Goal: Information Seeking & Learning: Learn about a topic

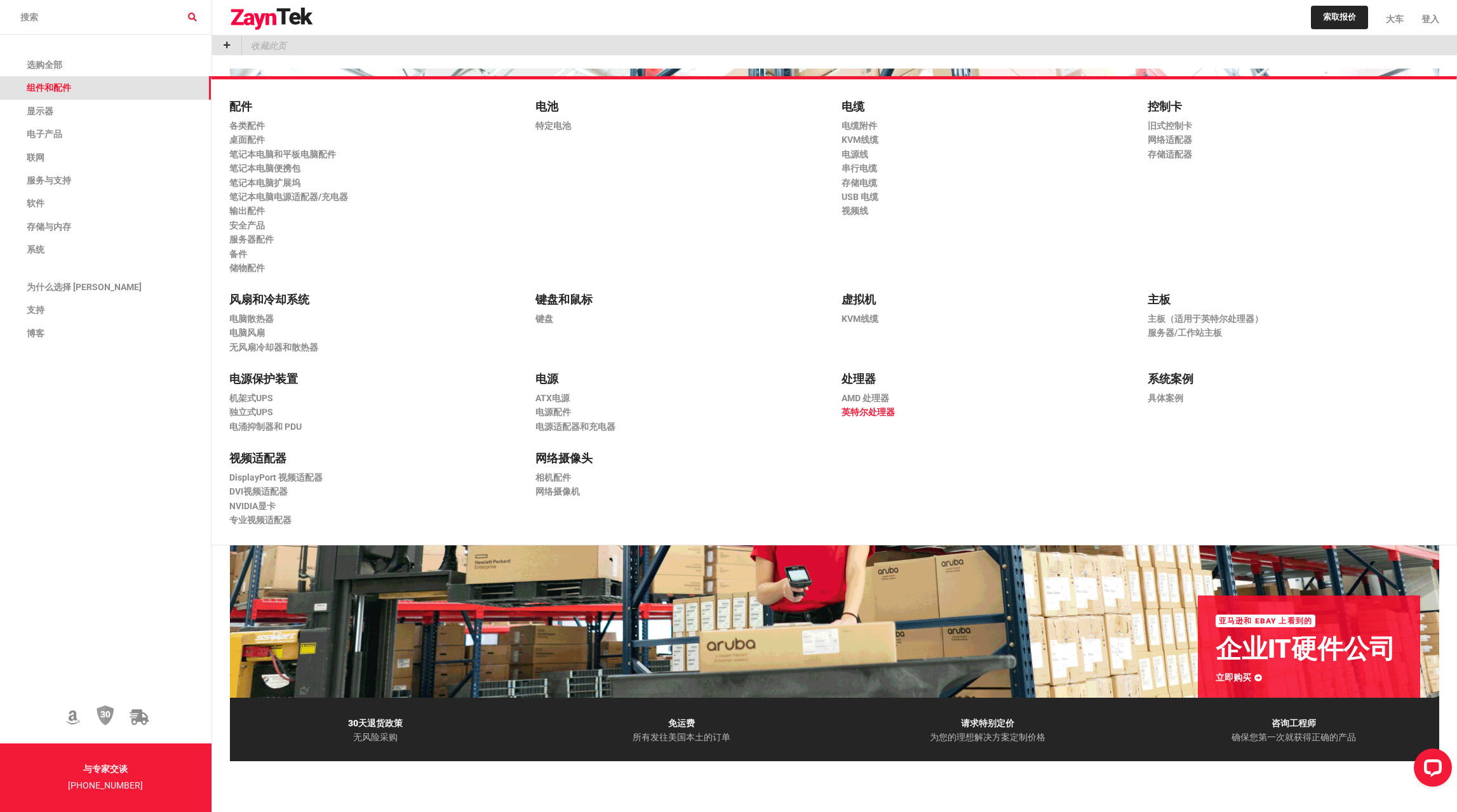
click at [870, 408] on font "英特尔处理器" at bounding box center [868, 412] width 53 height 10
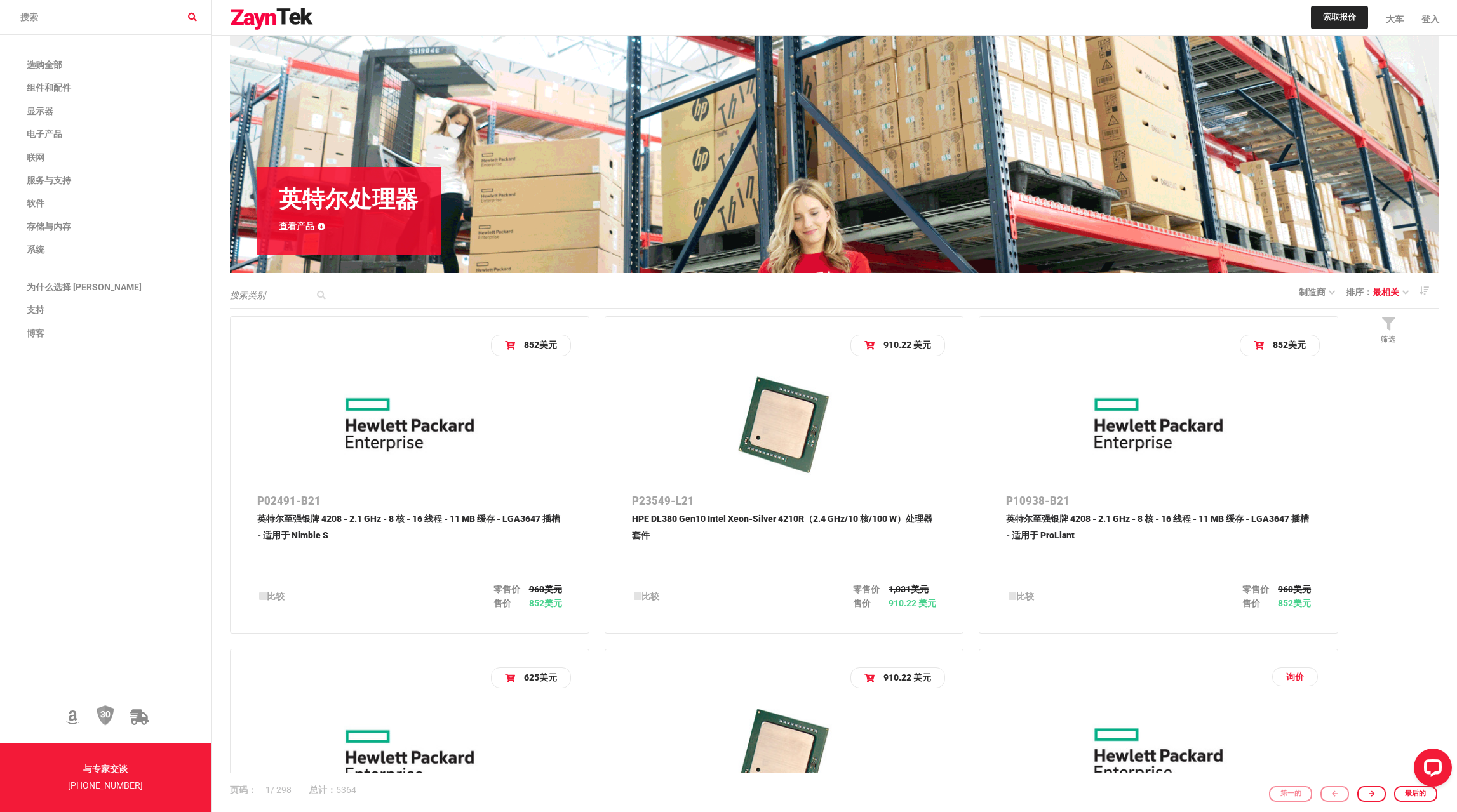
scroll to position [127, 0]
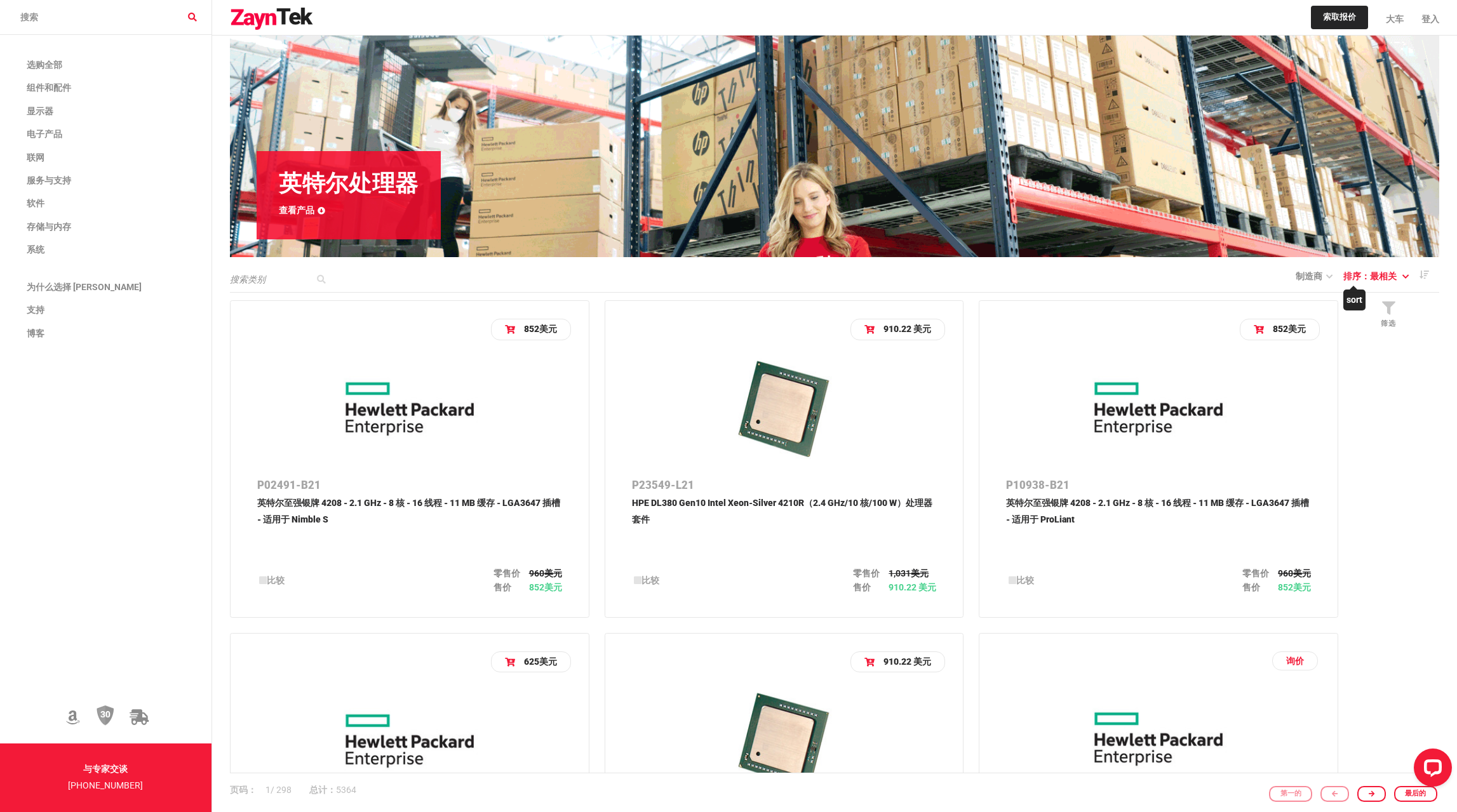
click at [1391, 273] on font "最相关" at bounding box center [1383, 276] width 27 height 10
click at [1375, 372] on font "价格" at bounding box center [1367, 371] width 18 height 10
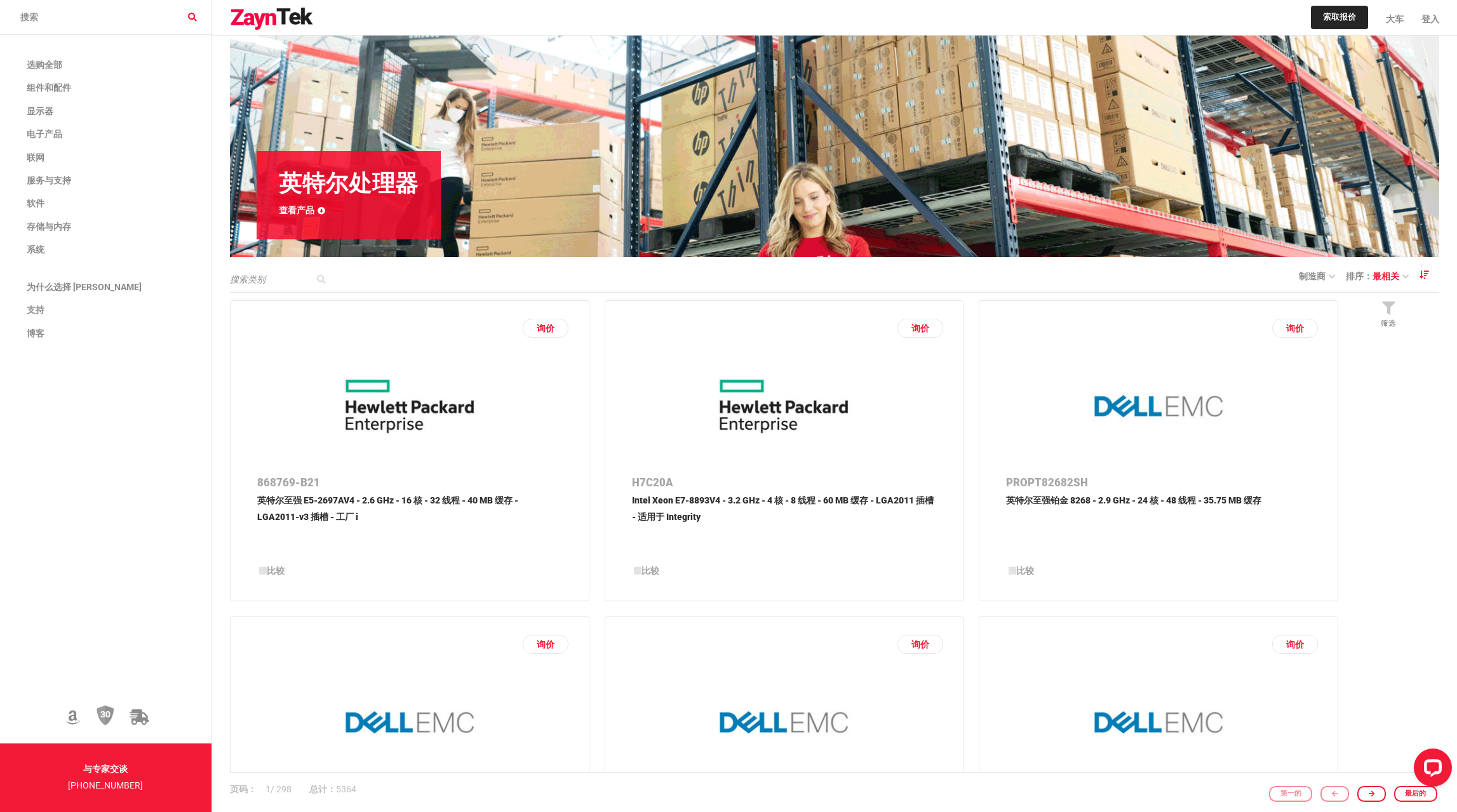
click at [1428, 278] on icon at bounding box center [1424, 275] width 9 height 9
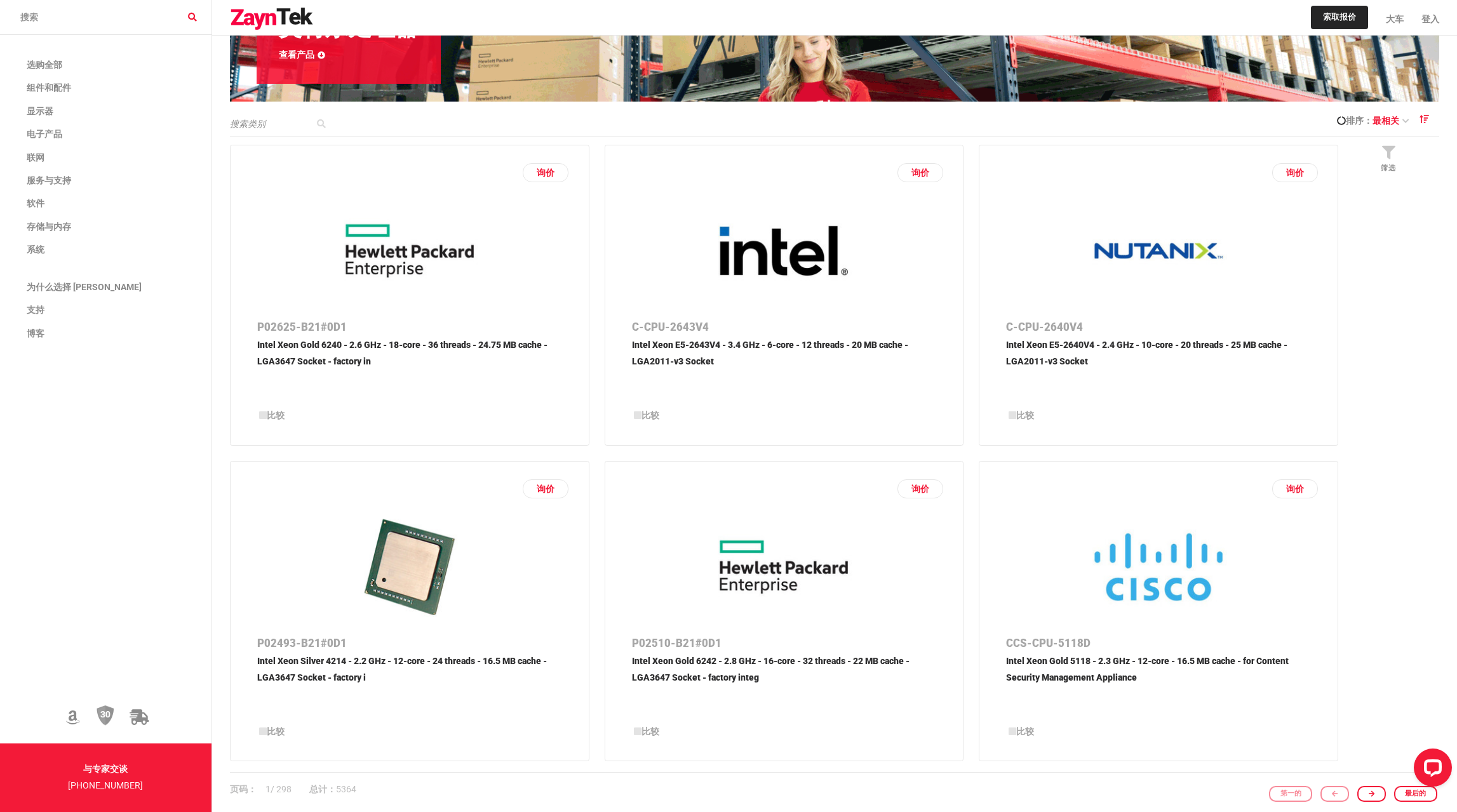
scroll to position [216, 0]
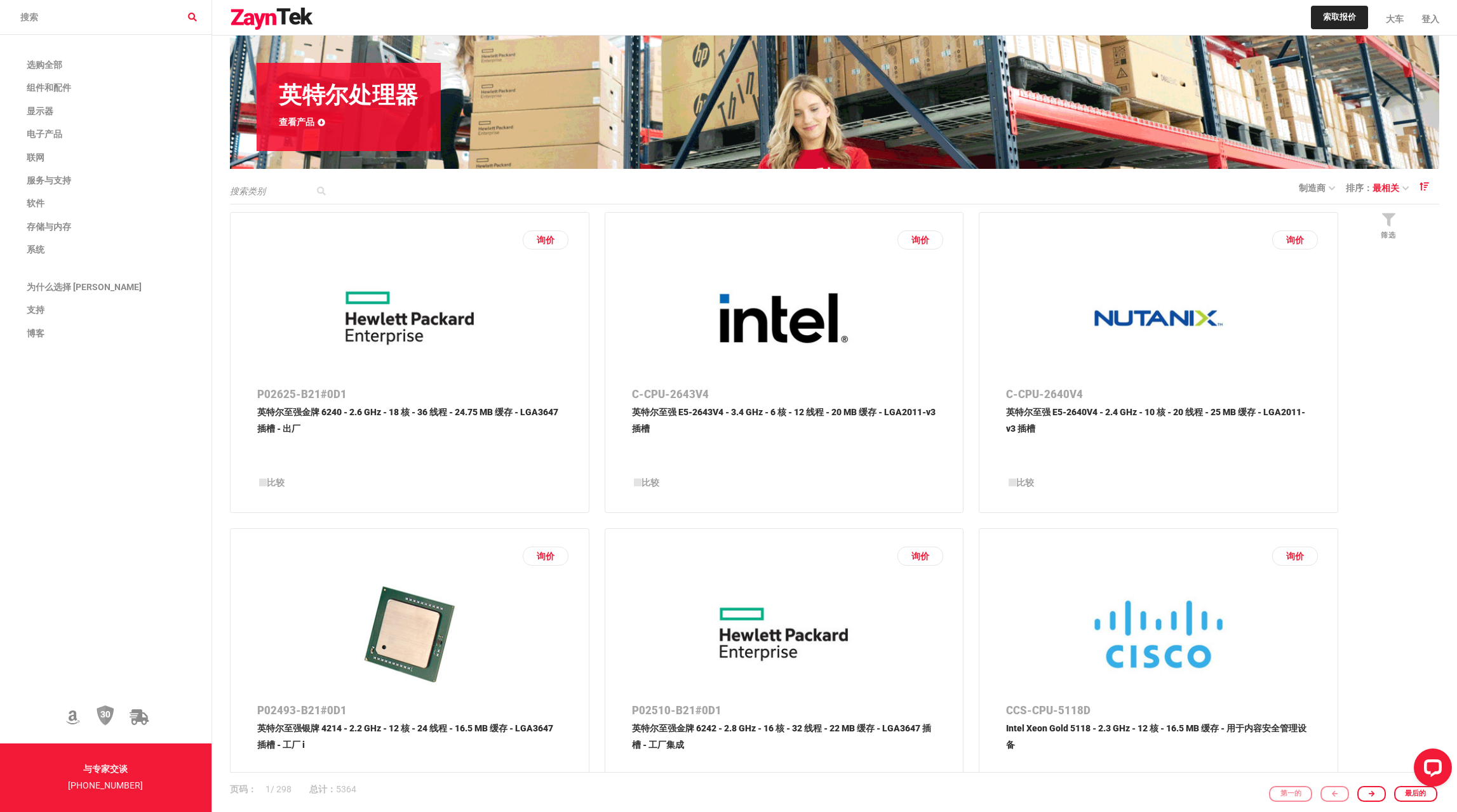
click at [1435, 188] on link at bounding box center [1423, 186] width 30 height 17
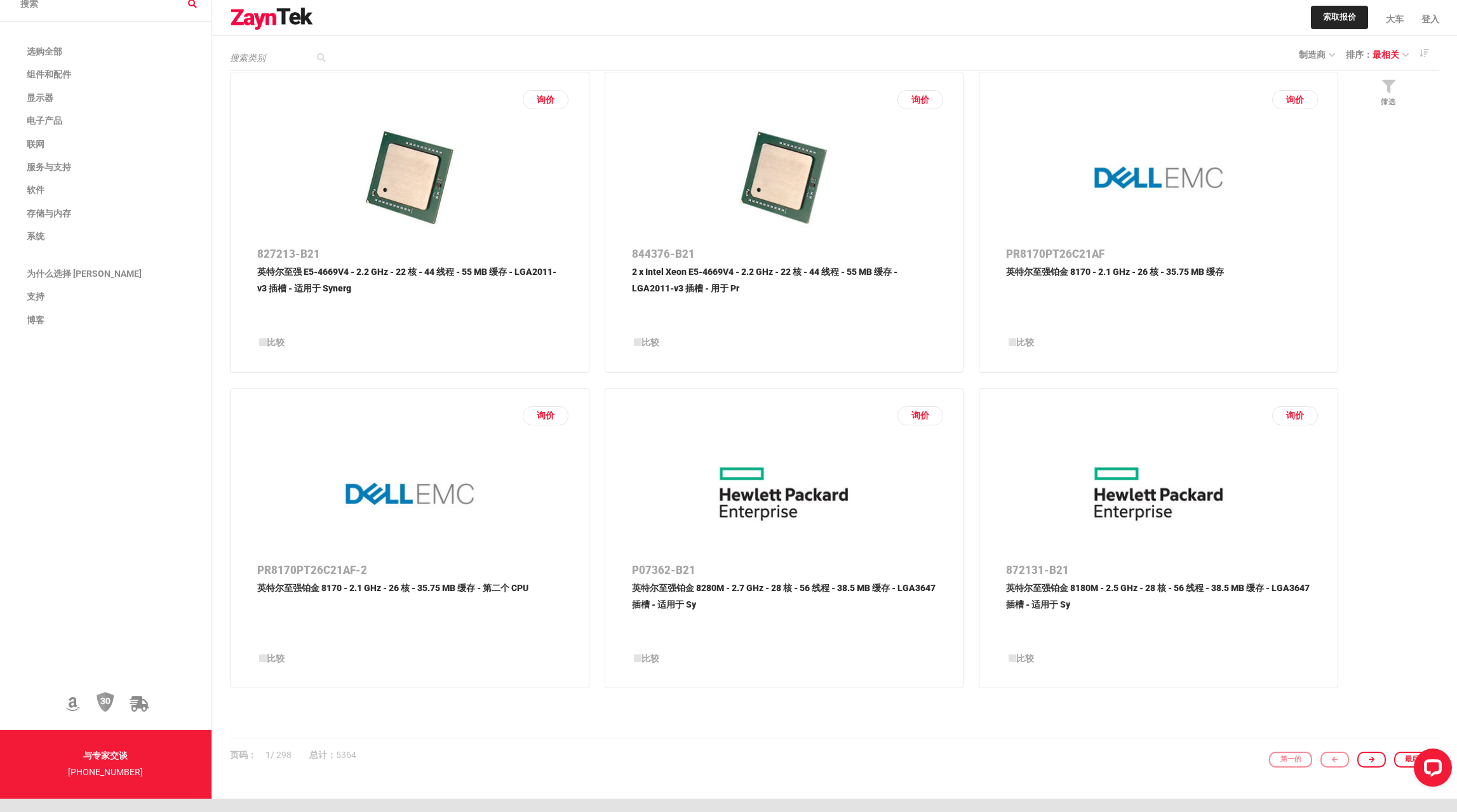
scroll to position [1901, 0]
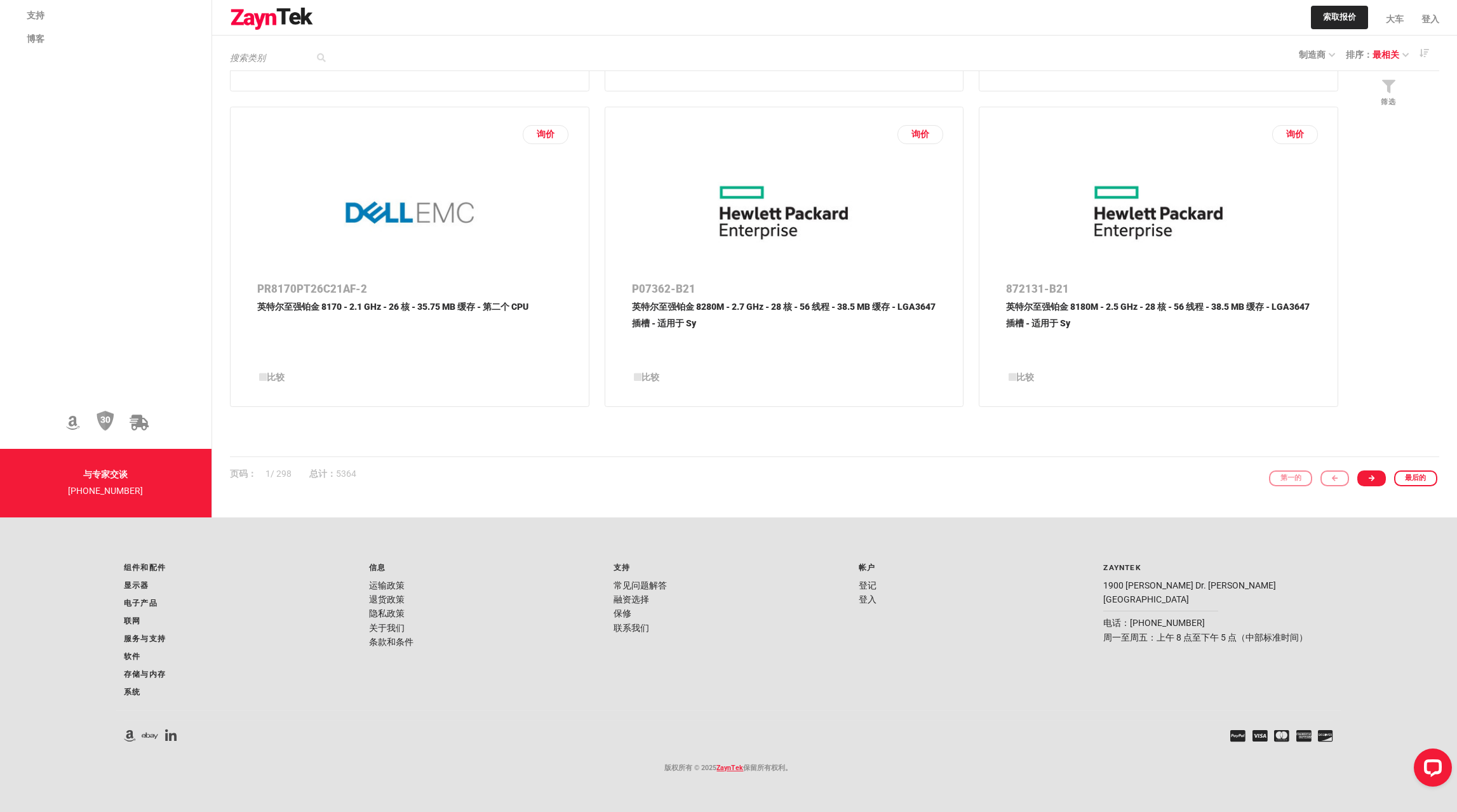
click at [1372, 481] on link at bounding box center [1371, 478] width 29 height 16
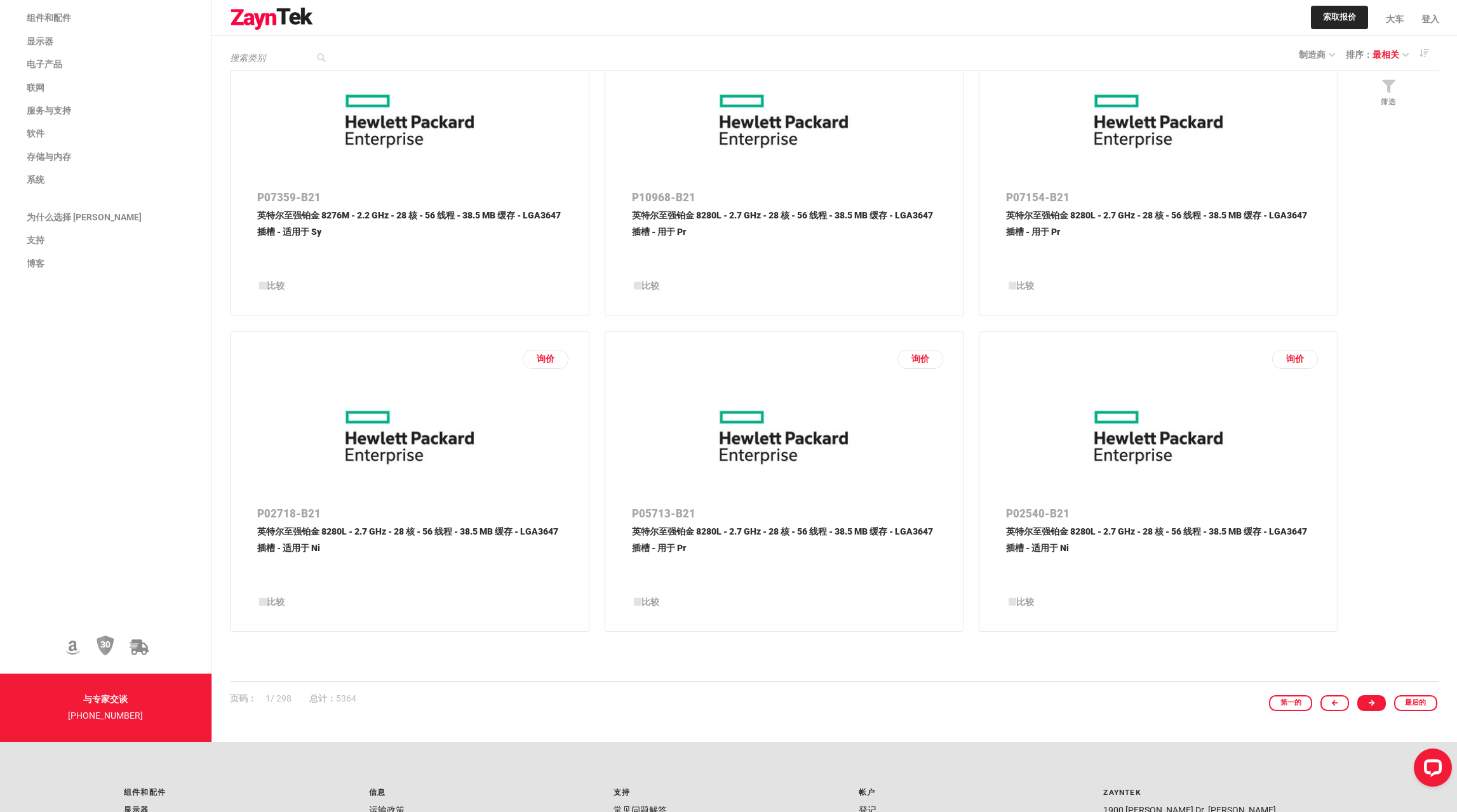
click at [1379, 702] on link at bounding box center [1371, 703] width 29 height 16
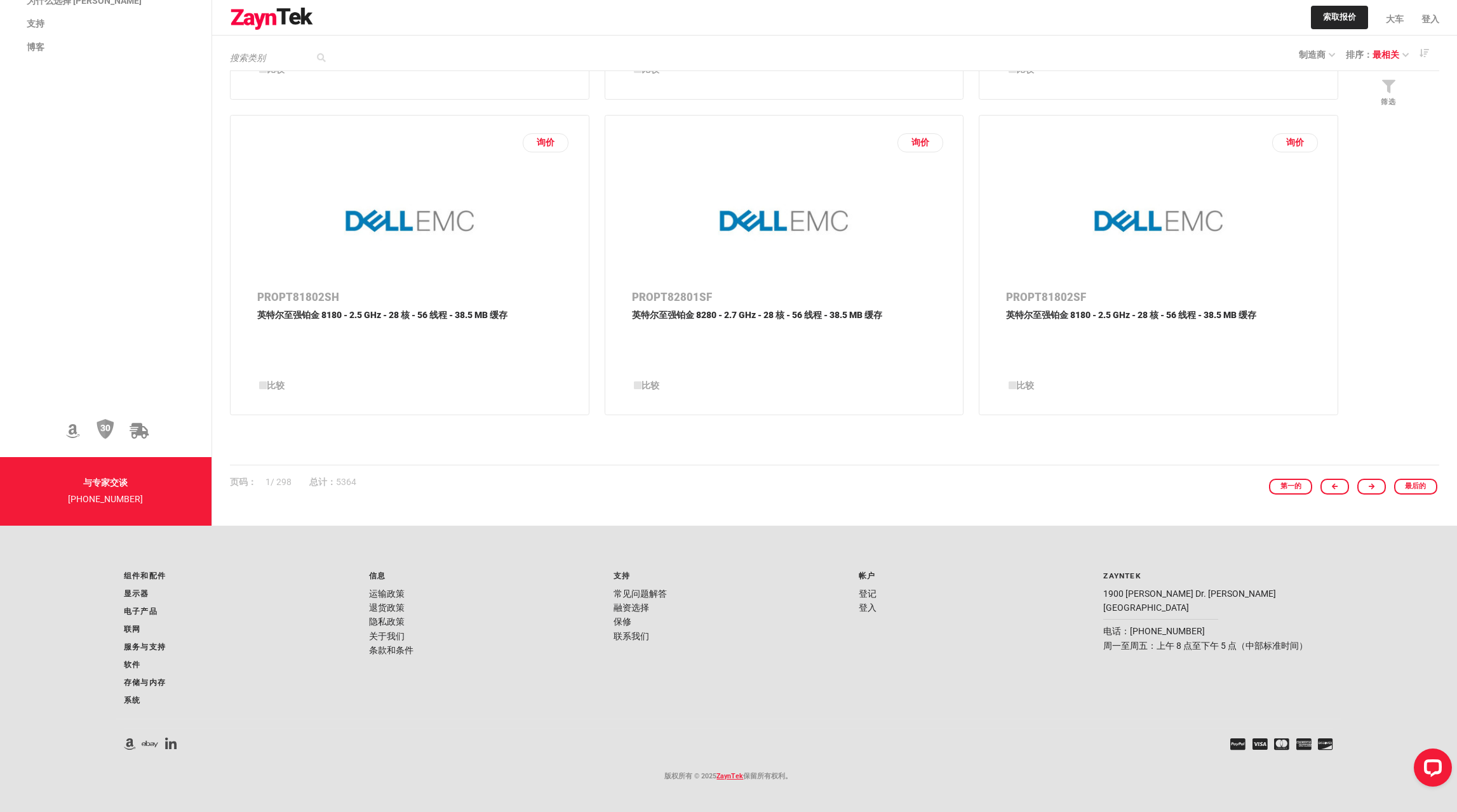
scroll to position [1901, 0]
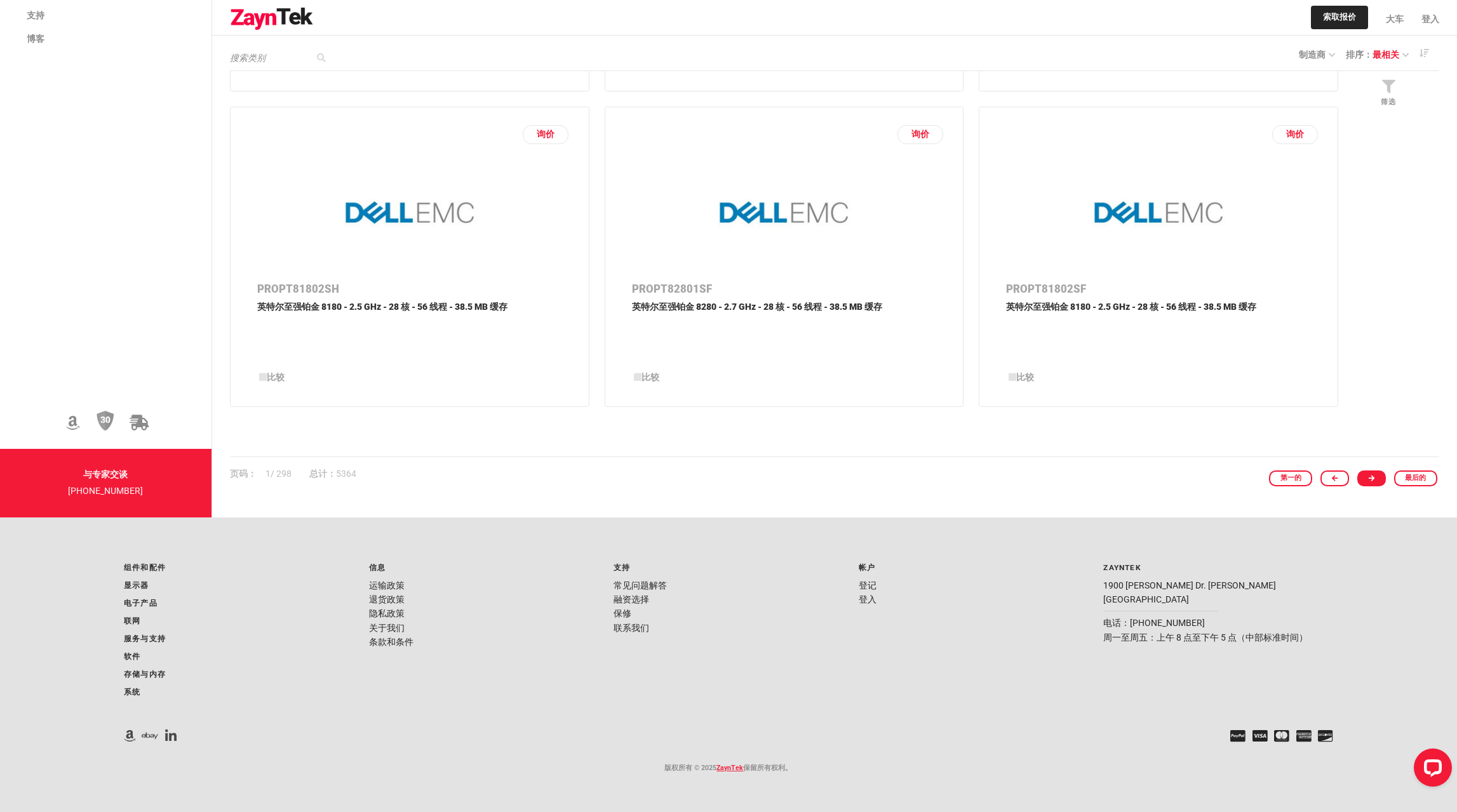
click at [1384, 478] on link at bounding box center [1371, 478] width 29 height 16
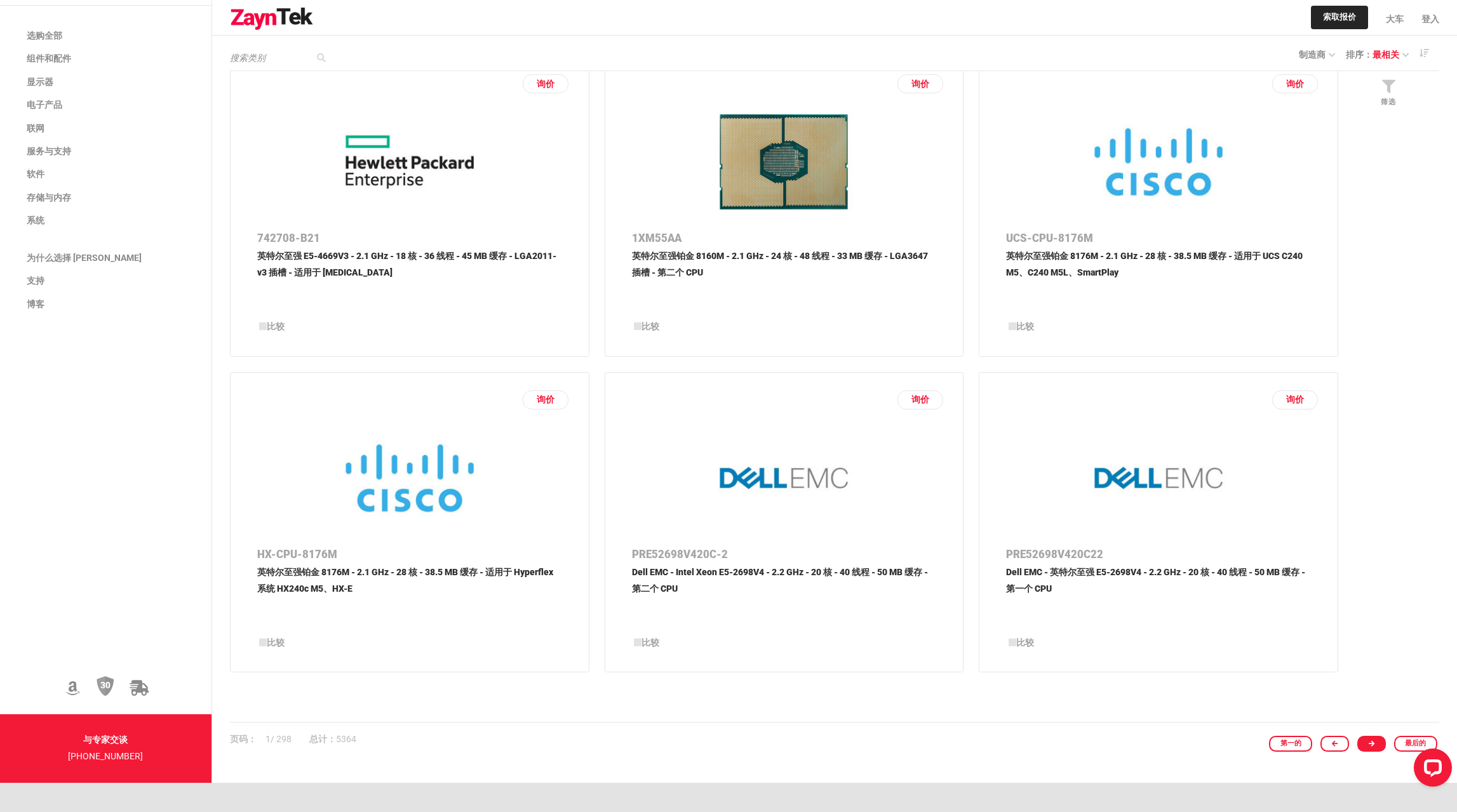
scroll to position [1901, 0]
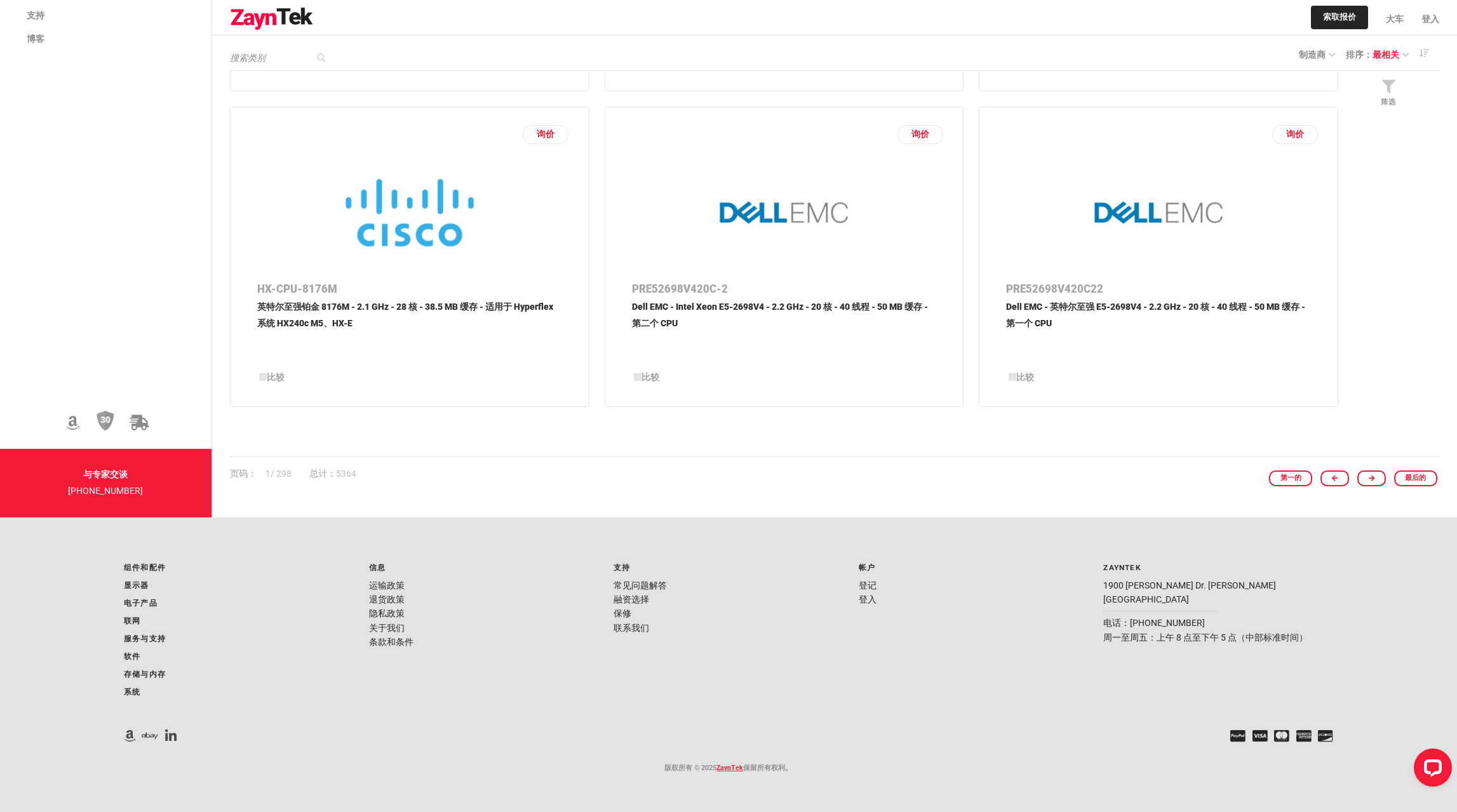
click at [1360, 474] on div "第一的 最后的" at bounding box center [1350, 478] width 177 height 16
click at [1374, 478] on icon at bounding box center [1370, 478] width 5 height 7
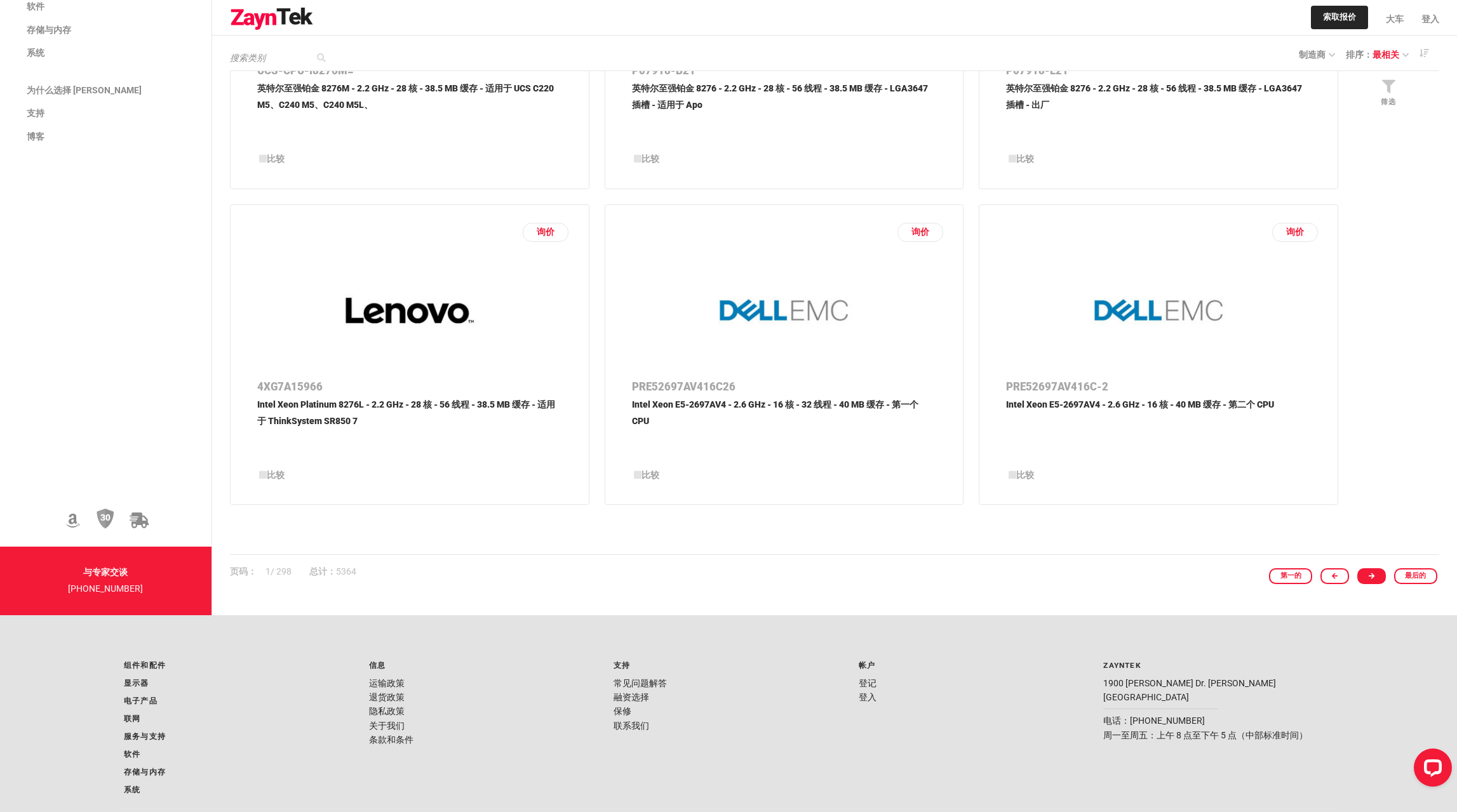
click at [1378, 583] on link at bounding box center [1371, 576] width 29 height 16
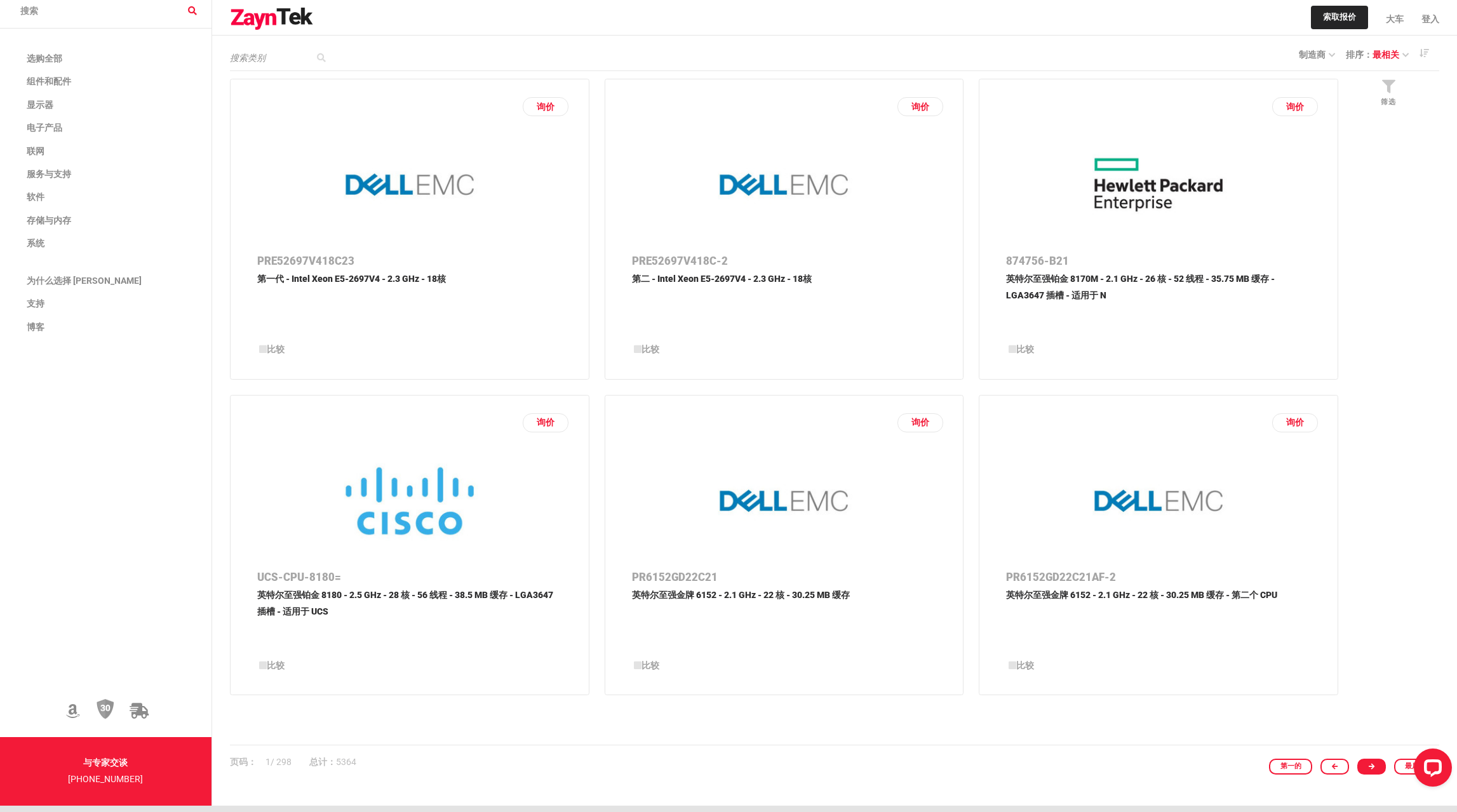
click at [1361, 768] on link at bounding box center [1371, 766] width 29 height 16
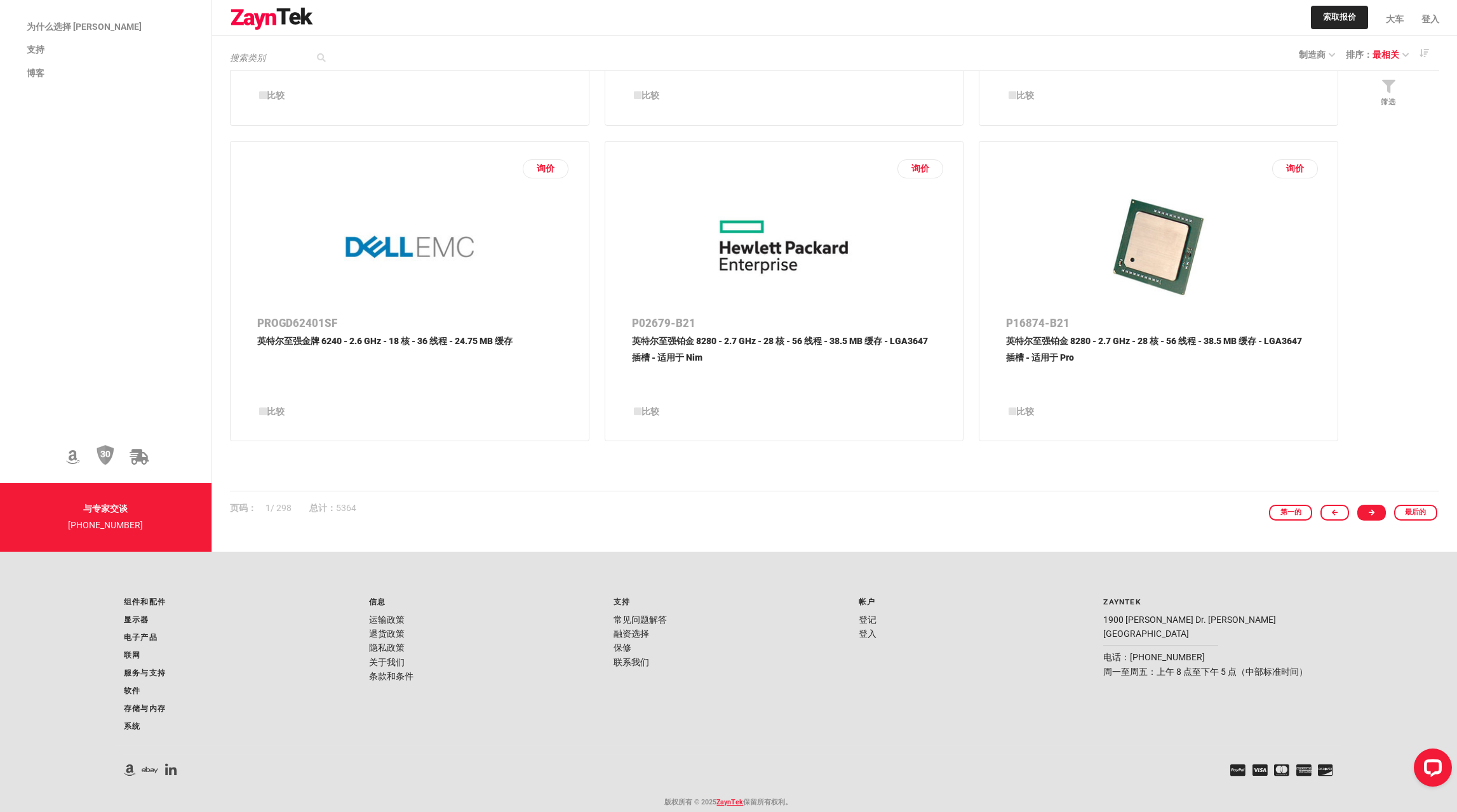
click at [1379, 516] on link at bounding box center [1371, 512] width 29 height 16
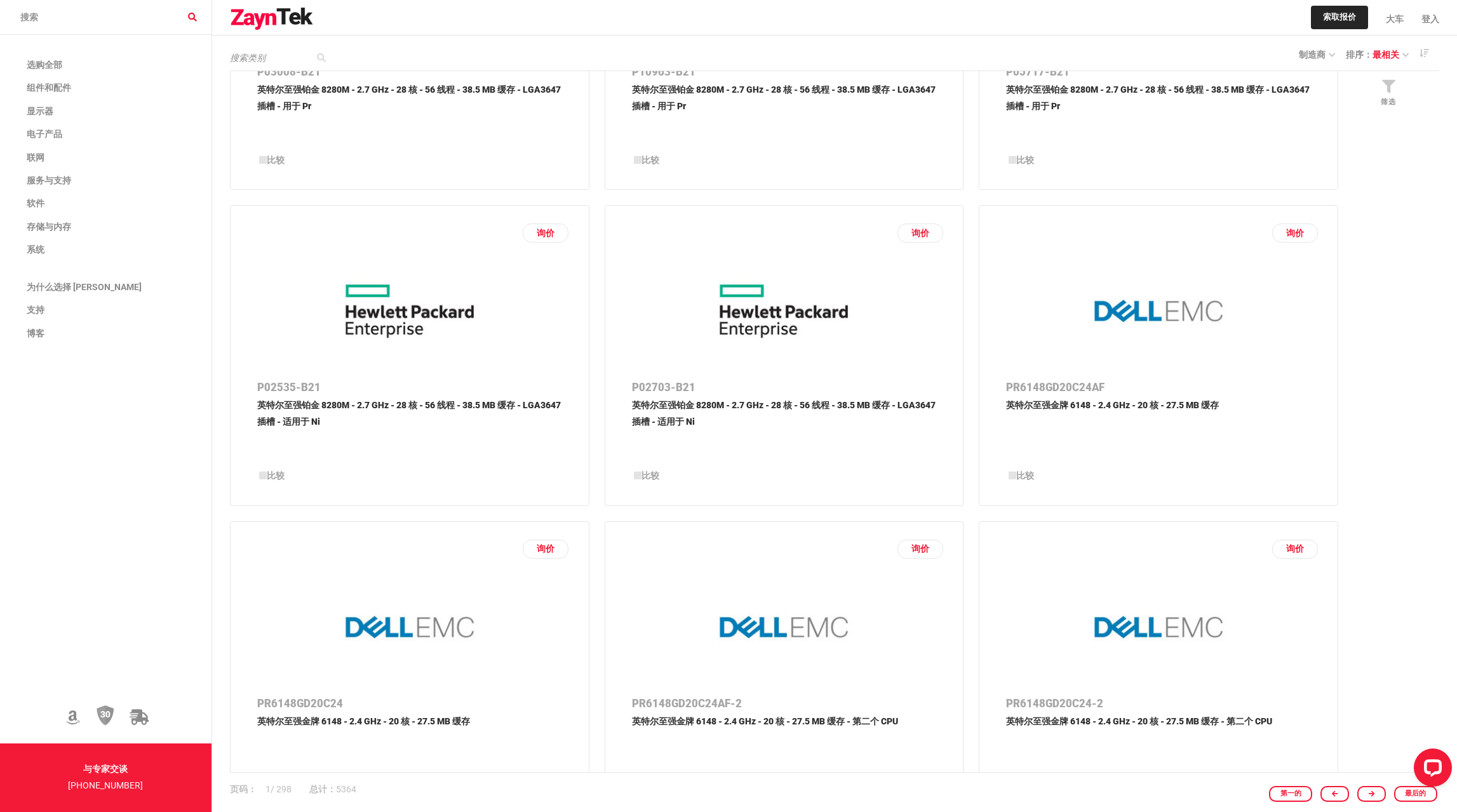
scroll to position [1866, 0]
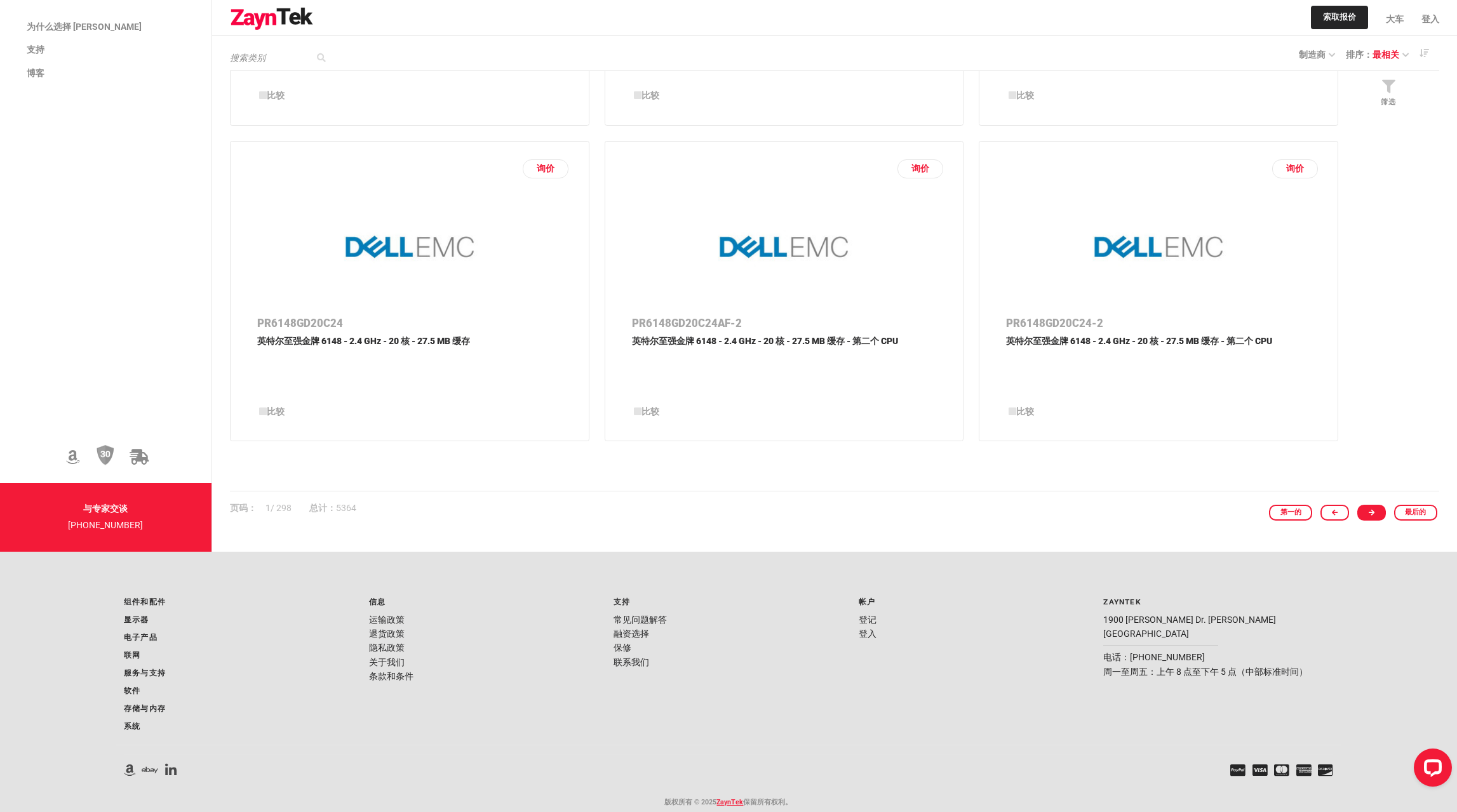
click at [1369, 511] on link at bounding box center [1371, 512] width 29 height 16
click at [1385, 511] on link at bounding box center [1371, 512] width 29 height 16
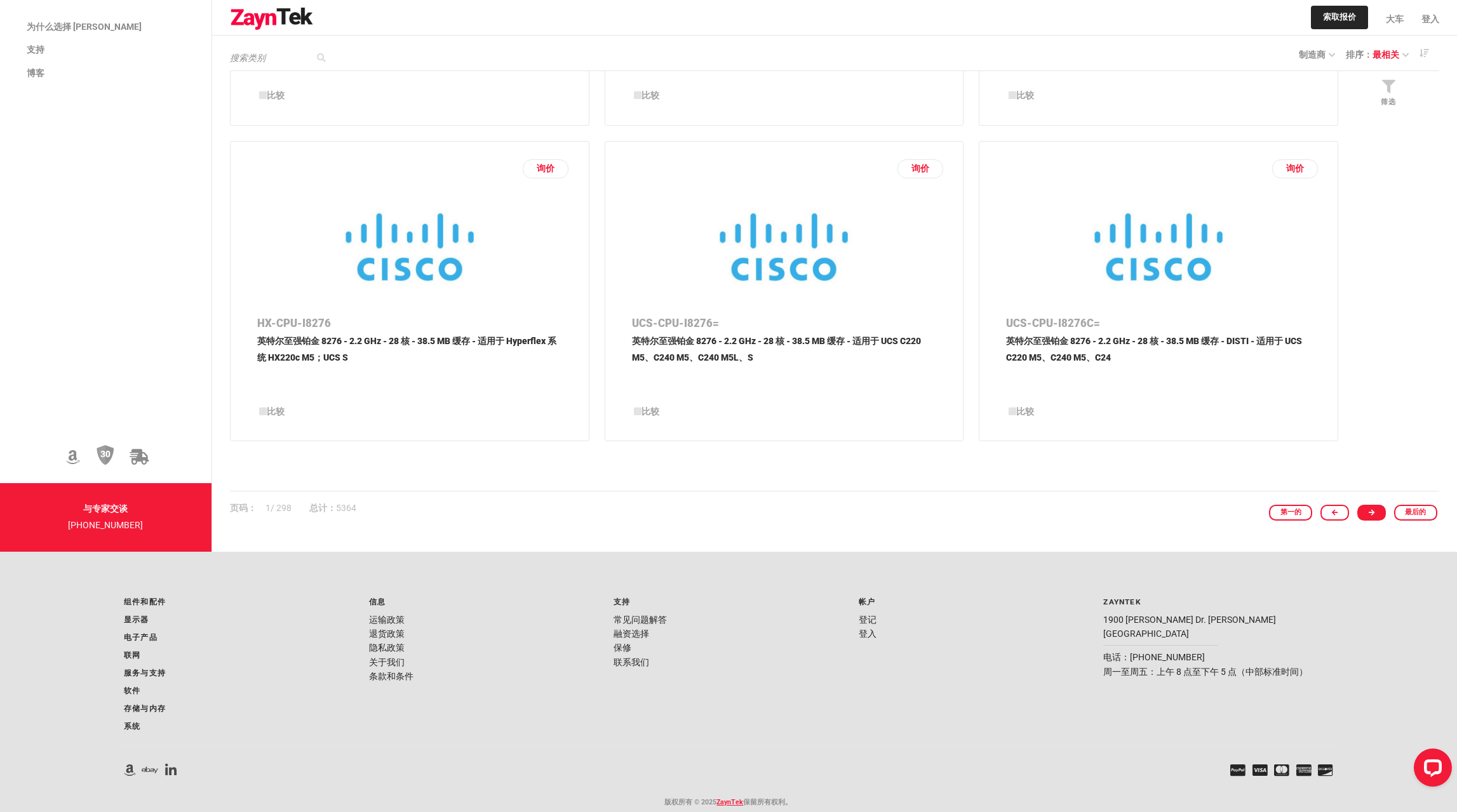
click at [1375, 518] on link at bounding box center [1371, 512] width 29 height 16
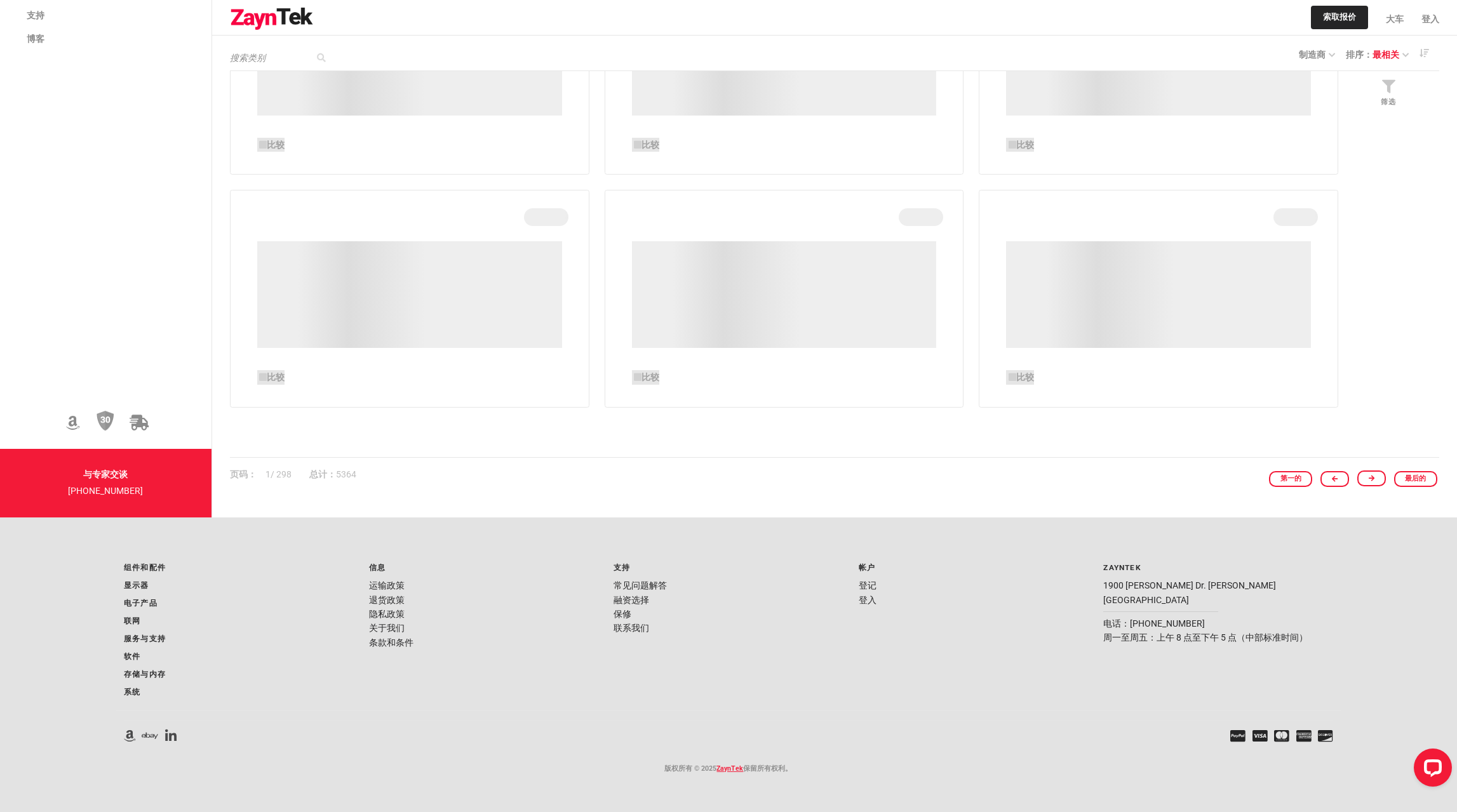
scroll to position [342, 0]
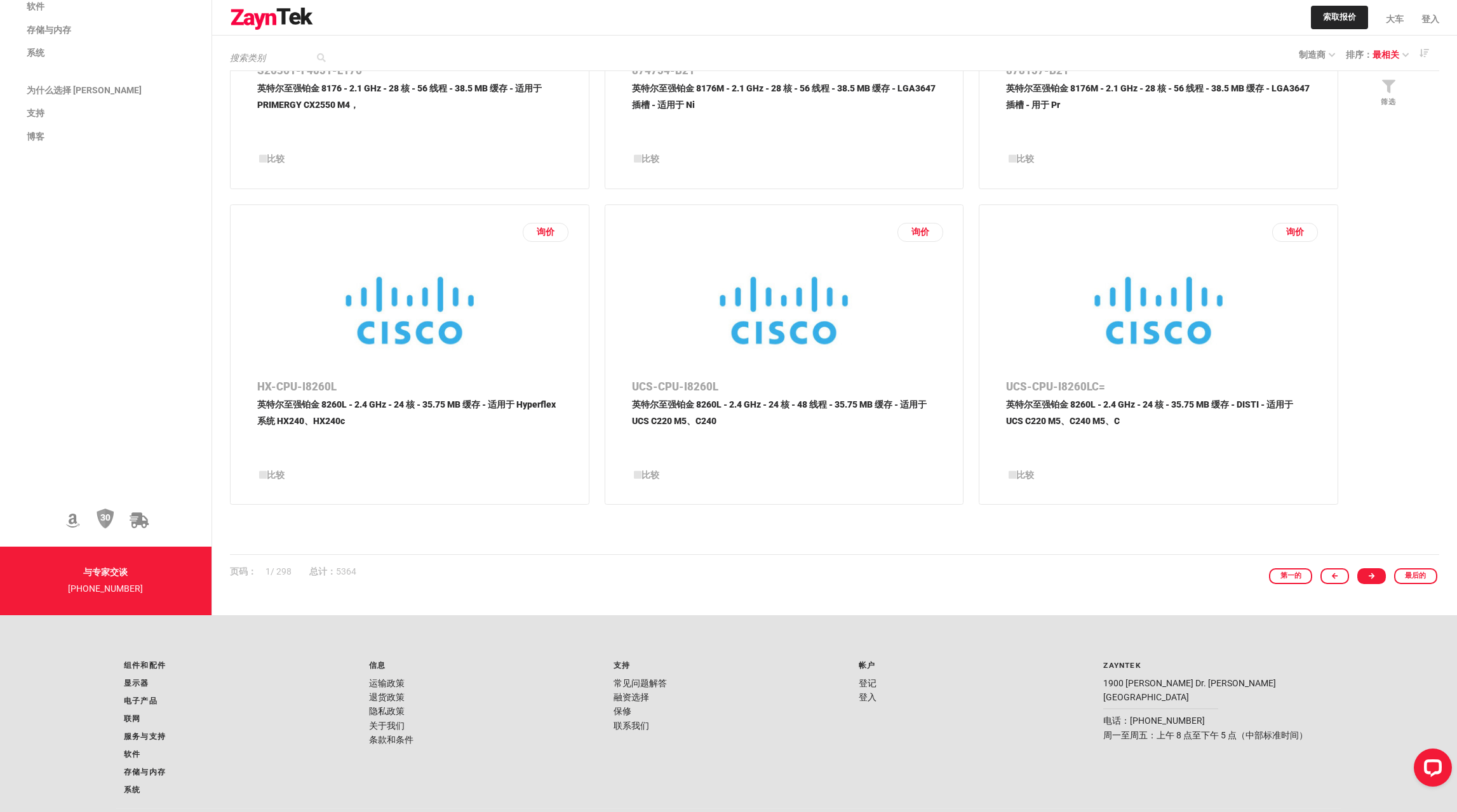
click at [1368, 572] on link at bounding box center [1371, 576] width 29 height 16
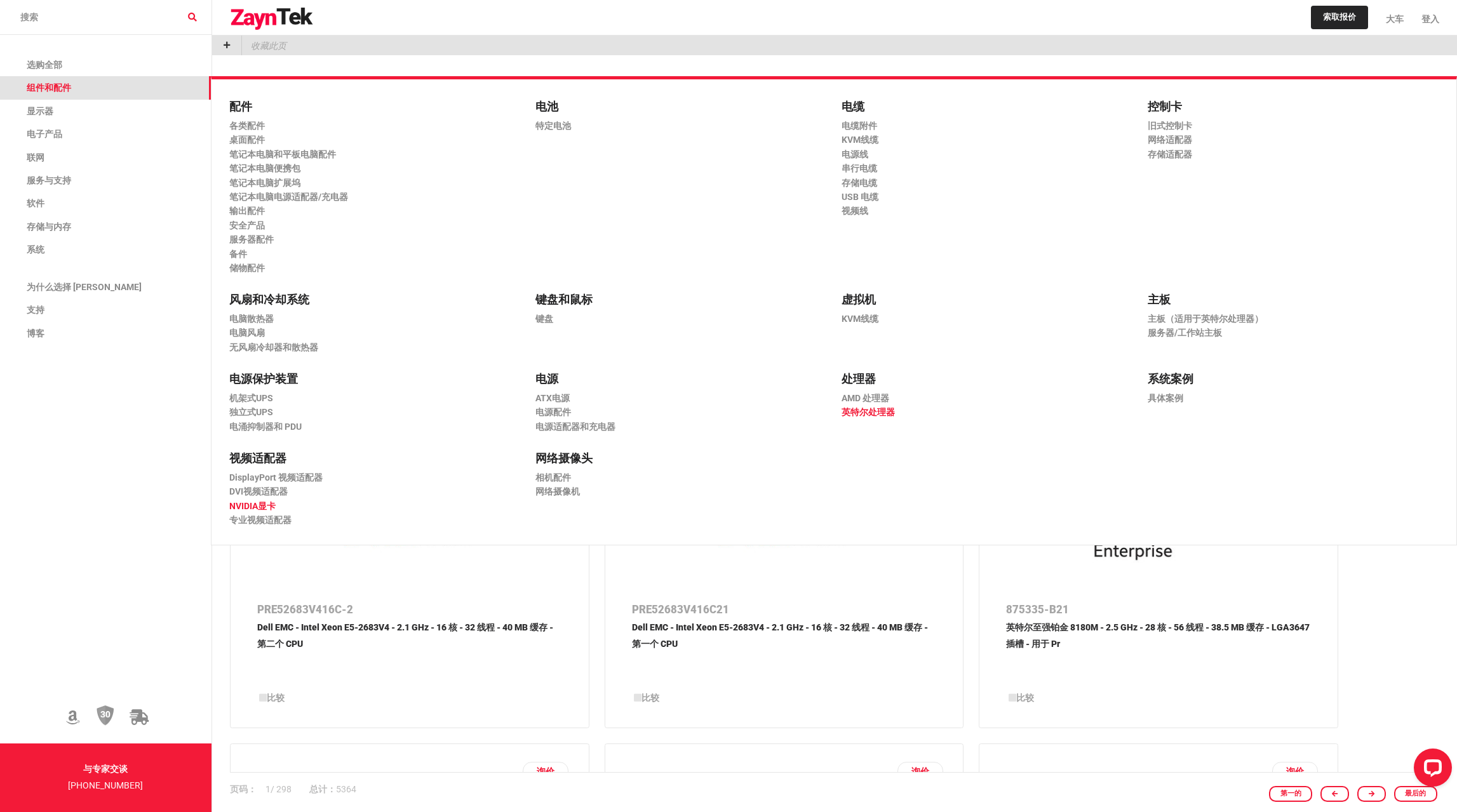
click at [260, 504] on font "NVIDIA显卡" at bounding box center [253, 505] width 46 height 10
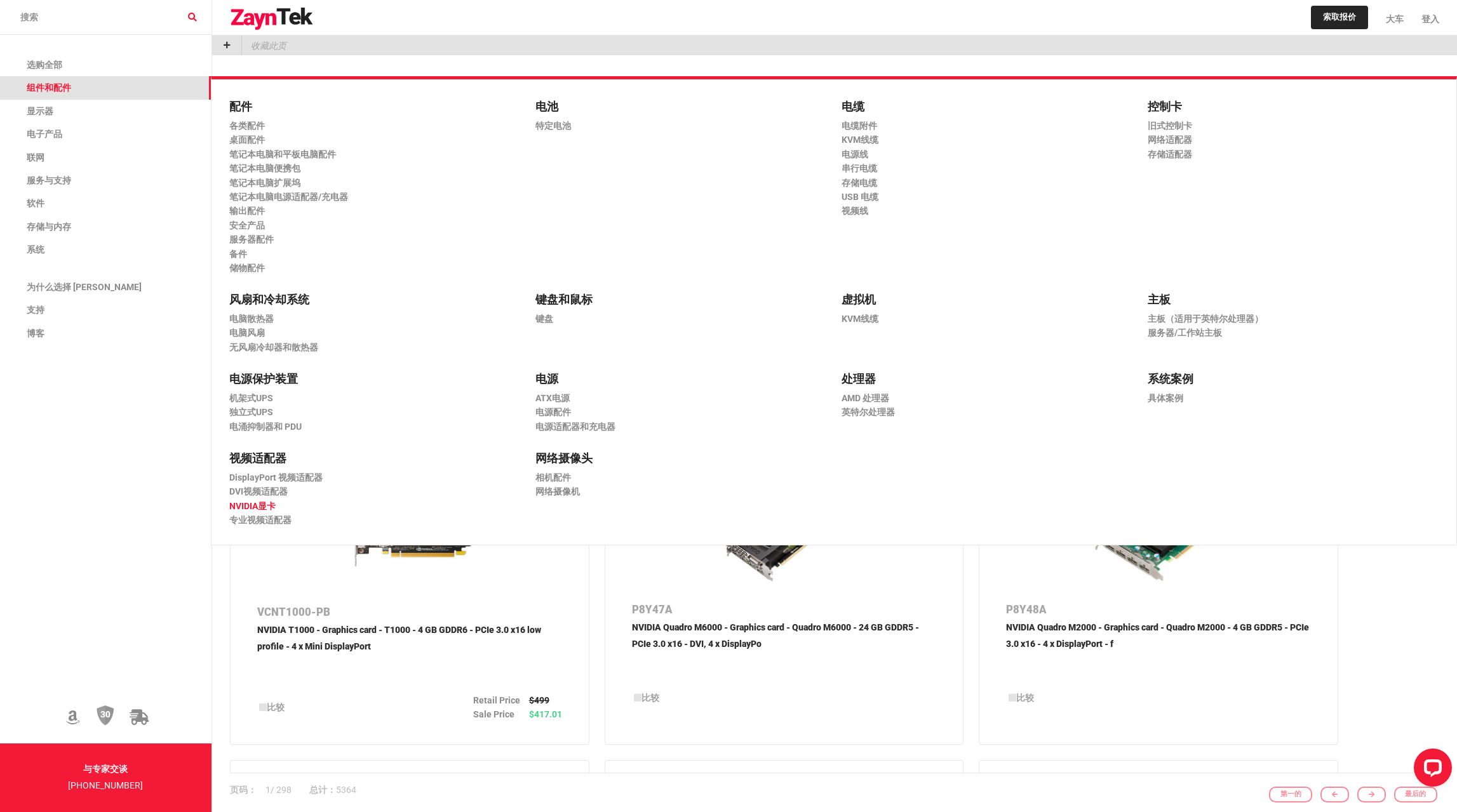
click at [260, 504] on font "NVIDIA显卡" at bounding box center [253, 505] width 46 height 10
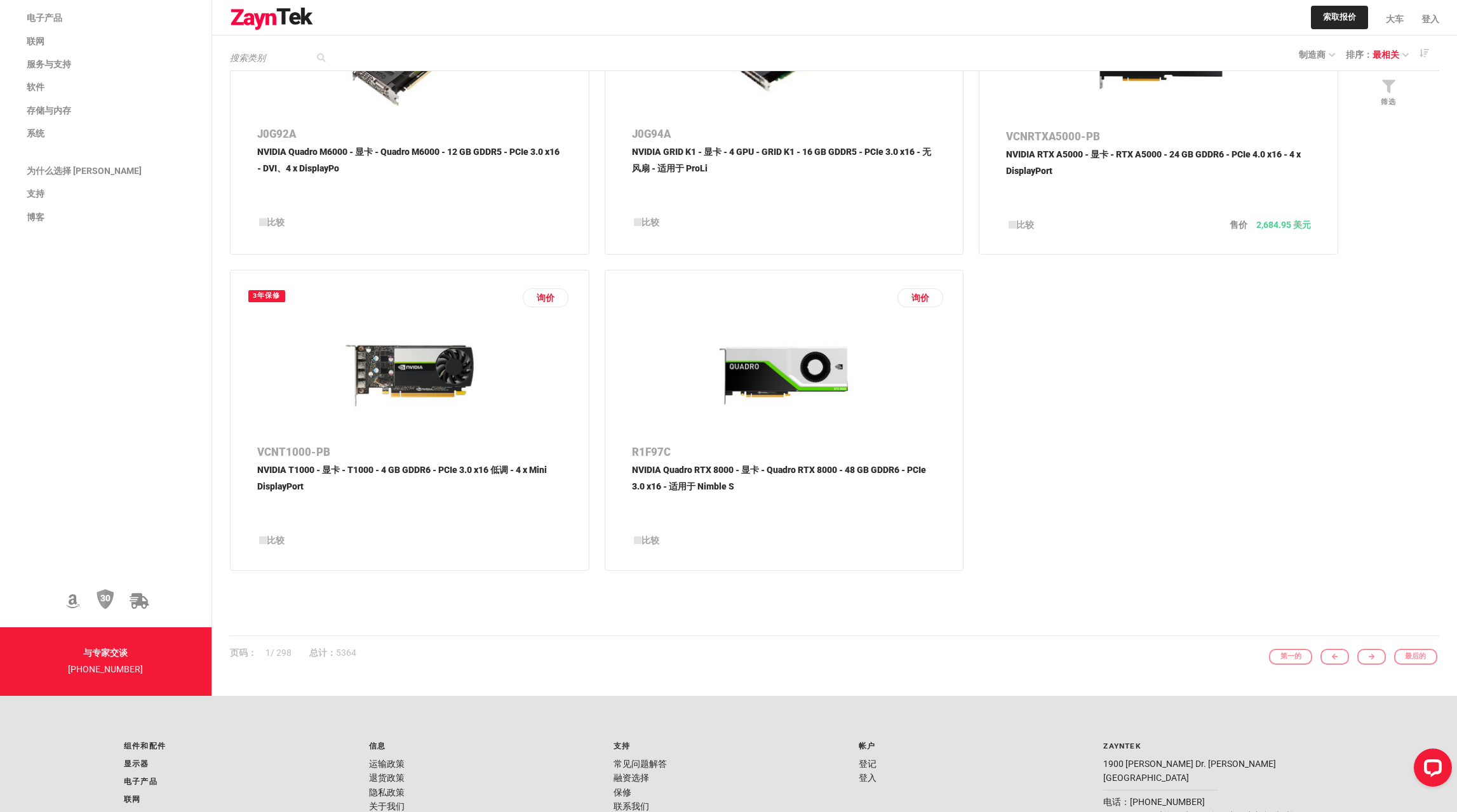
scroll to position [1524, 0]
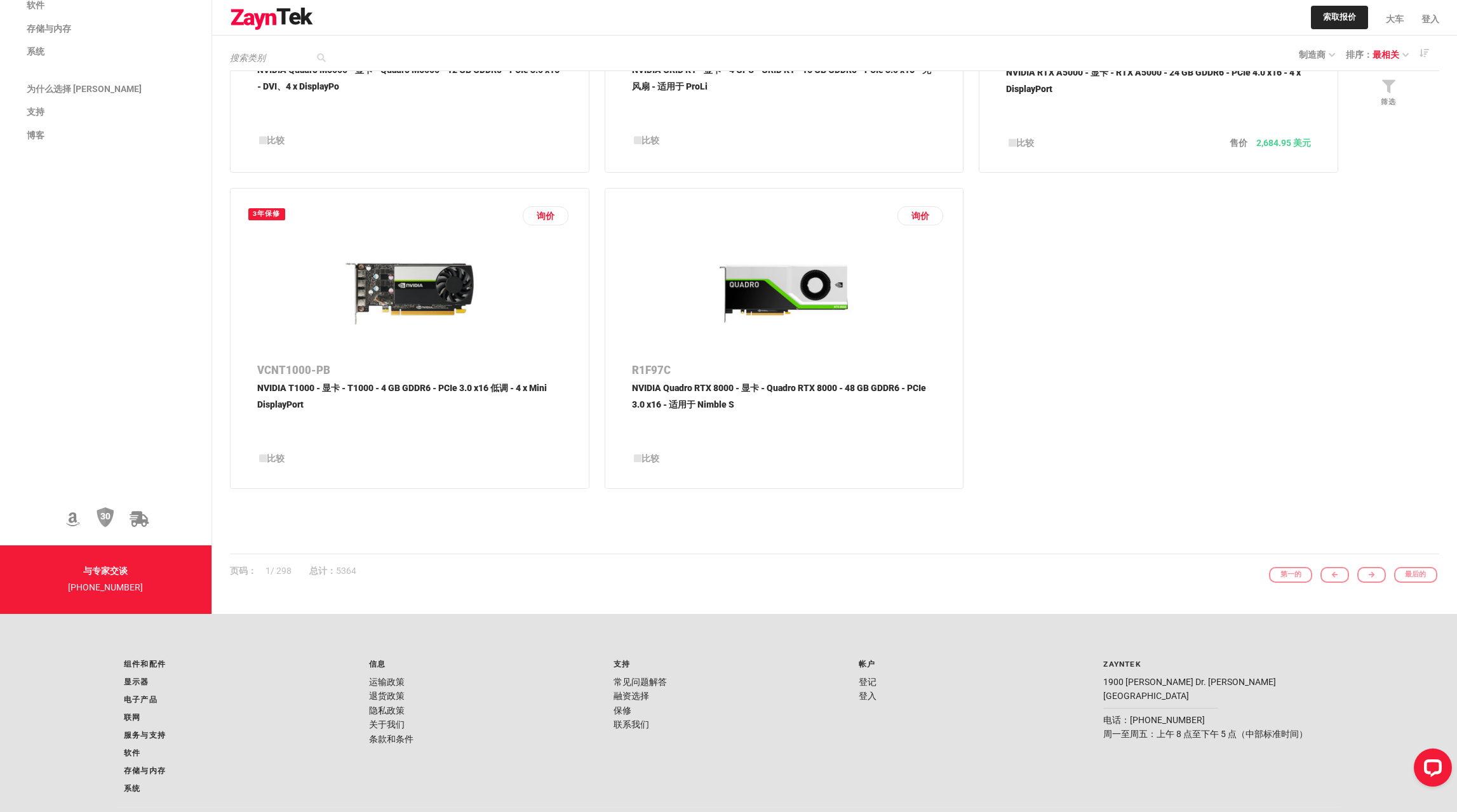
click at [1384, 580] on div "第一的 最后的" at bounding box center [1350, 575] width 177 height 16
click at [1382, 573] on div "第一的 最后的" at bounding box center [1350, 575] width 177 height 16
click at [1378, 580] on div "第一的 最后的" at bounding box center [1350, 575] width 177 height 16
click at [1378, 575] on div "第一的 最后的" at bounding box center [1350, 575] width 177 height 16
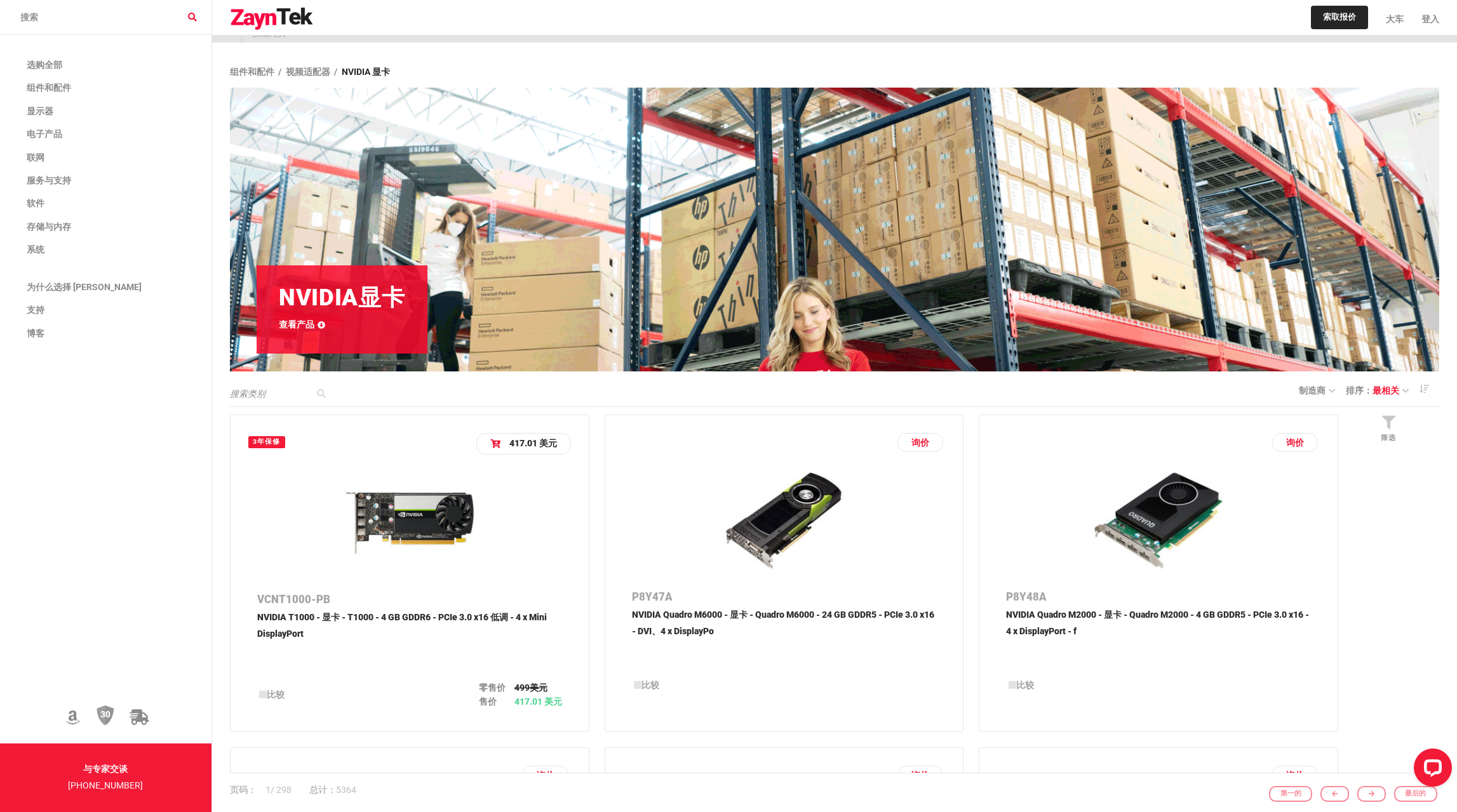
scroll to position [0, 0]
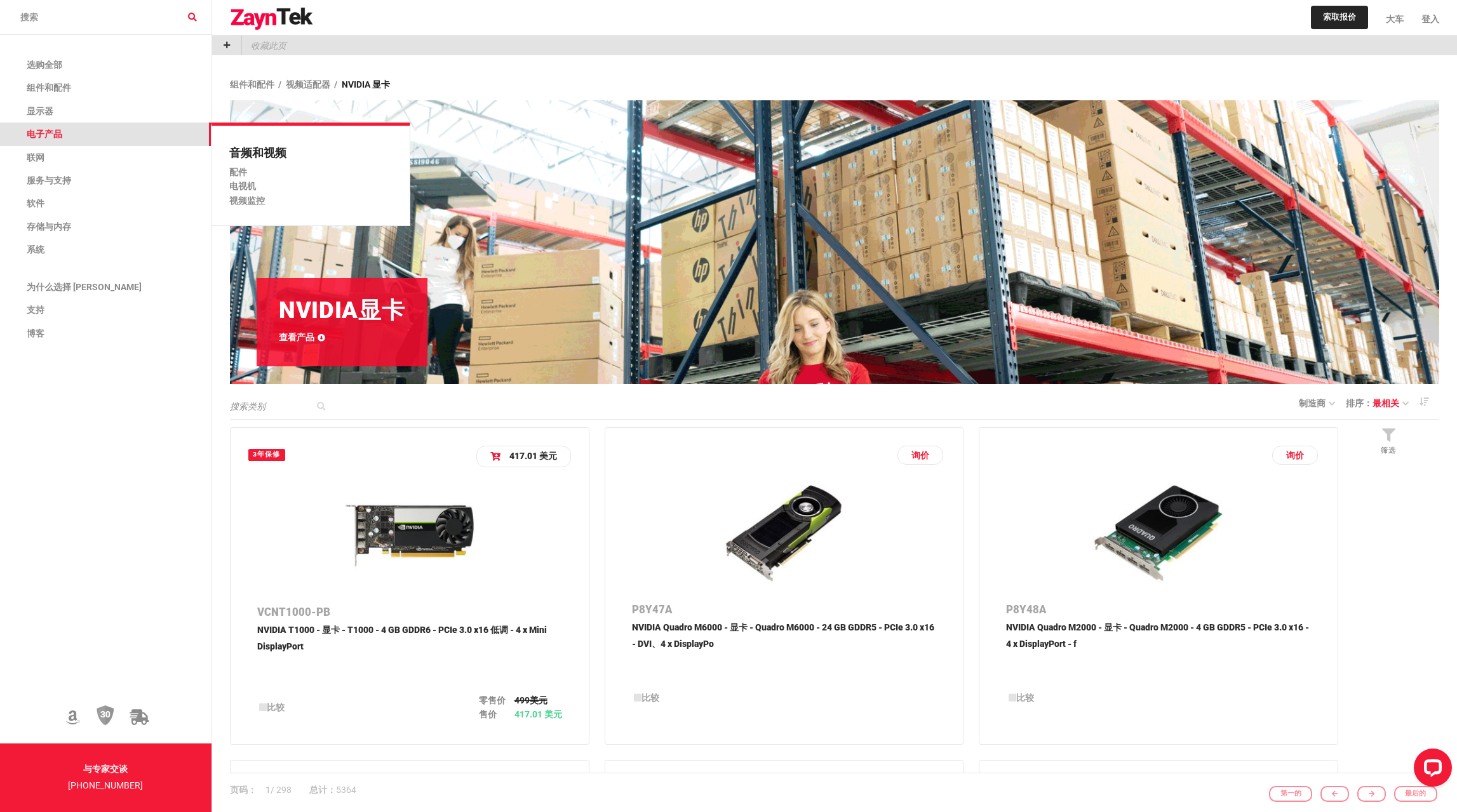
click at [66, 137] on link "电子产品" at bounding box center [106, 134] width 212 height 23
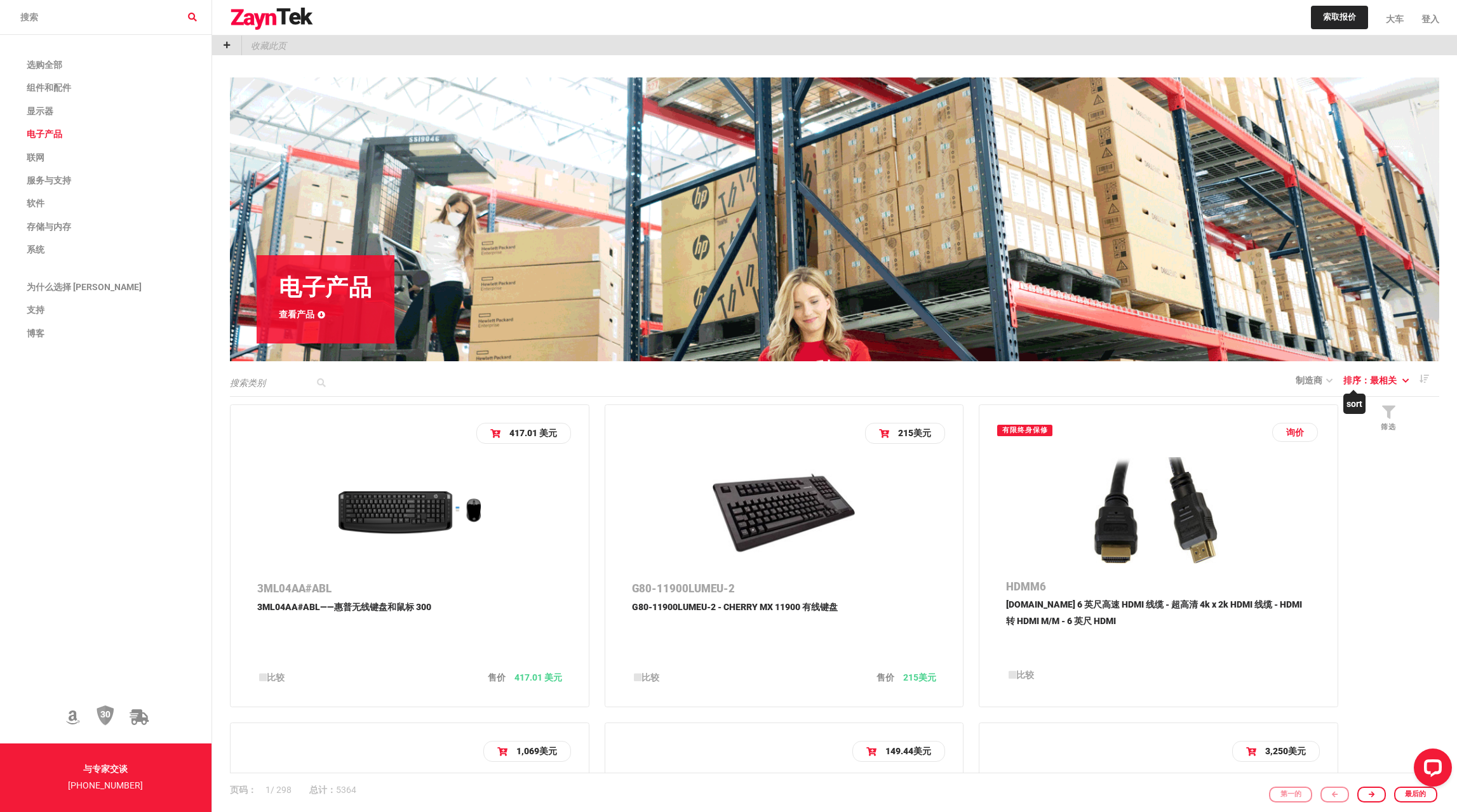
click at [1401, 385] on link "排序： 最相关" at bounding box center [1376, 380] width 66 height 14
click at [1377, 470] on button "价格" at bounding box center [1384, 474] width 71 height 30
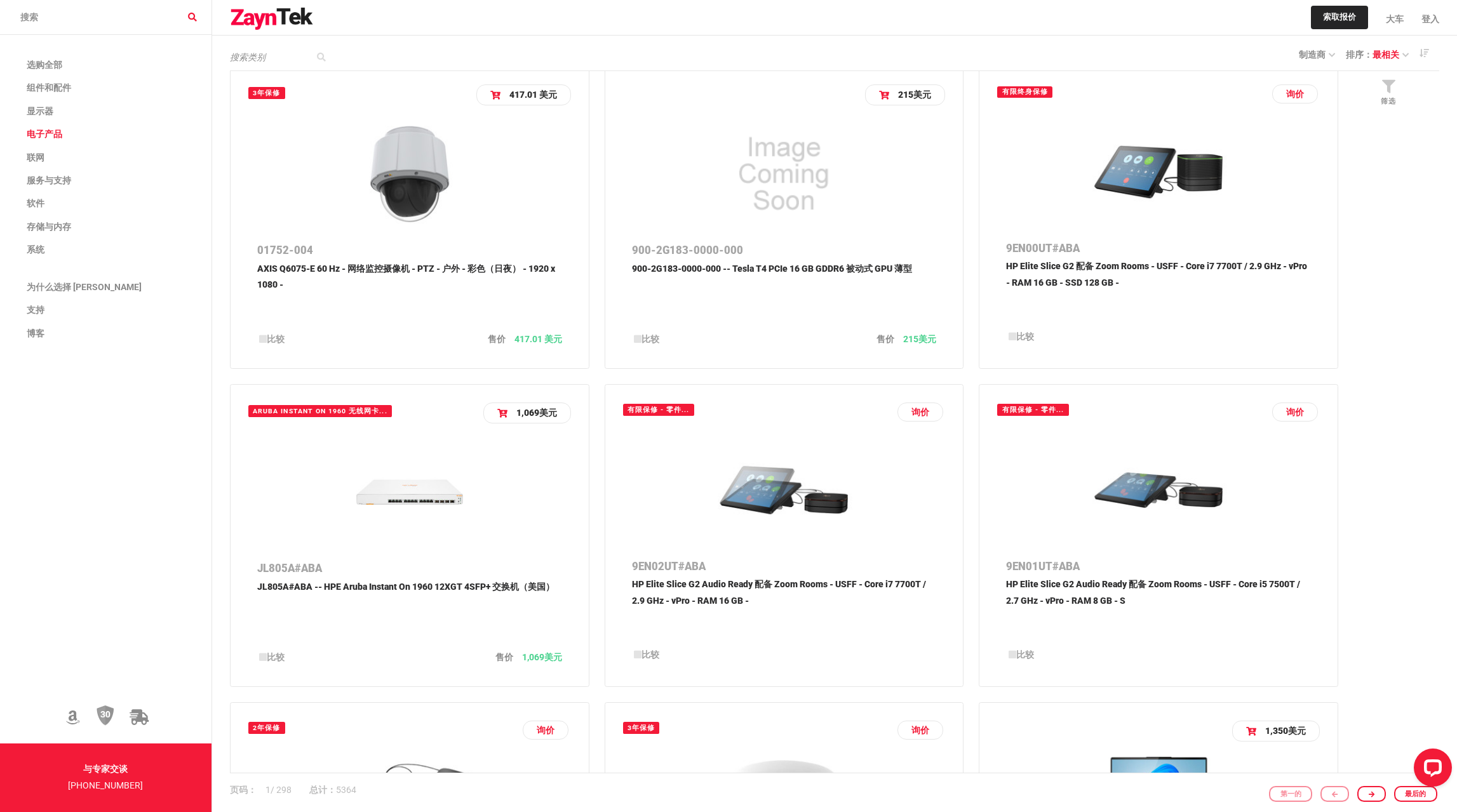
scroll to position [318, 0]
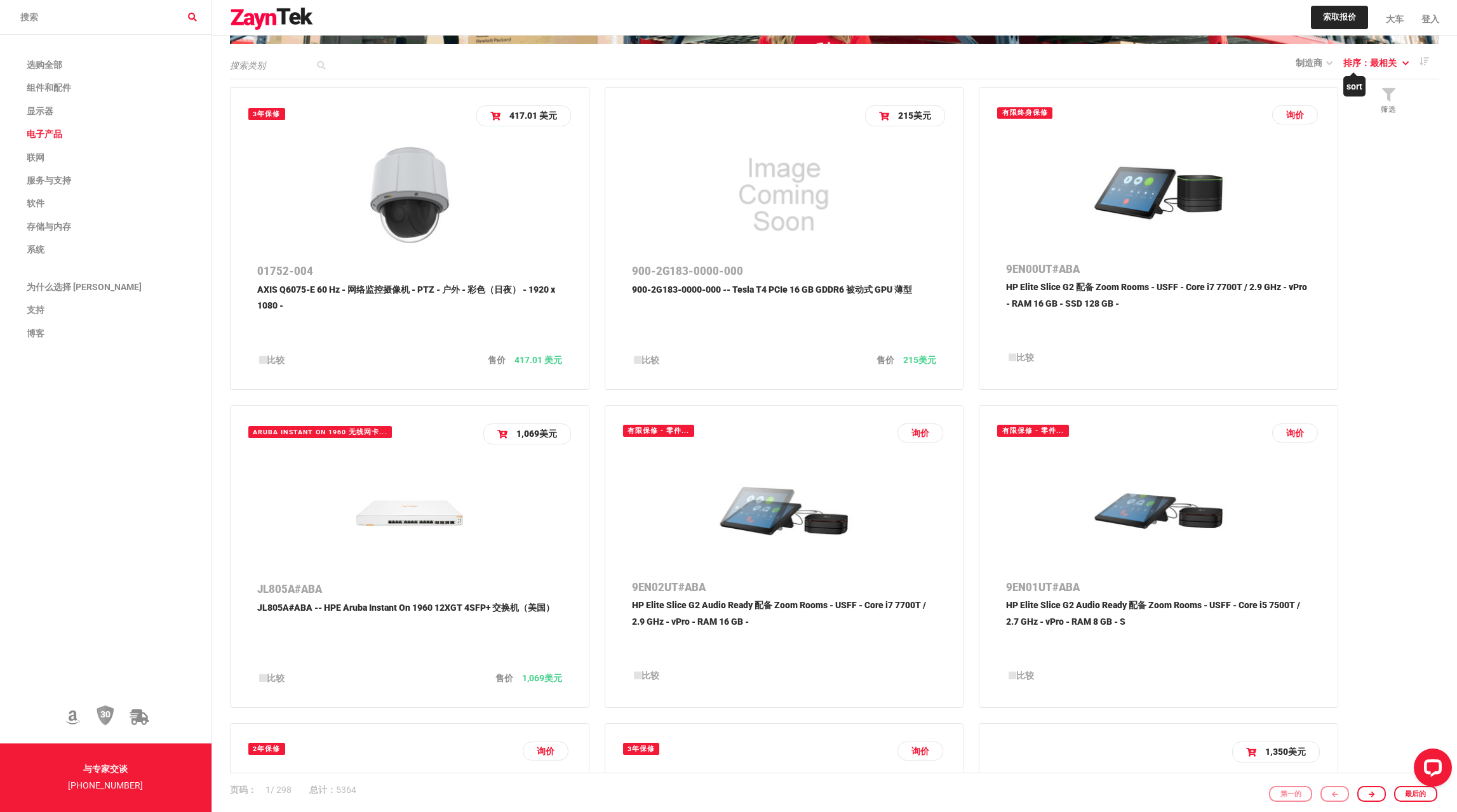
click at [1387, 66] on font "最相关" at bounding box center [1383, 63] width 27 height 10
click at [1370, 162] on font "价格" at bounding box center [1367, 157] width 18 height 10
click at [1387, 63] on font "最相关" at bounding box center [1383, 63] width 27 height 10
click at [1375, 166] on button "价格" at bounding box center [1384, 157] width 71 height 30
click at [1377, 101] on link "筛选" at bounding box center [1388, 104] width 101 height 49
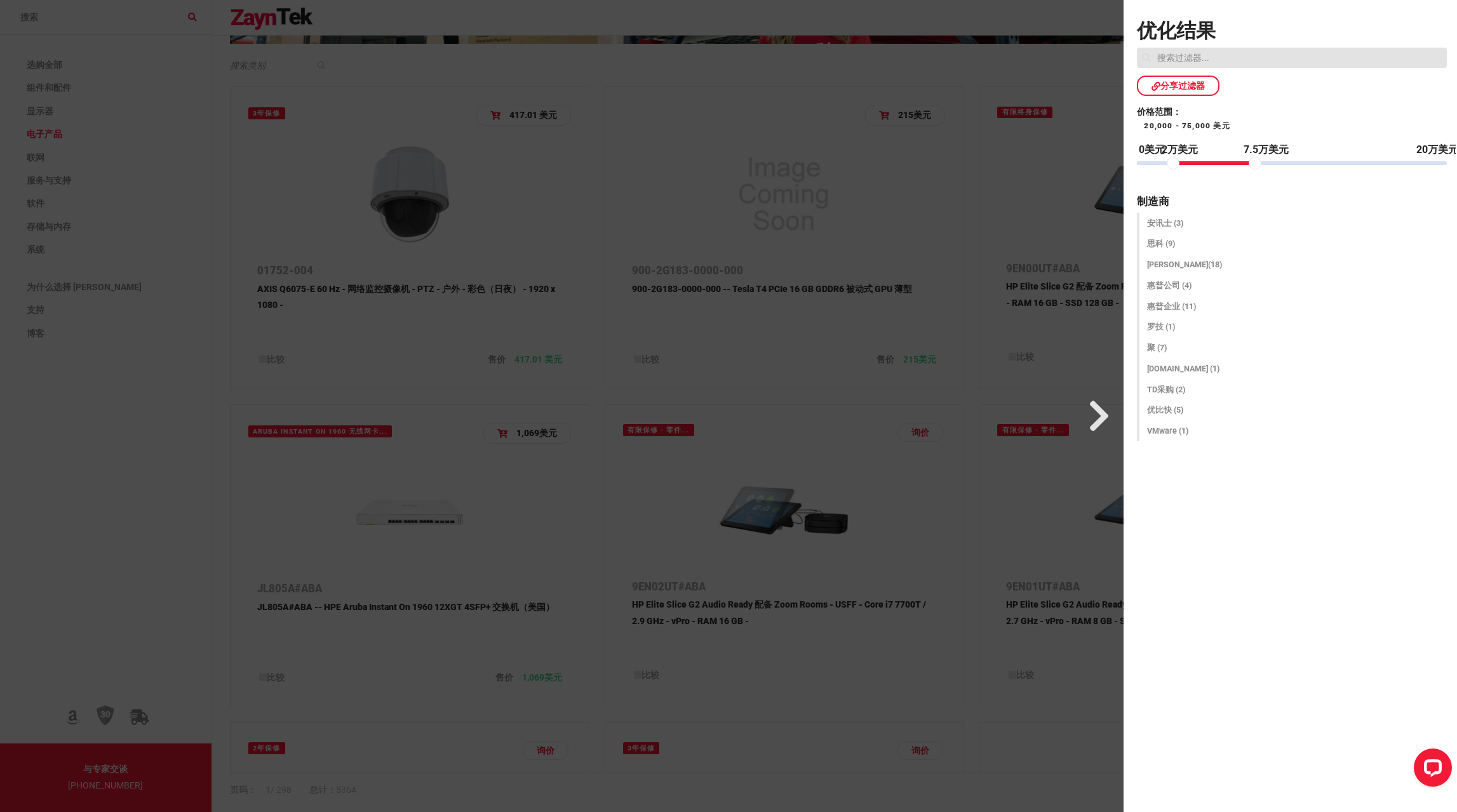
click at [970, 76] on div at bounding box center [557, 406] width 1131 height 812
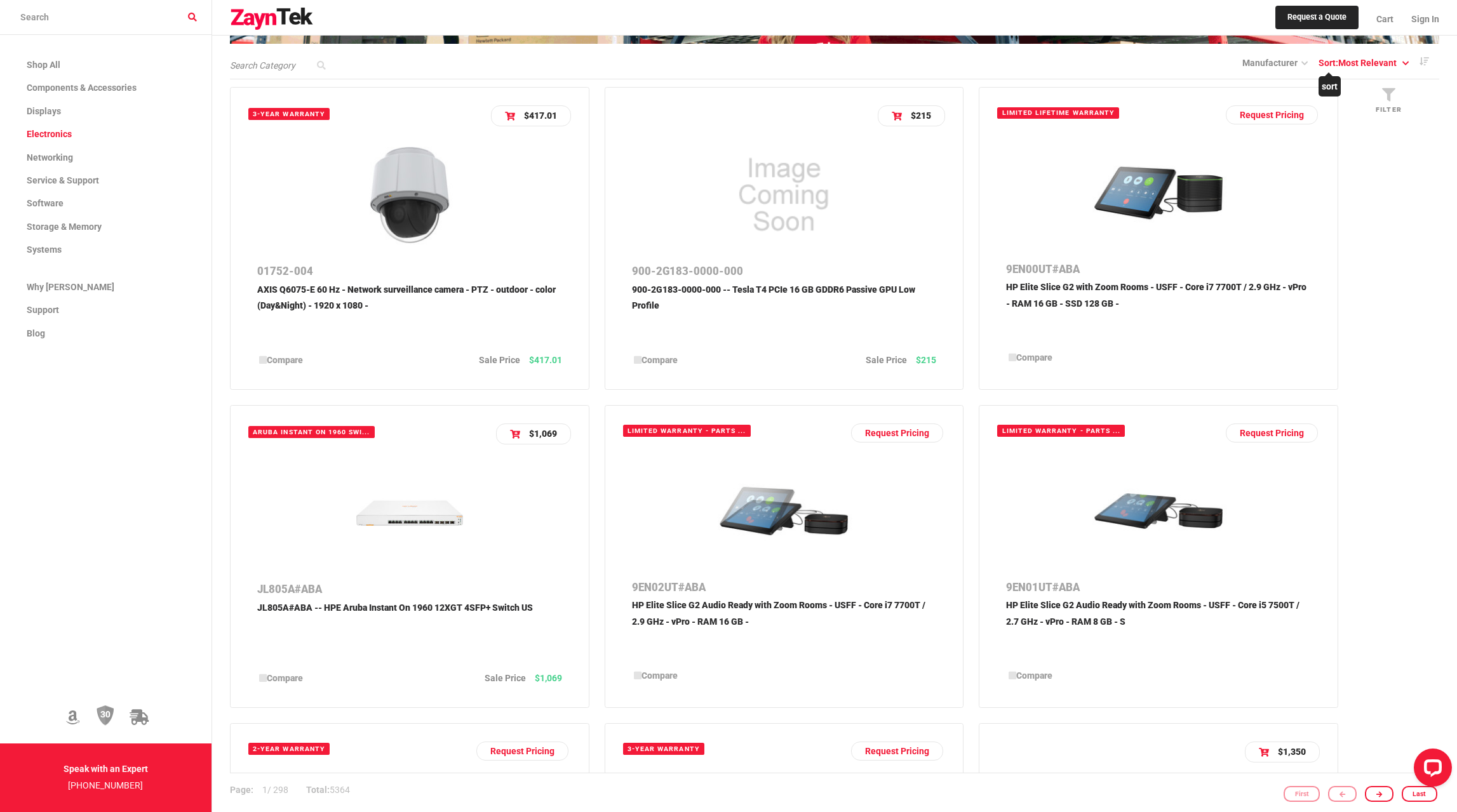
click at [1379, 64] on span "Most Relevant" at bounding box center [1367, 63] width 59 height 10
click at [1343, 156] on button "Price" at bounding box center [1364, 157] width 88 height 30
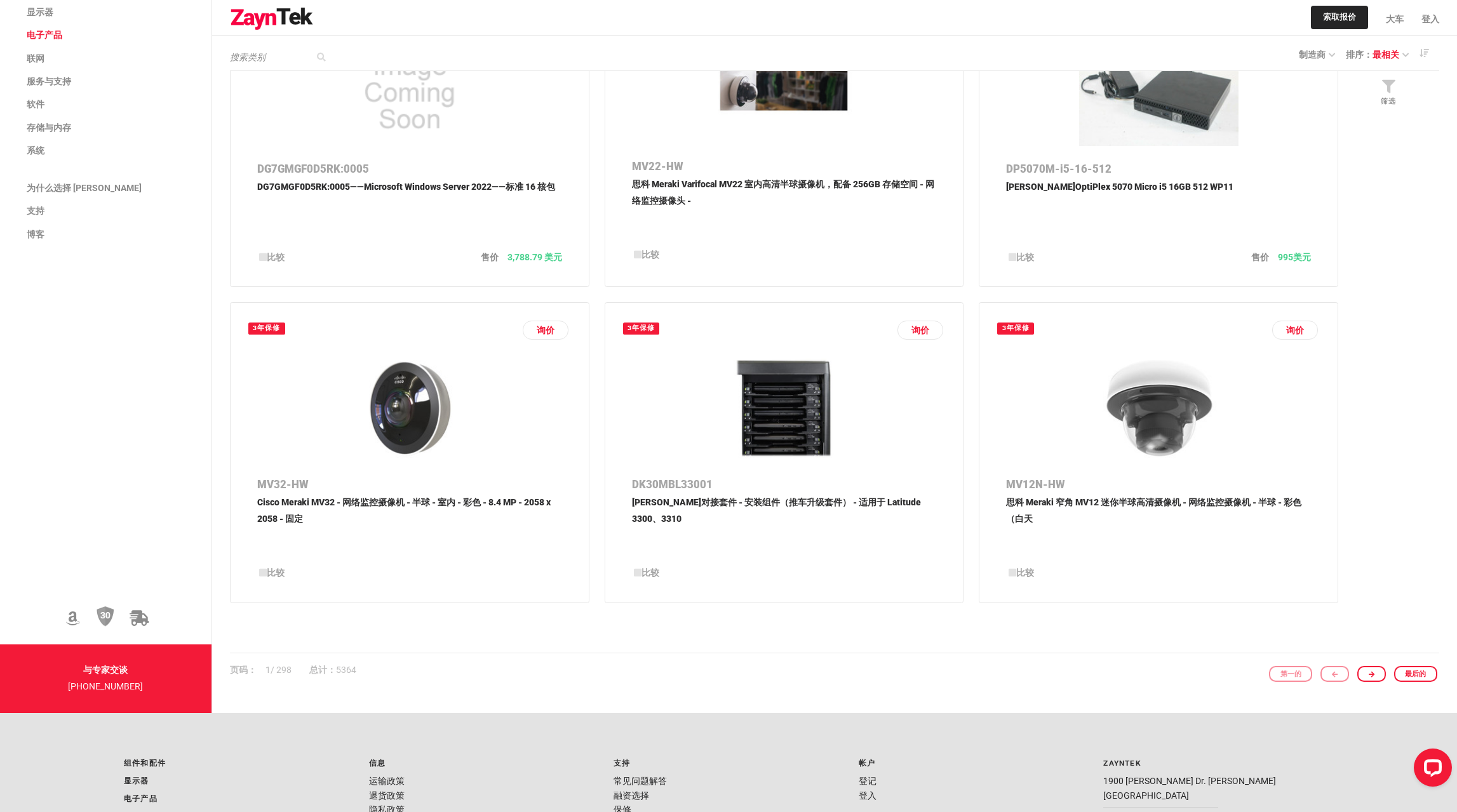
scroll to position [1714, 0]
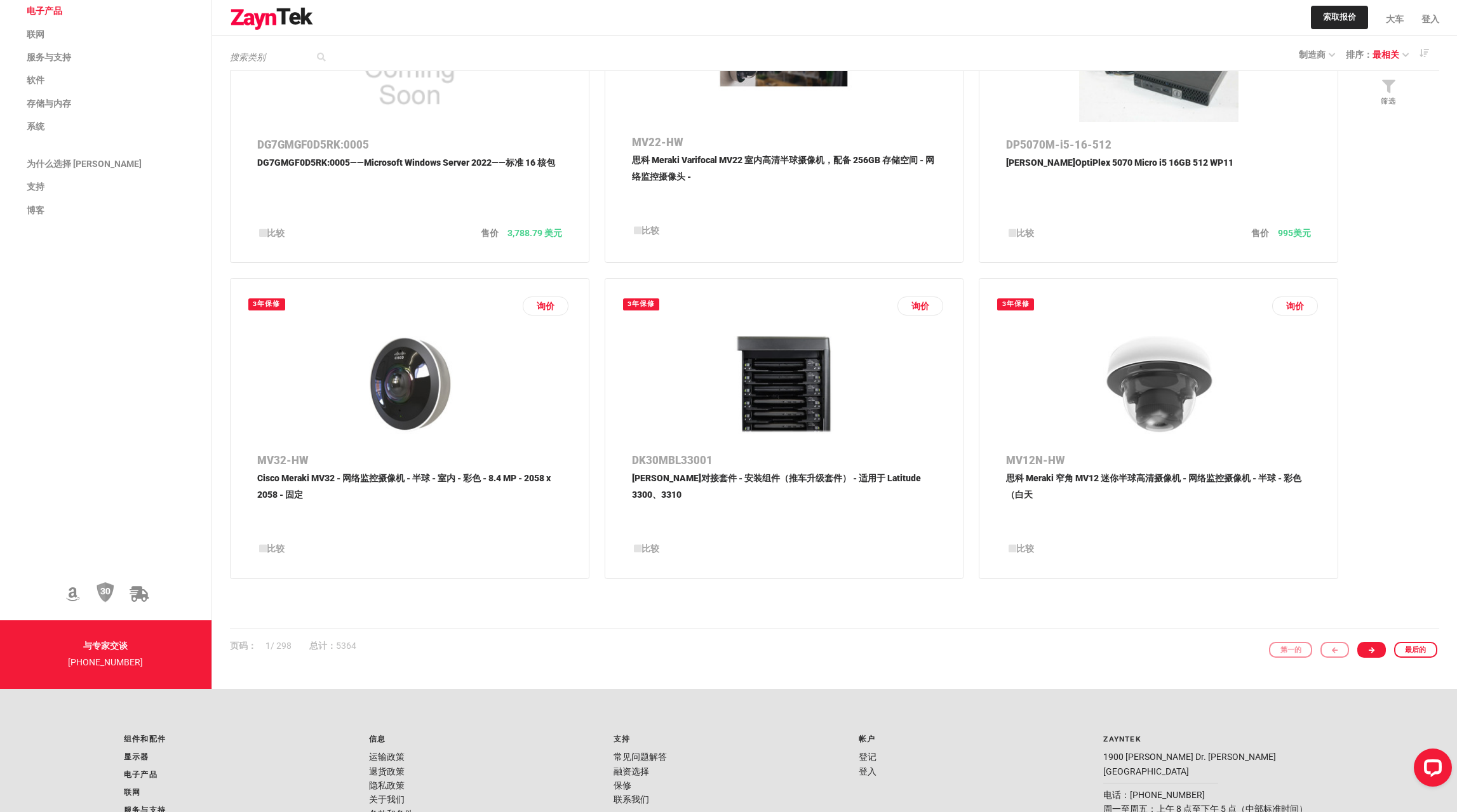
click at [1374, 653] on icon at bounding box center [1370, 650] width 5 height 7
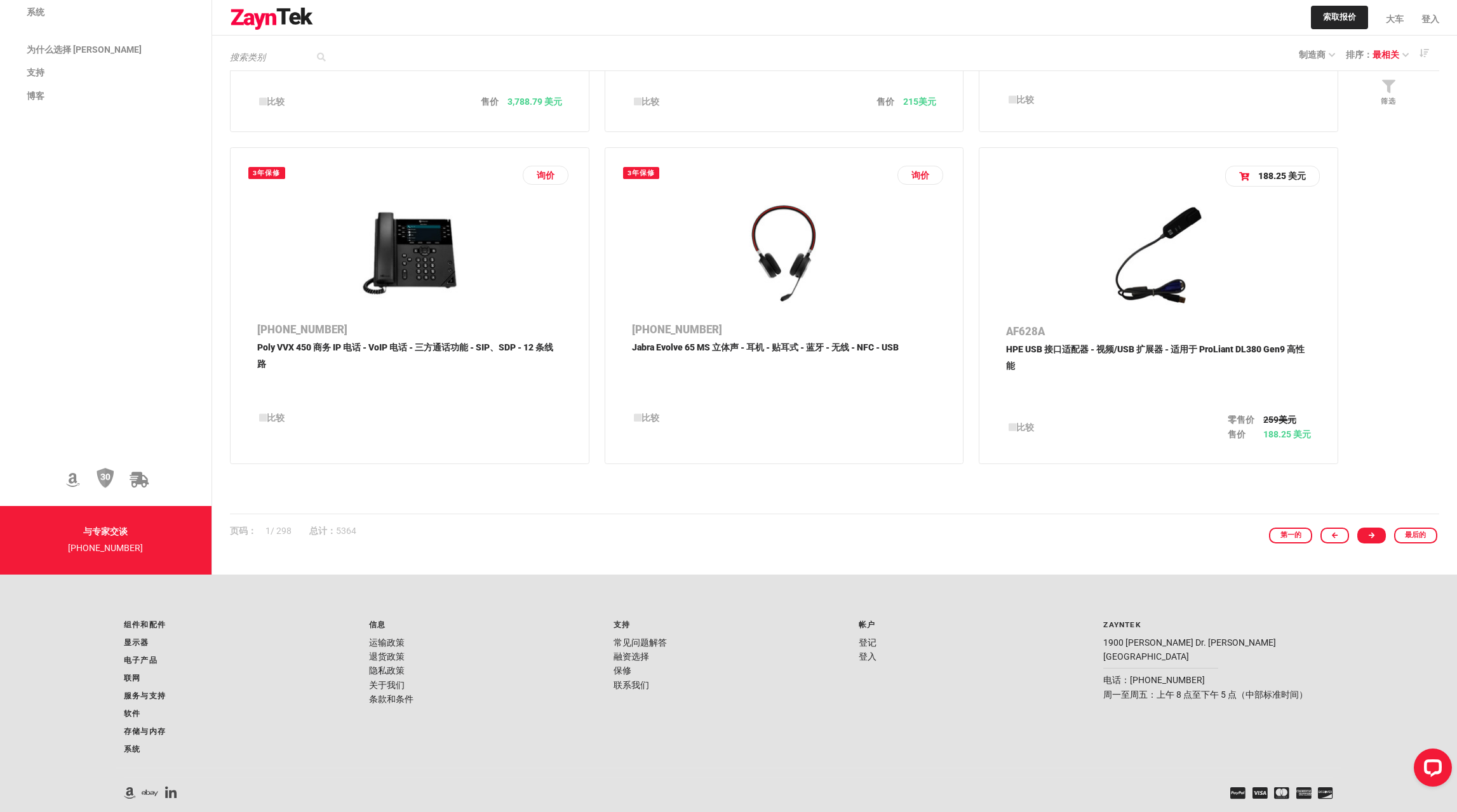
click at [1368, 534] on link at bounding box center [1371, 535] width 29 height 16
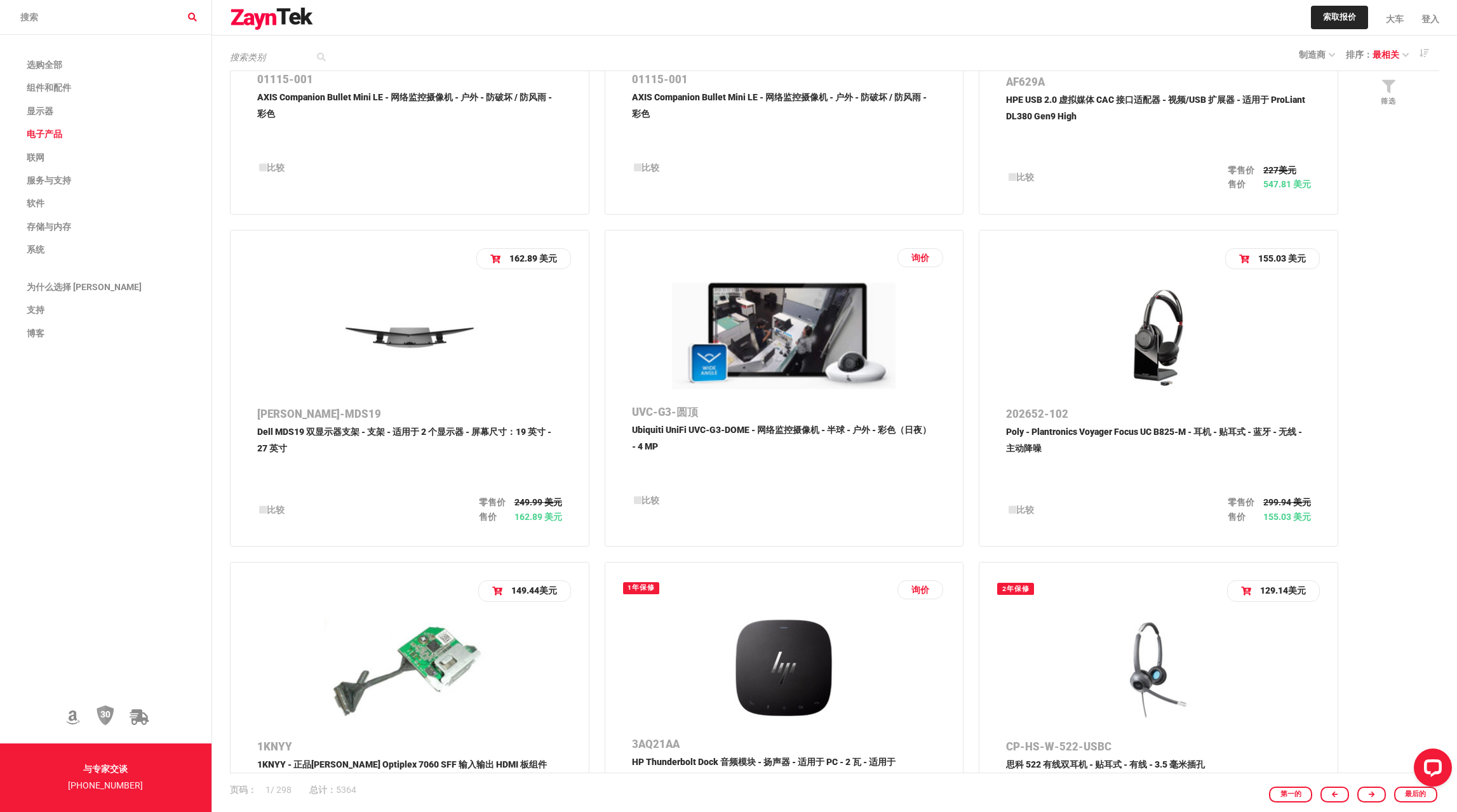
scroll to position [827, 0]
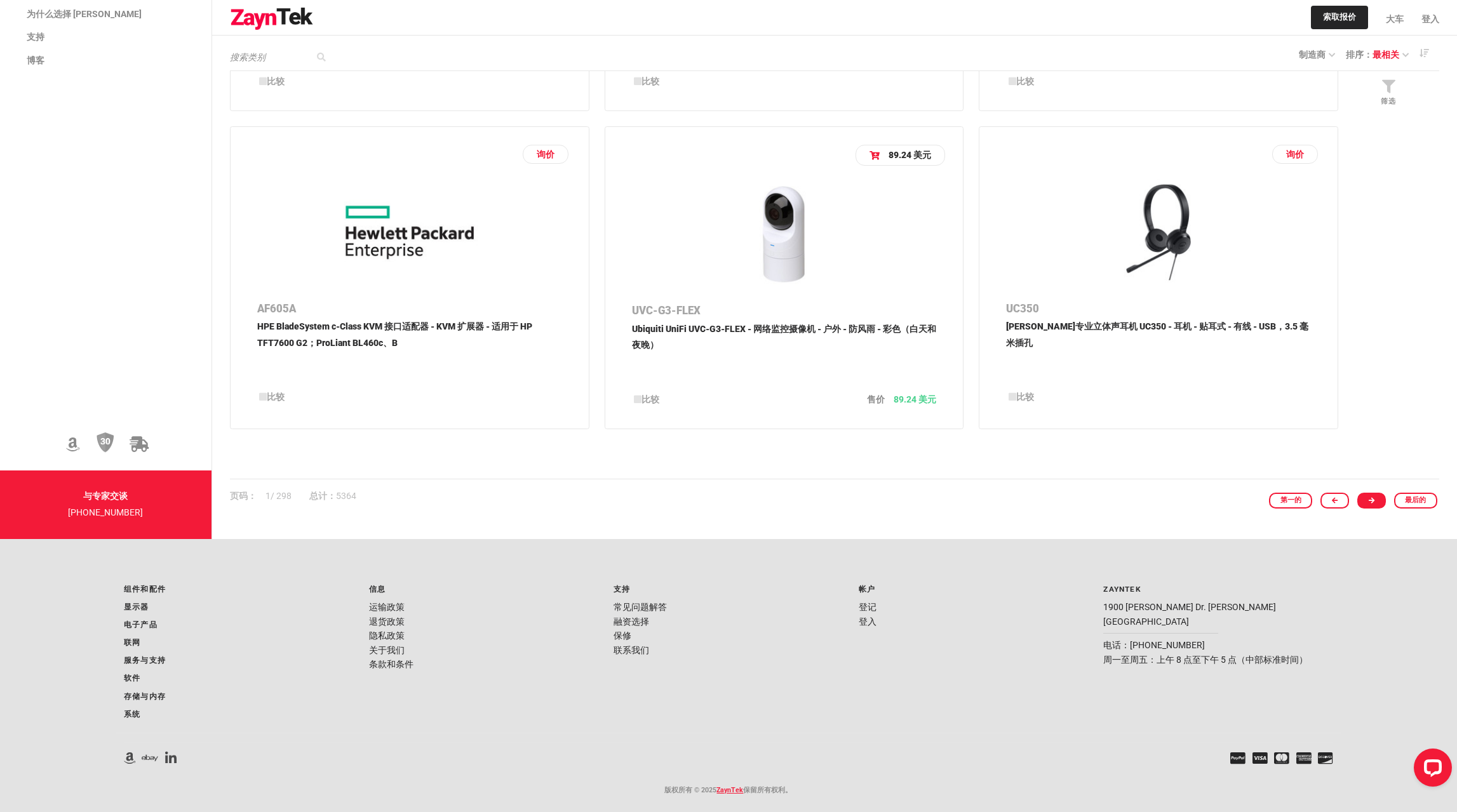
click at [1377, 507] on link at bounding box center [1371, 501] width 29 height 16
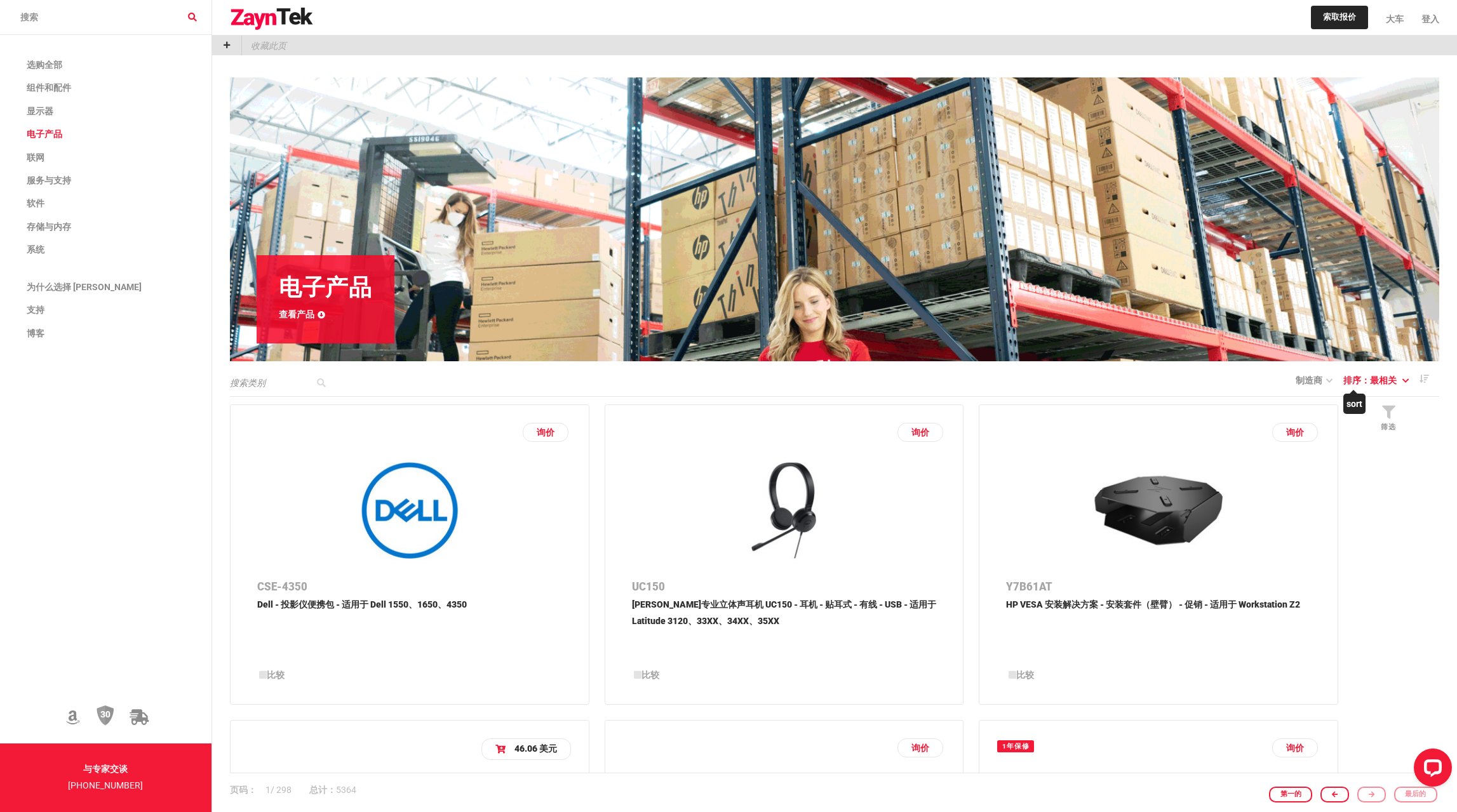
click at [1373, 381] on font "最相关" at bounding box center [1383, 380] width 27 height 10
drag, startPoint x: 1373, startPoint y: 403, endPoint x: 1374, endPoint y: 447, distance: 44.0
click at [1374, 447] on div "关联 存货 价格 创建日期 修改日期 姓名" at bounding box center [1381, 491] width 71 height 209
click at [1374, 447] on link "筛选" at bounding box center [1388, 421] width 101 height 49
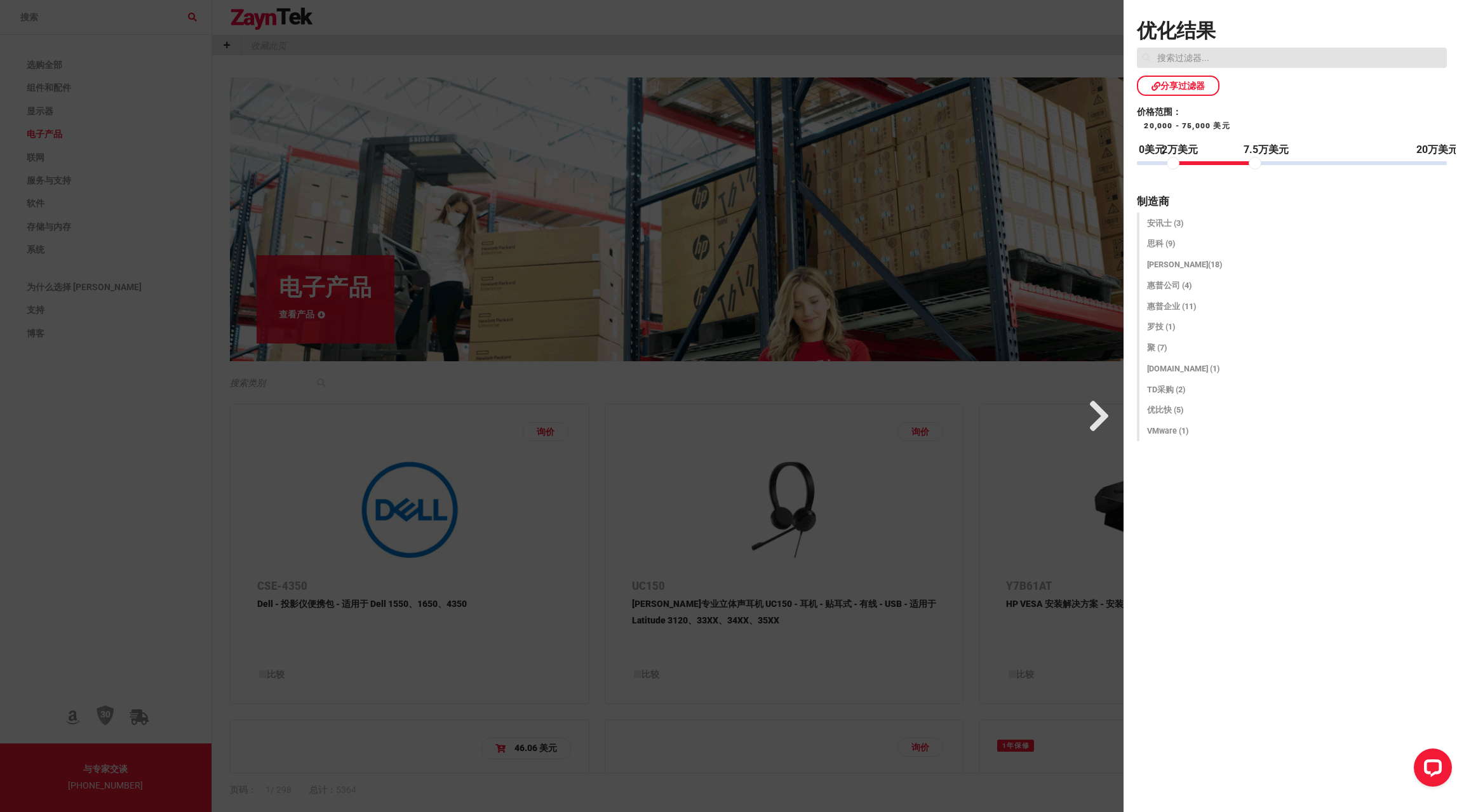
click at [1050, 480] on div at bounding box center [557, 406] width 1131 height 812
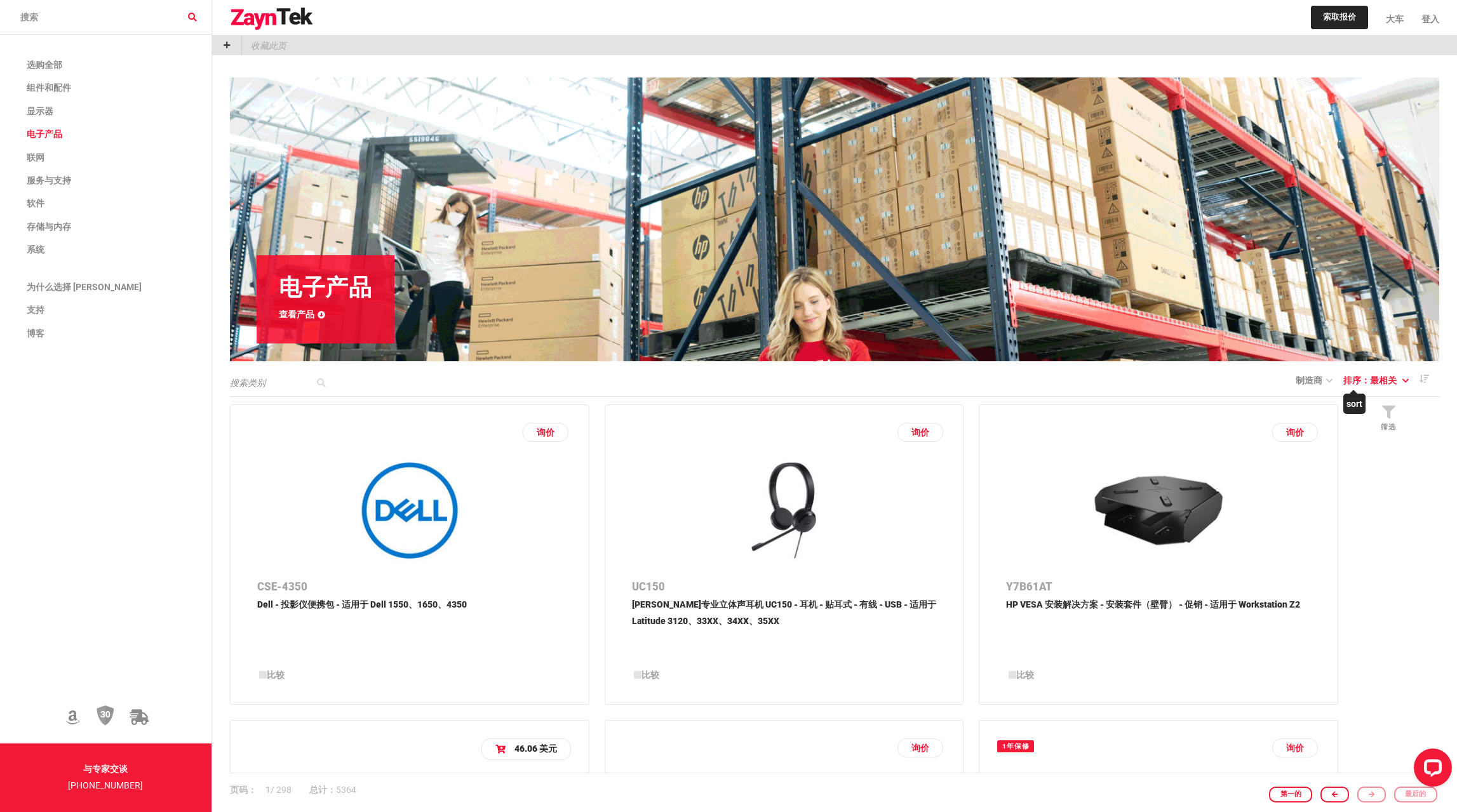
click at [1396, 383] on font "最相关" at bounding box center [1383, 380] width 27 height 10
click at [1370, 446] on font "存货" at bounding box center [1367, 442] width 18 height 10
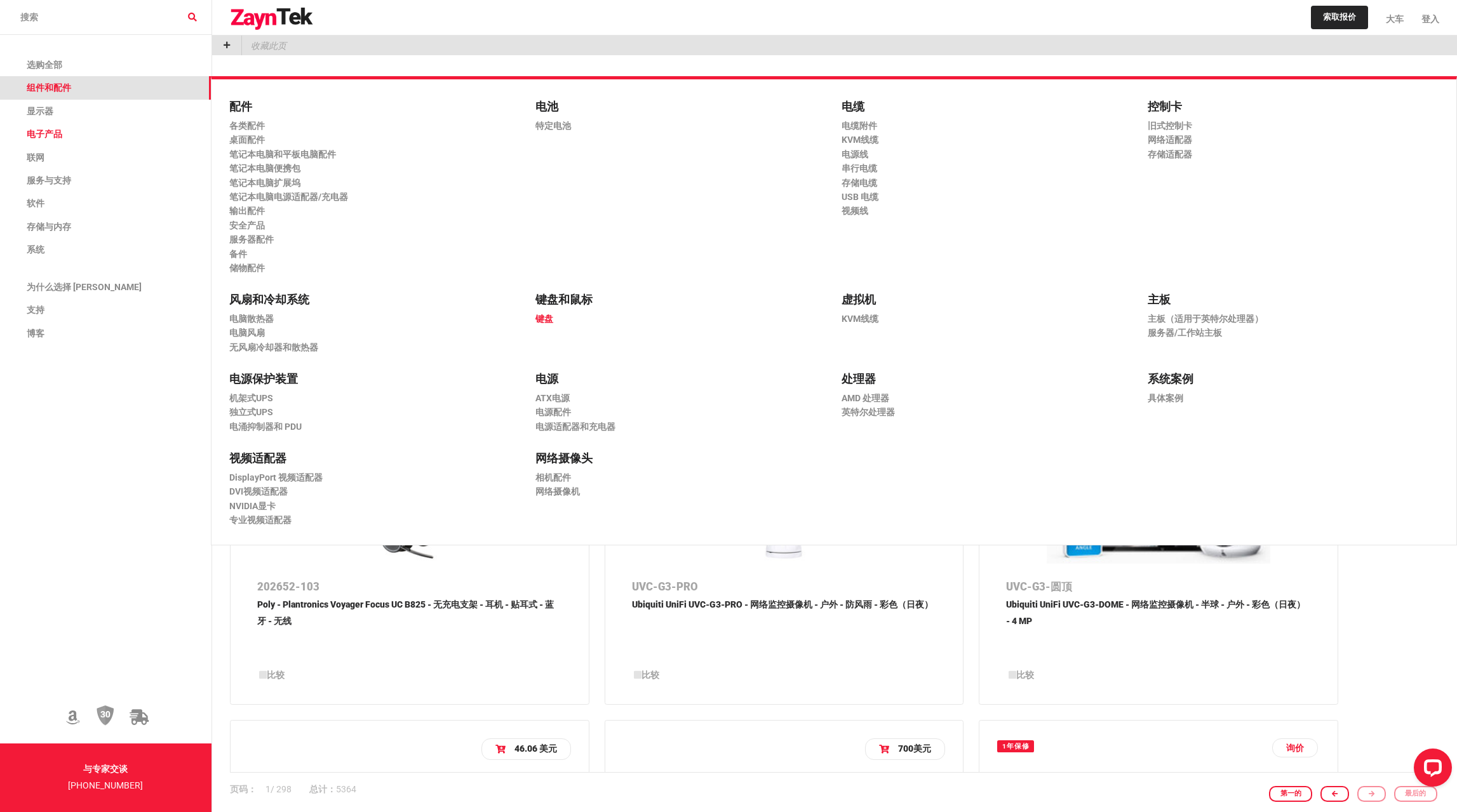
click at [546, 318] on font "键盘" at bounding box center [544, 318] width 18 height 10
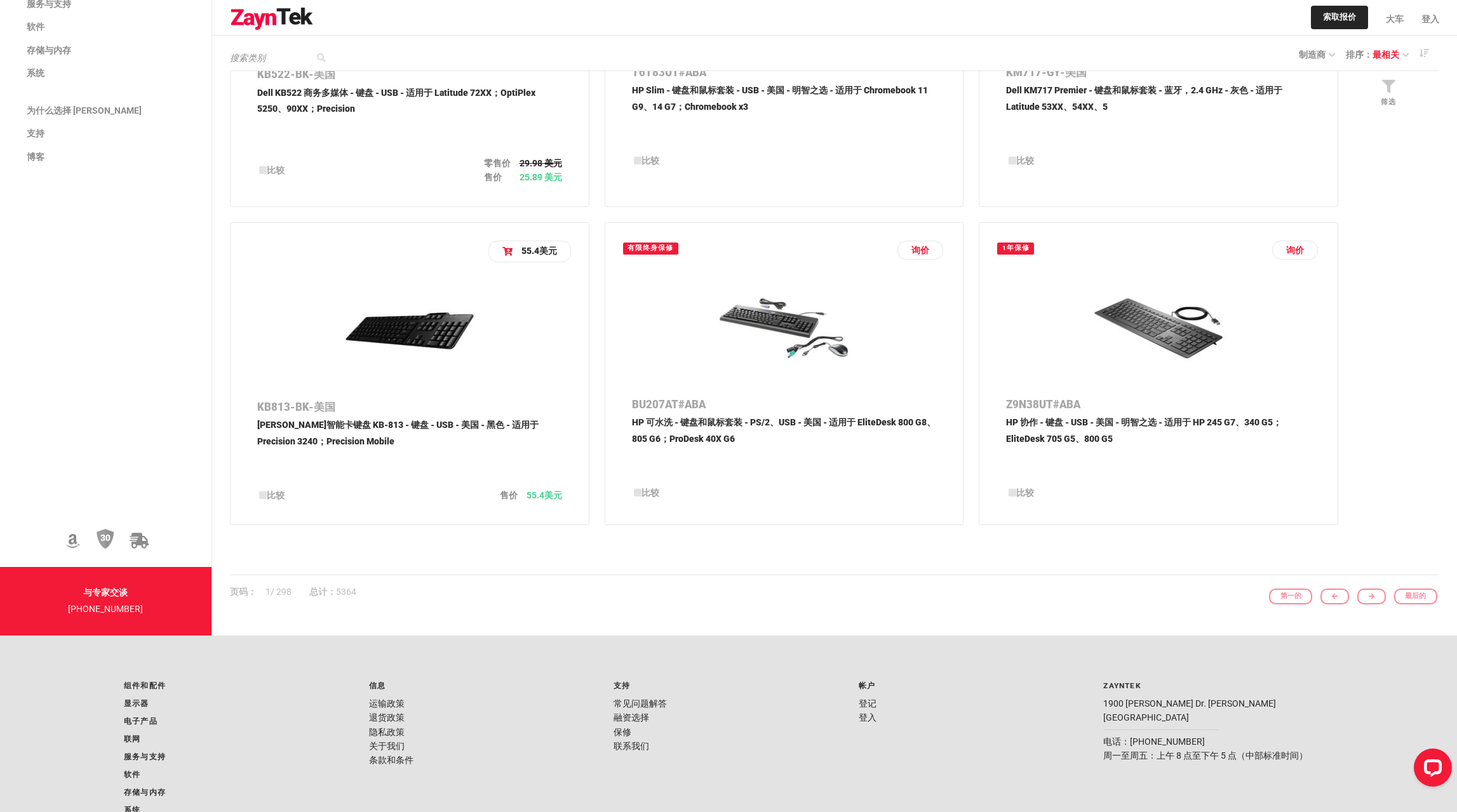
scroll to position [1841, 0]
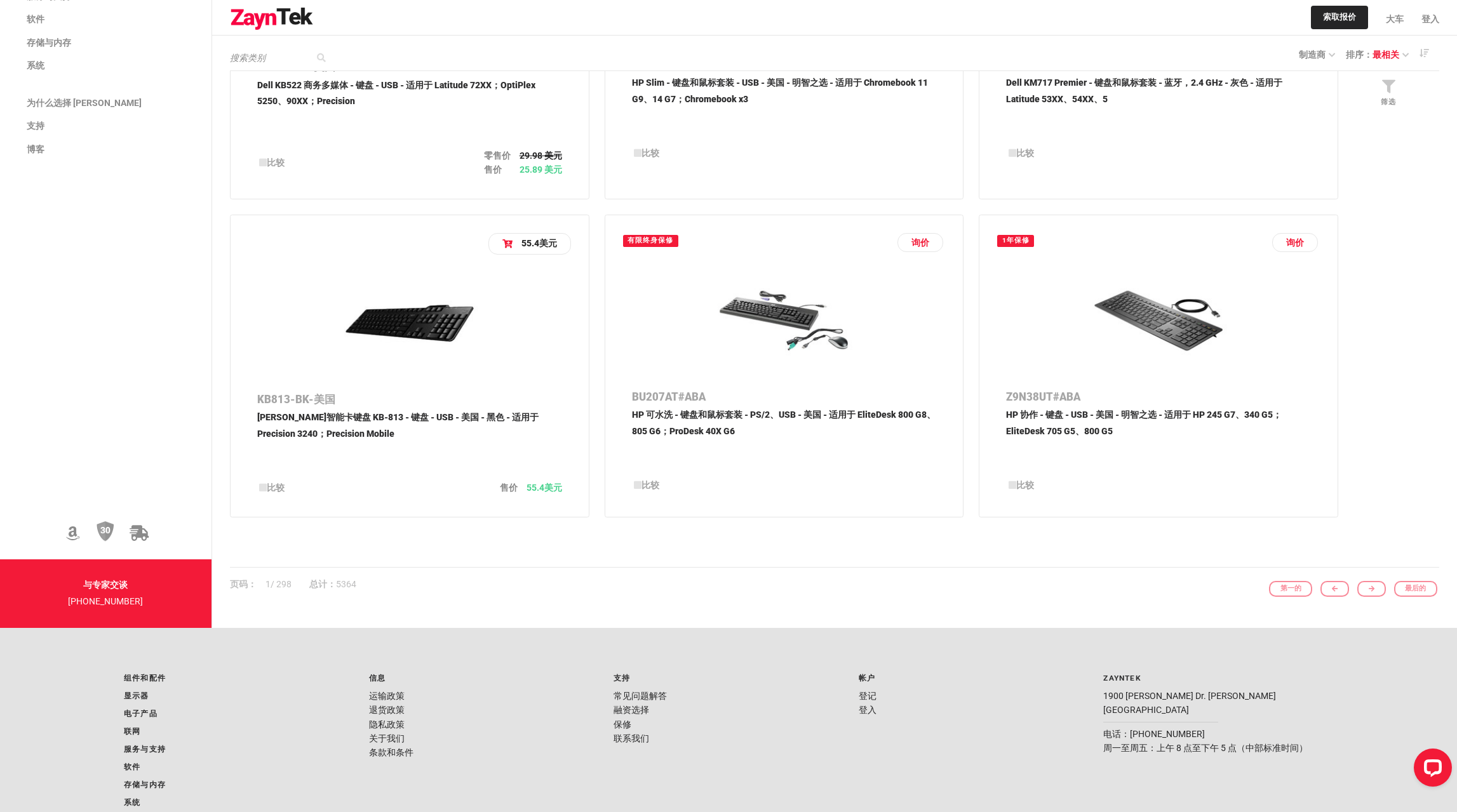
click at [1377, 583] on div "第一的 最后的" at bounding box center [1350, 589] width 177 height 16
click at [1370, 587] on div "第一的 最后的" at bounding box center [1350, 589] width 177 height 16
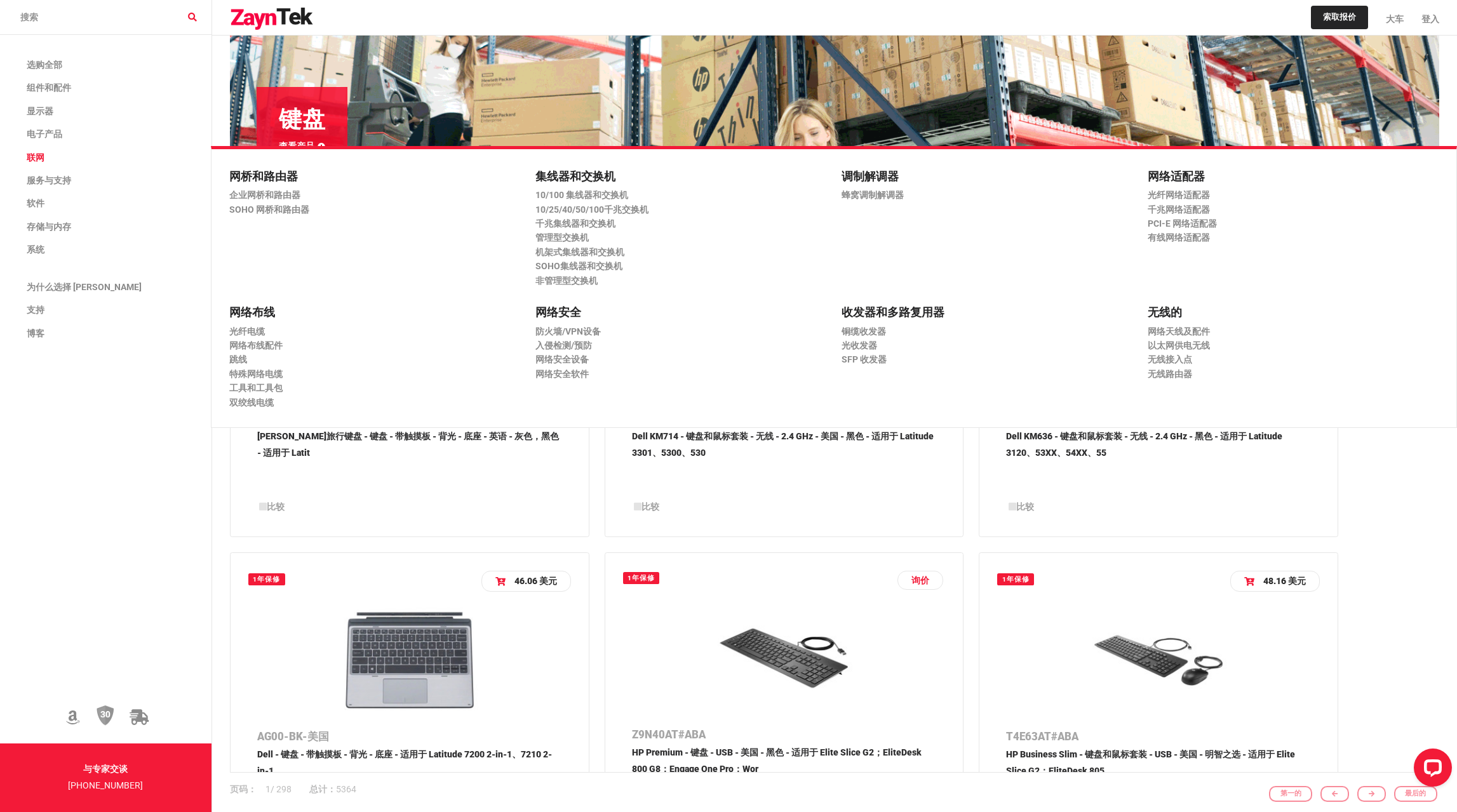
scroll to position [190, 0]
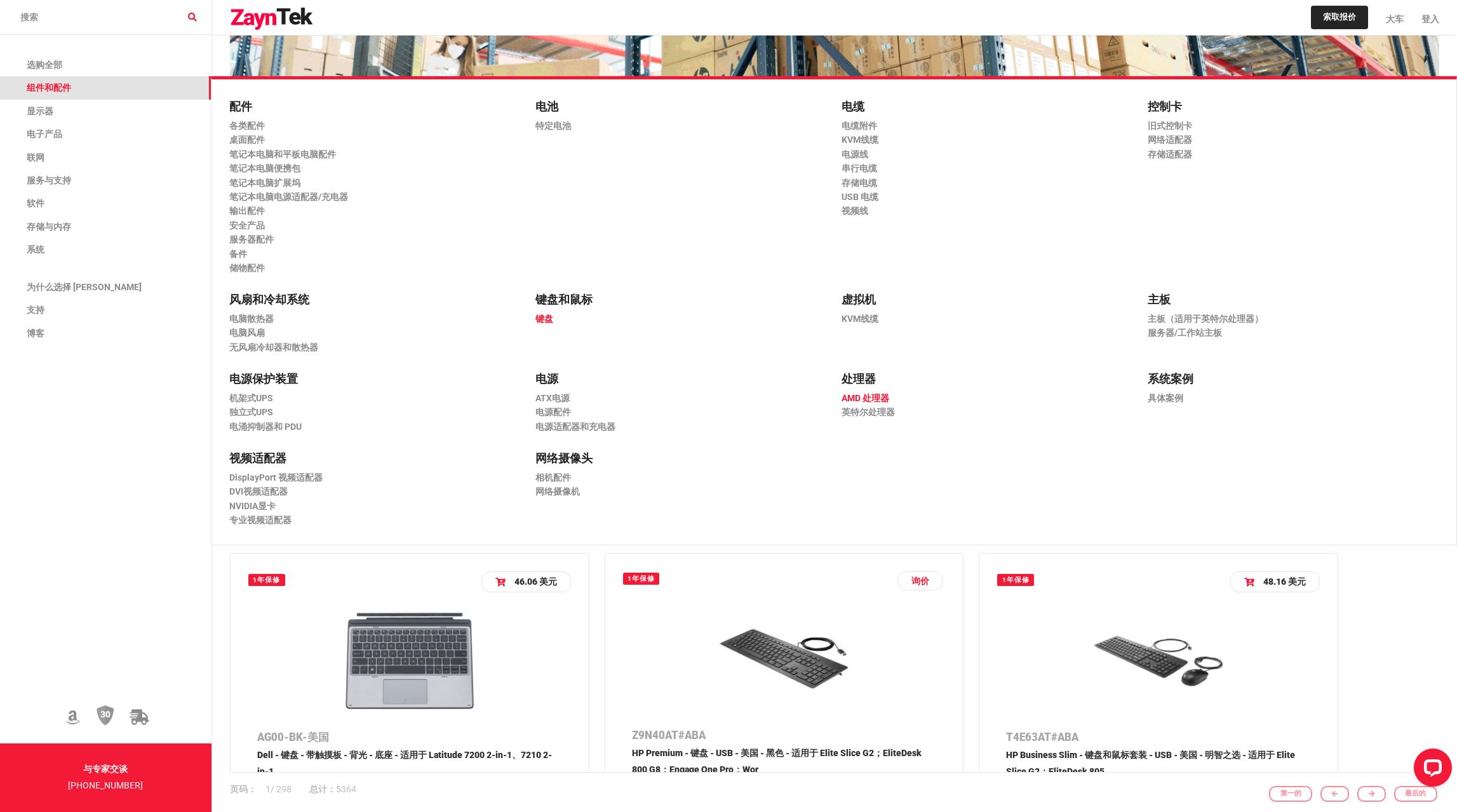
click at [849, 401] on font "AMD 处理器" at bounding box center [866, 398] width 48 height 10
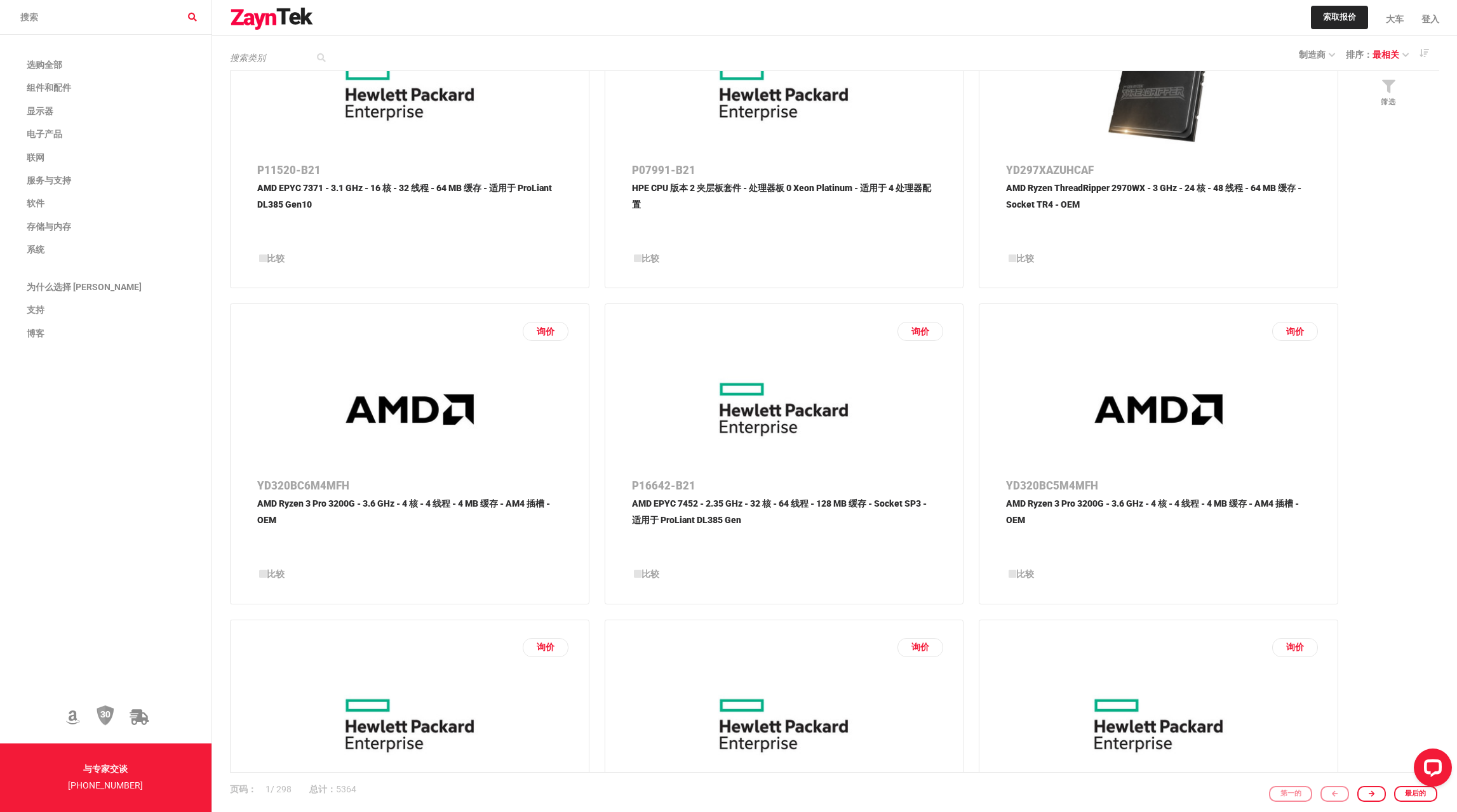
scroll to position [1714, 0]
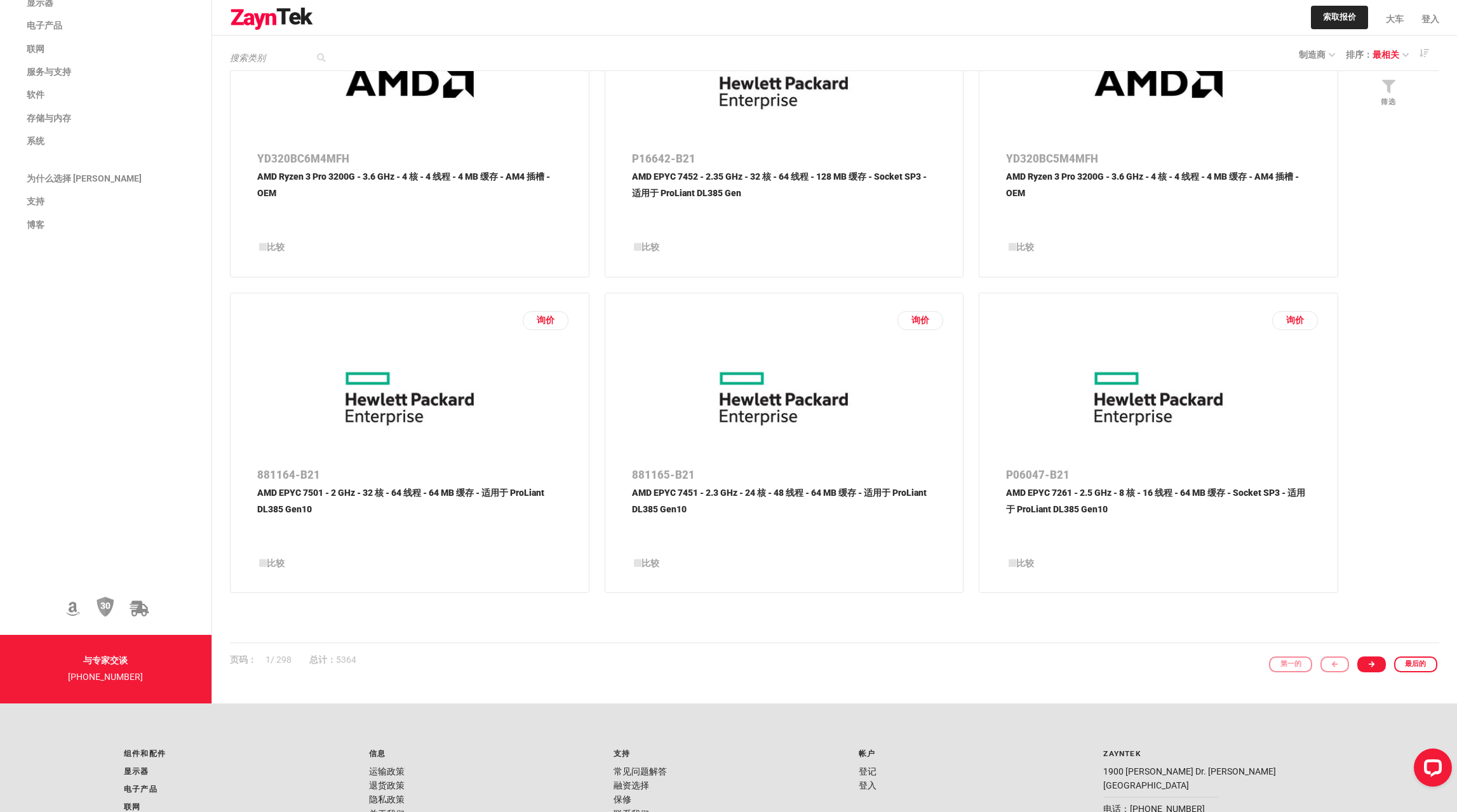
click at [1372, 667] on icon at bounding box center [1370, 664] width 5 height 7
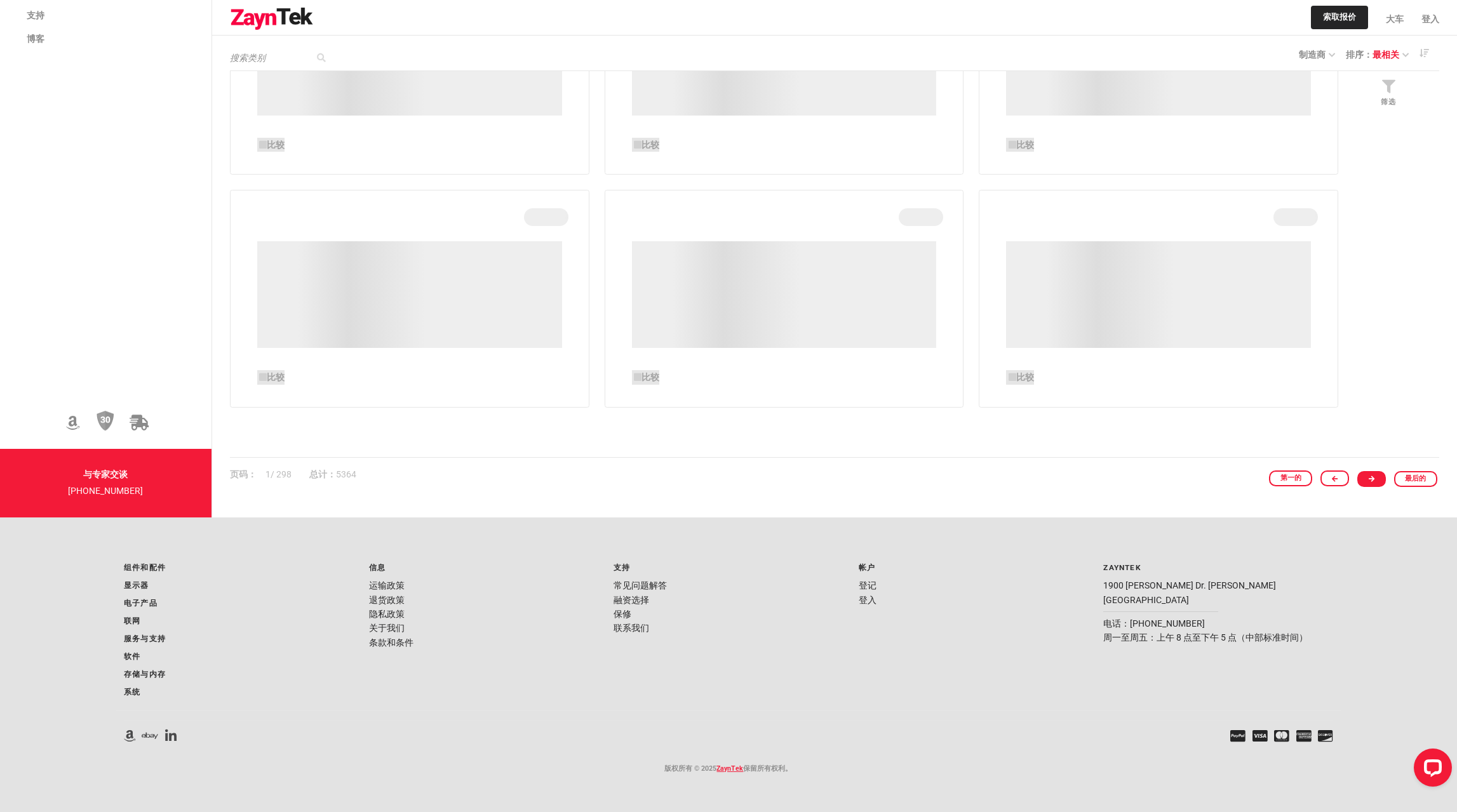
scroll to position [342, 0]
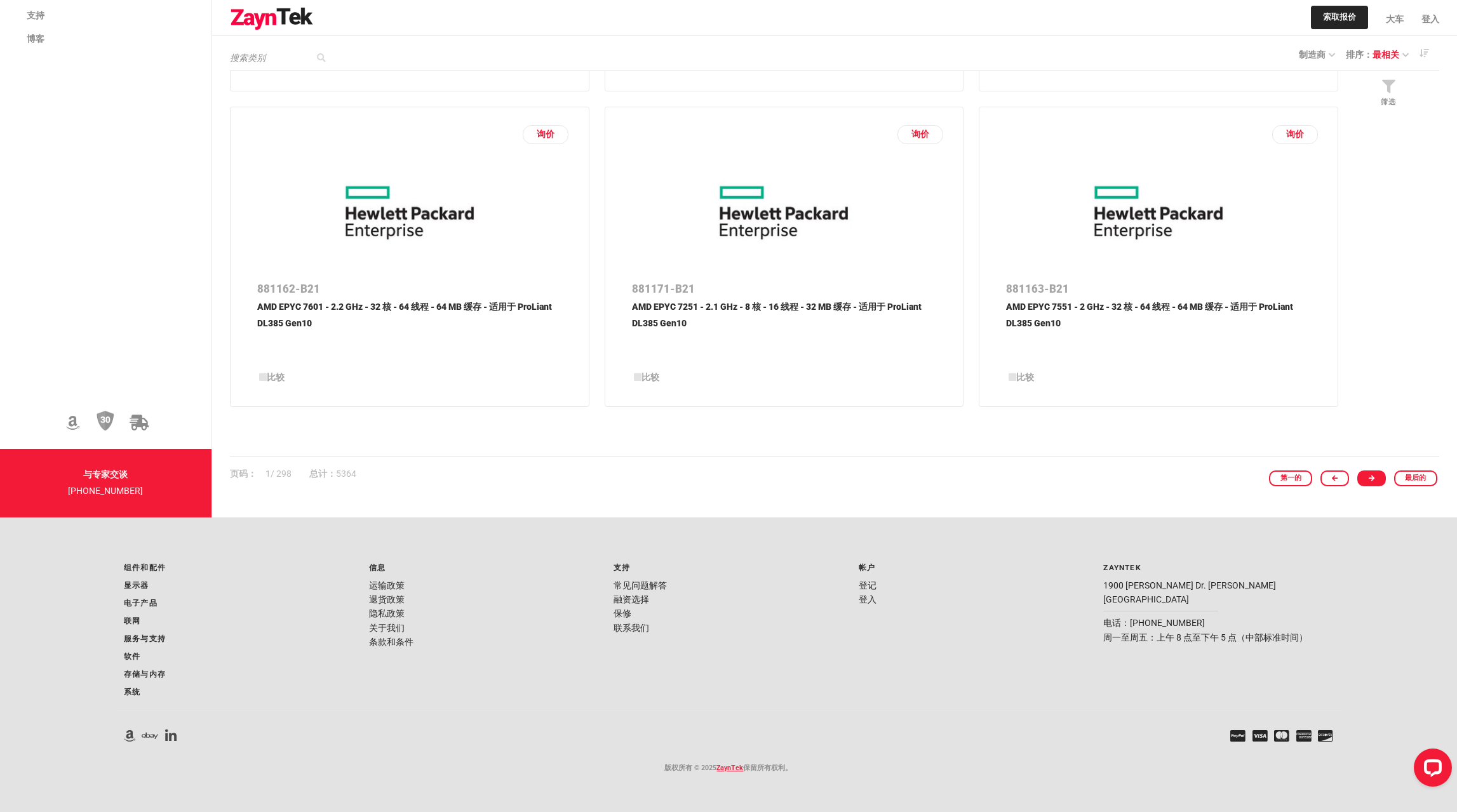
click at [1383, 480] on link at bounding box center [1371, 478] width 29 height 16
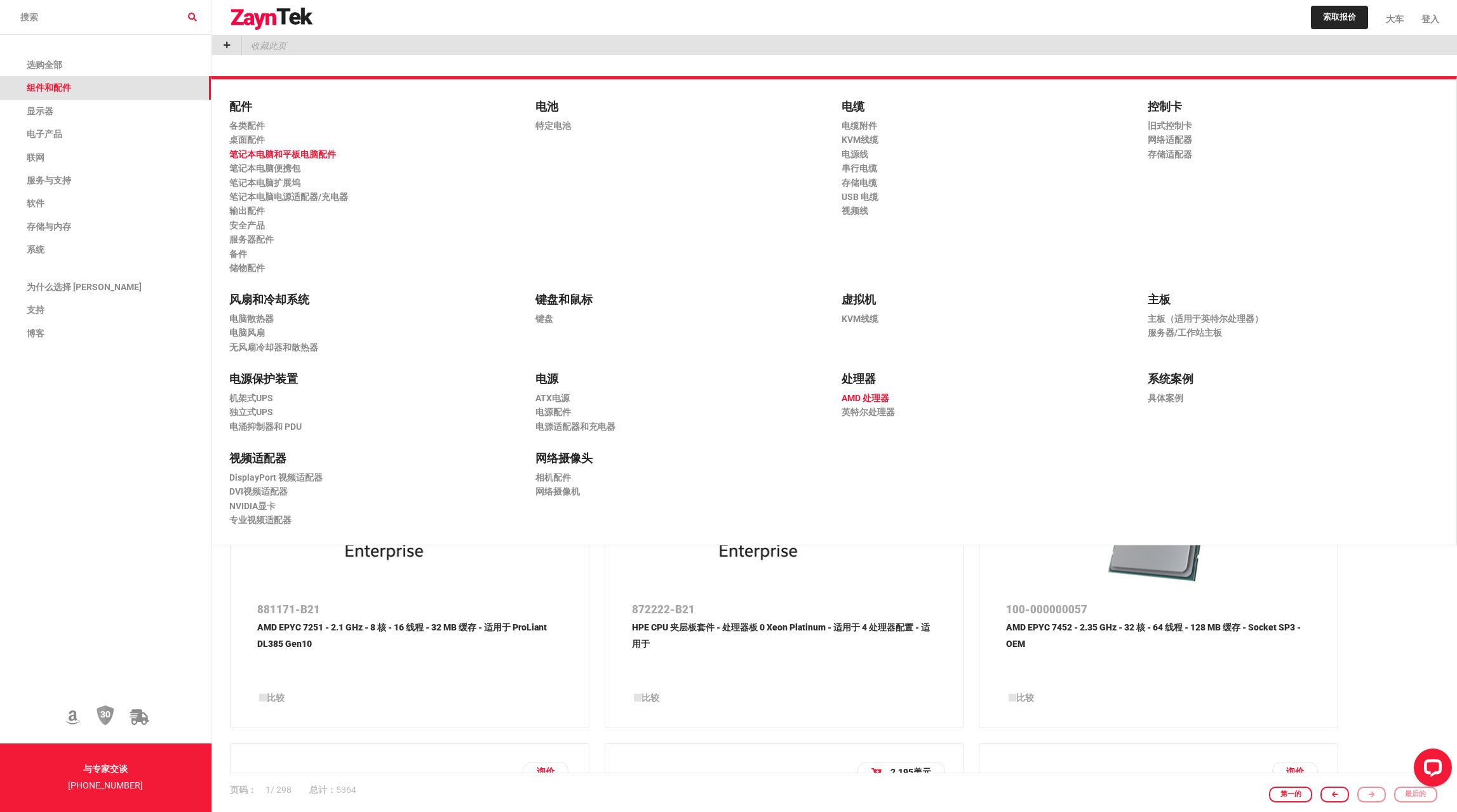
click at [282, 155] on font "笔记本电脑和平板电脑配件" at bounding box center [283, 154] width 107 height 10
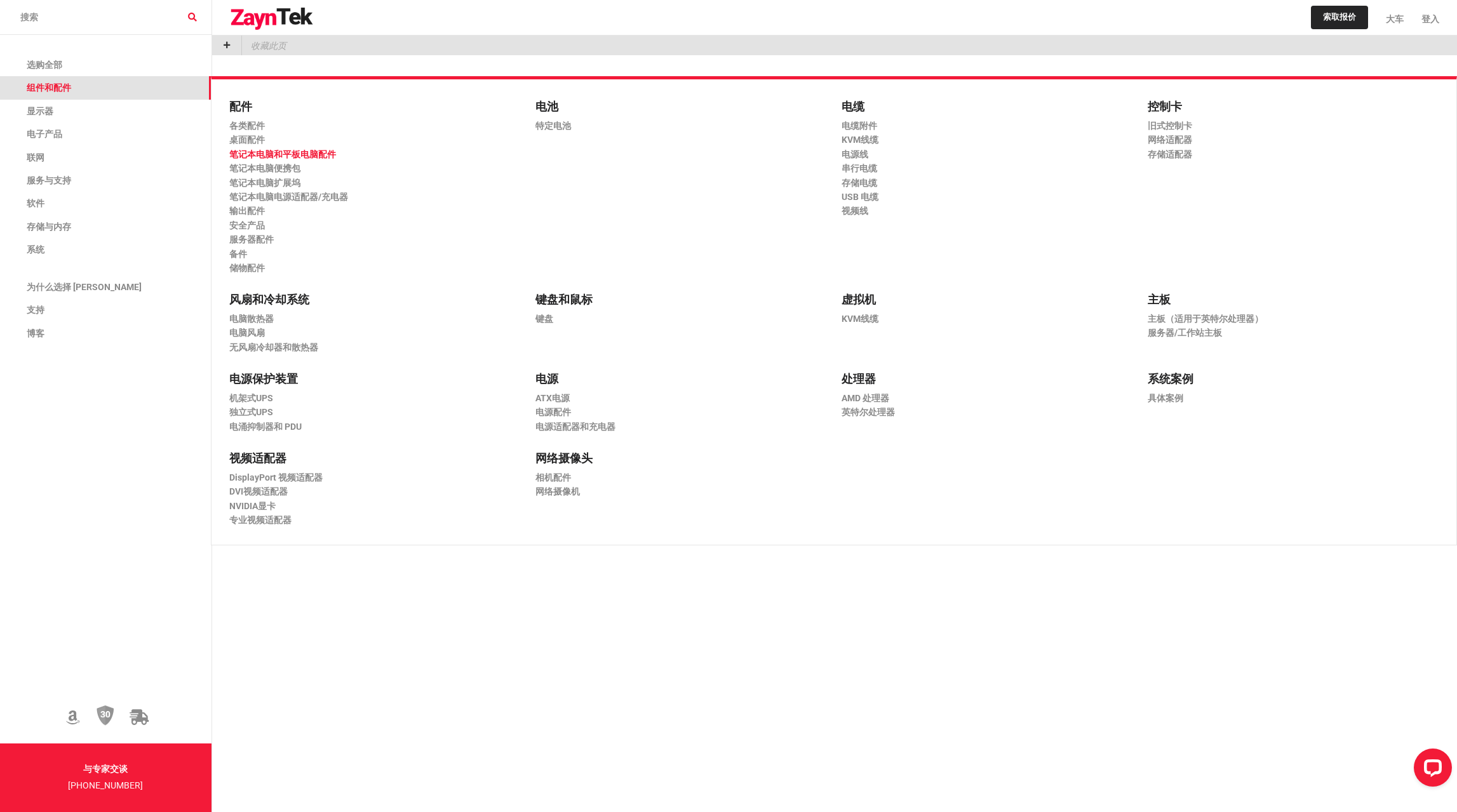
click at [242, 101] on font "配件" at bounding box center [241, 106] width 23 height 13
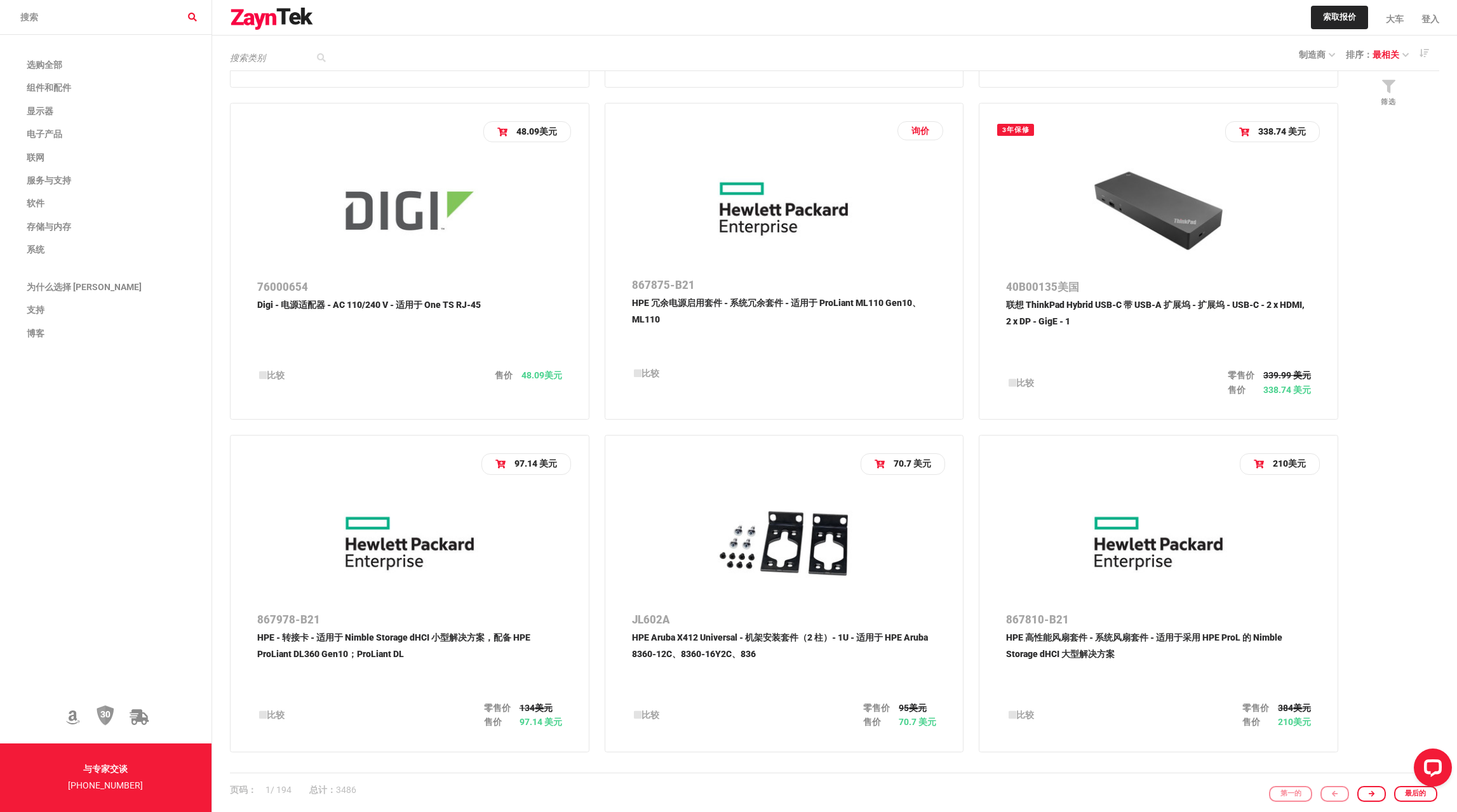
scroll to position [1968, 0]
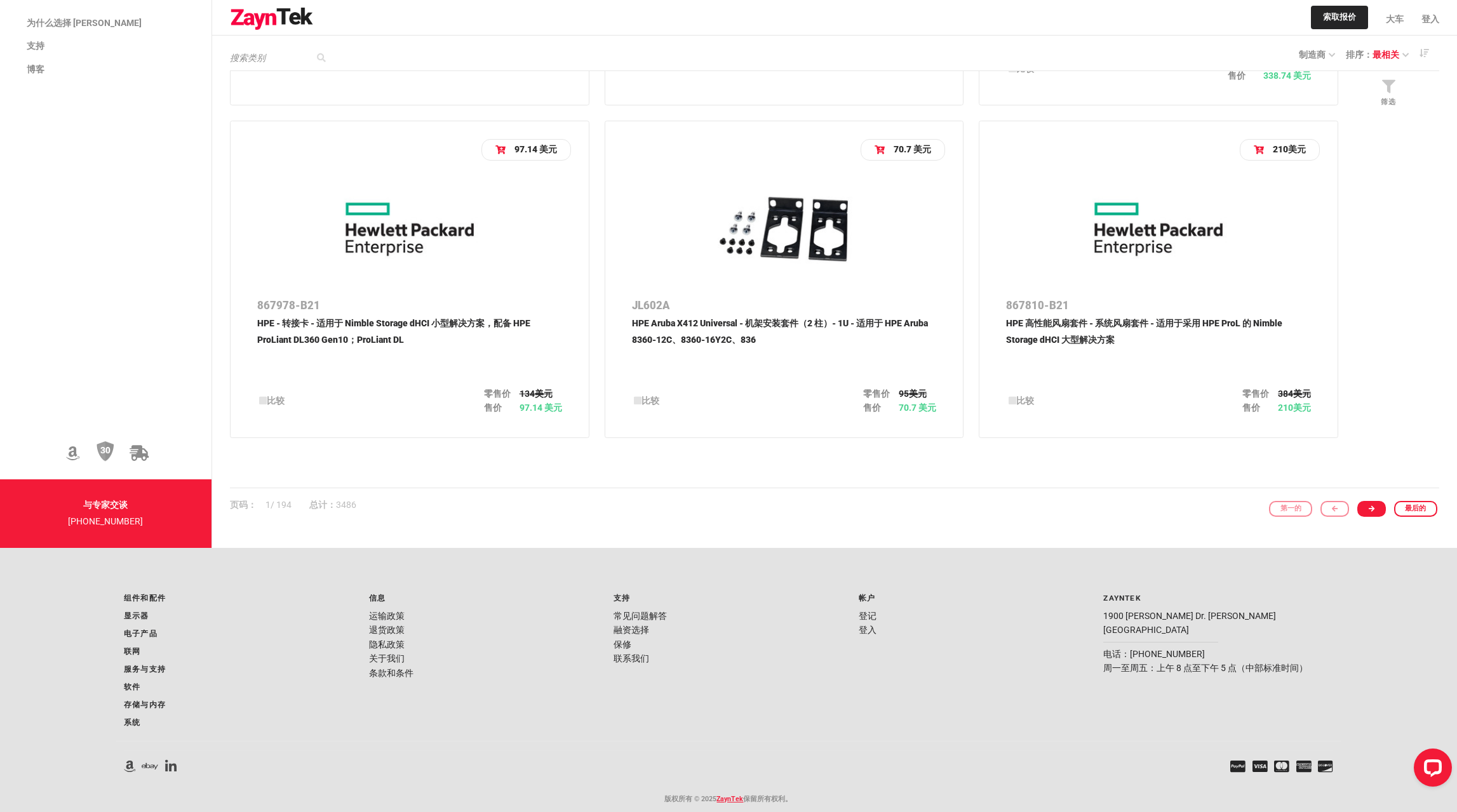
click at [1364, 507] on link at bounding box center [1371, 508] width 29 height 16
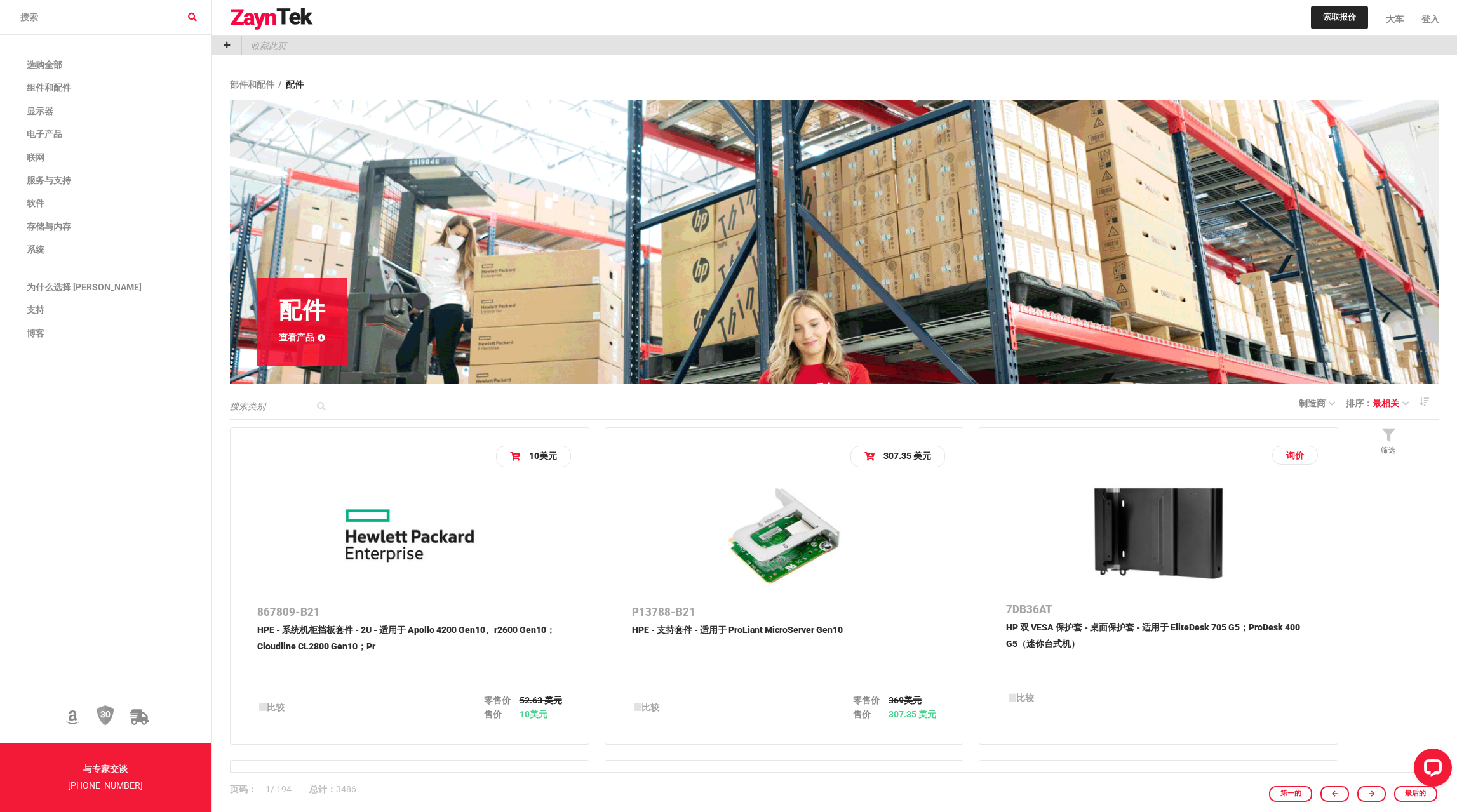
click at [80, 18] on input "搜索产品" at bounding box center [106, 17] width 212 height 35
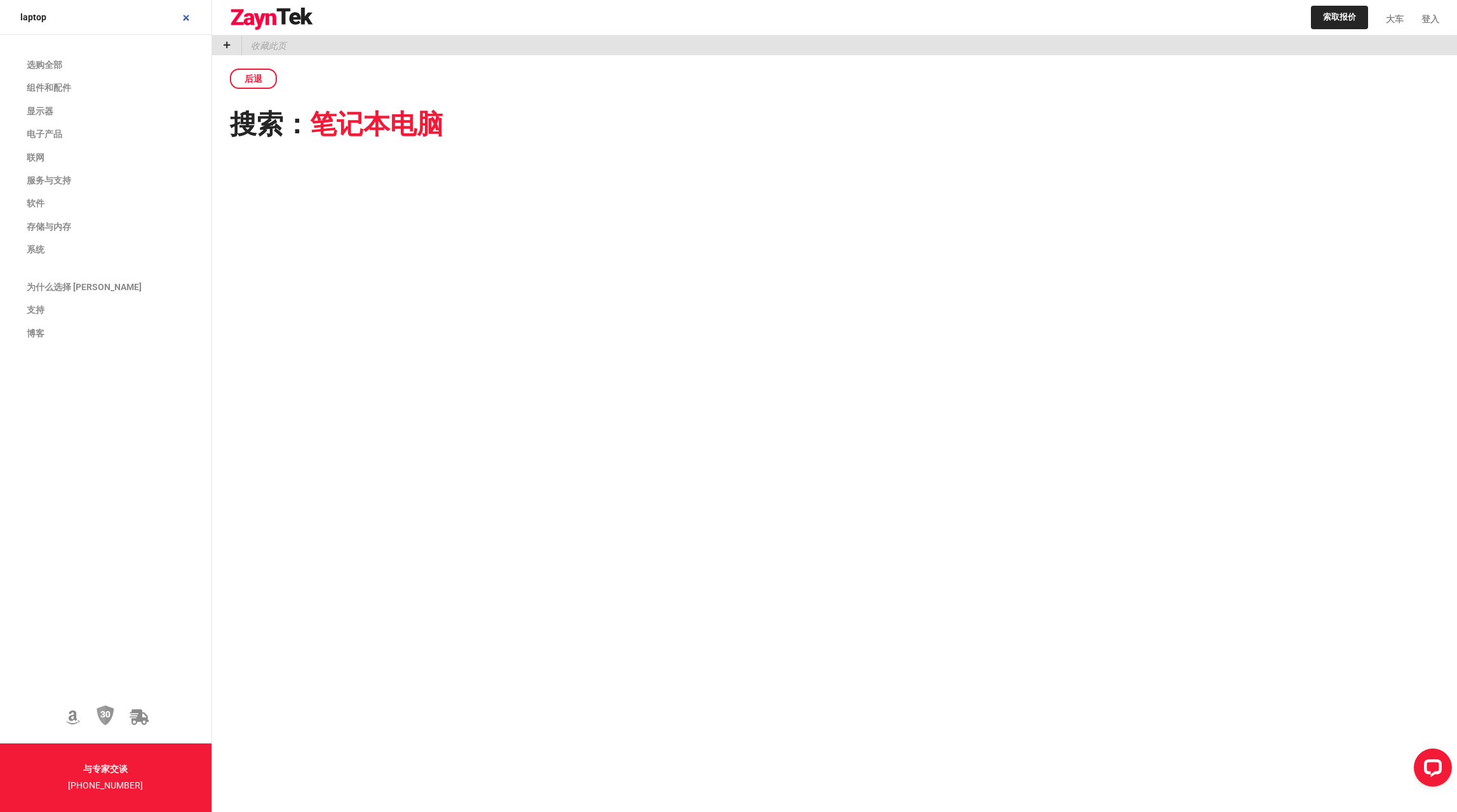
type input "laptop"
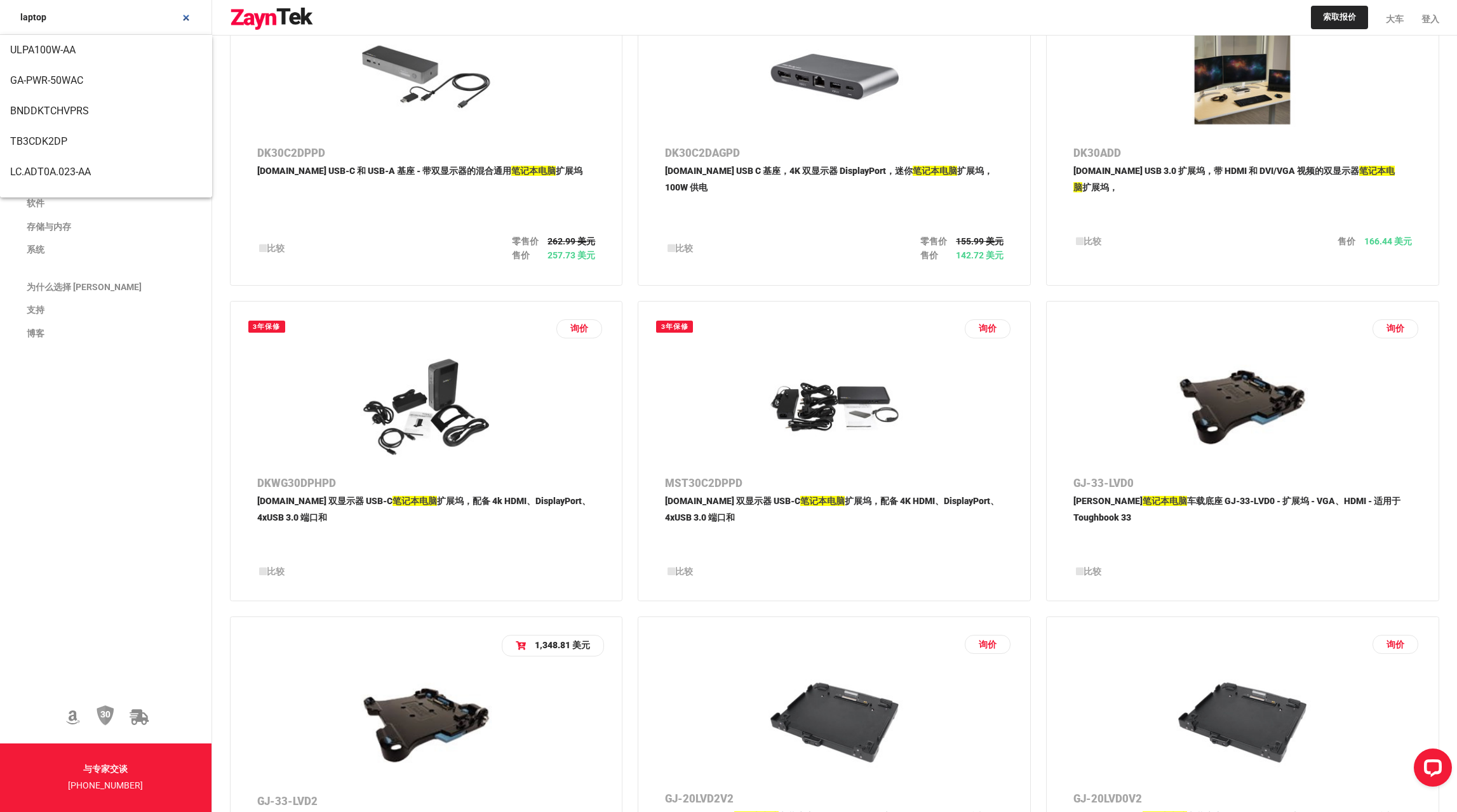
scroll to position [1302, 0]
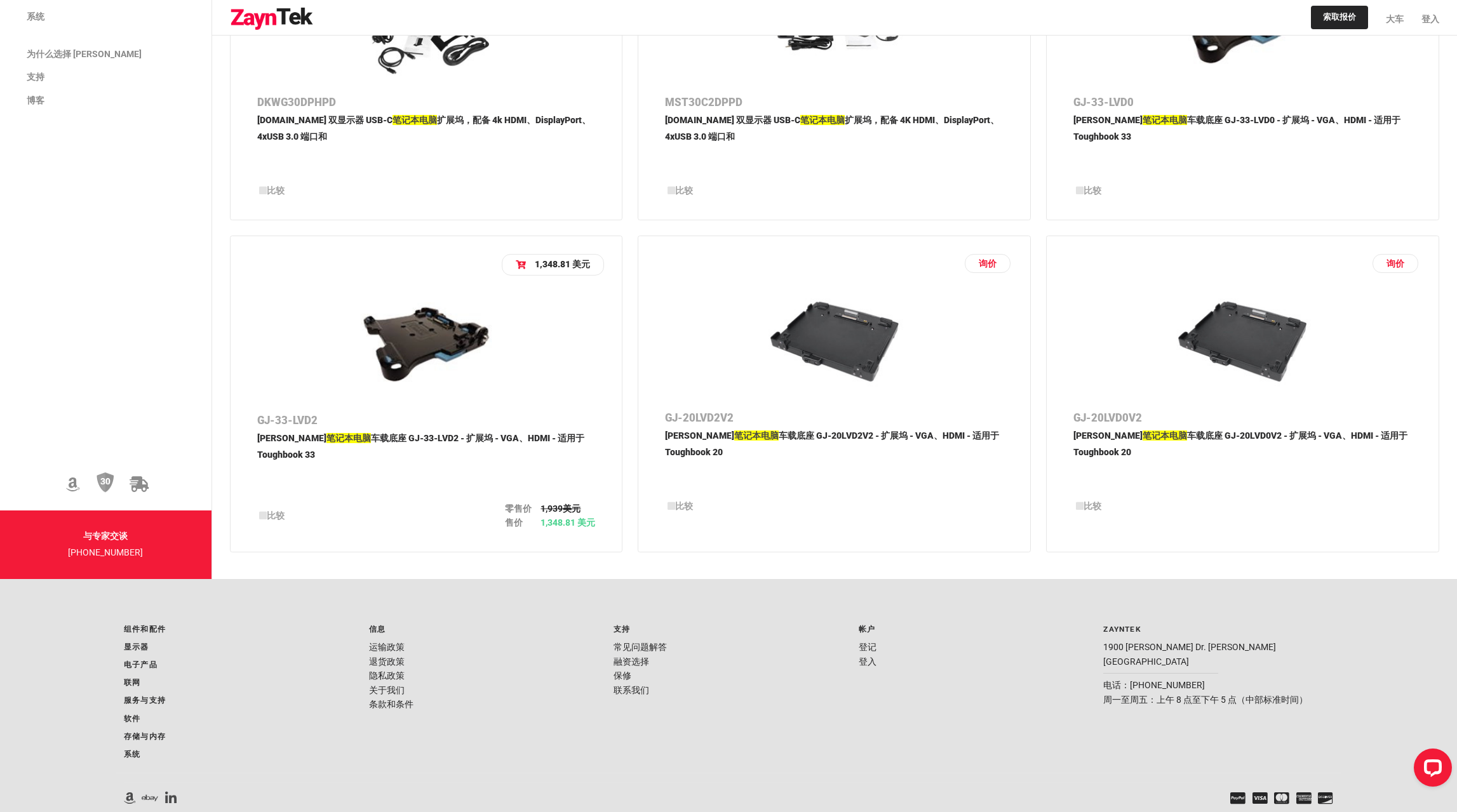
click at [486, 438] on font "车载底座 GJ-33-LVD2 - 扩展坞 - VGA、HDMI - 适用于 Toughbook 33" at bounding box center [420, 446] width 327 height 27
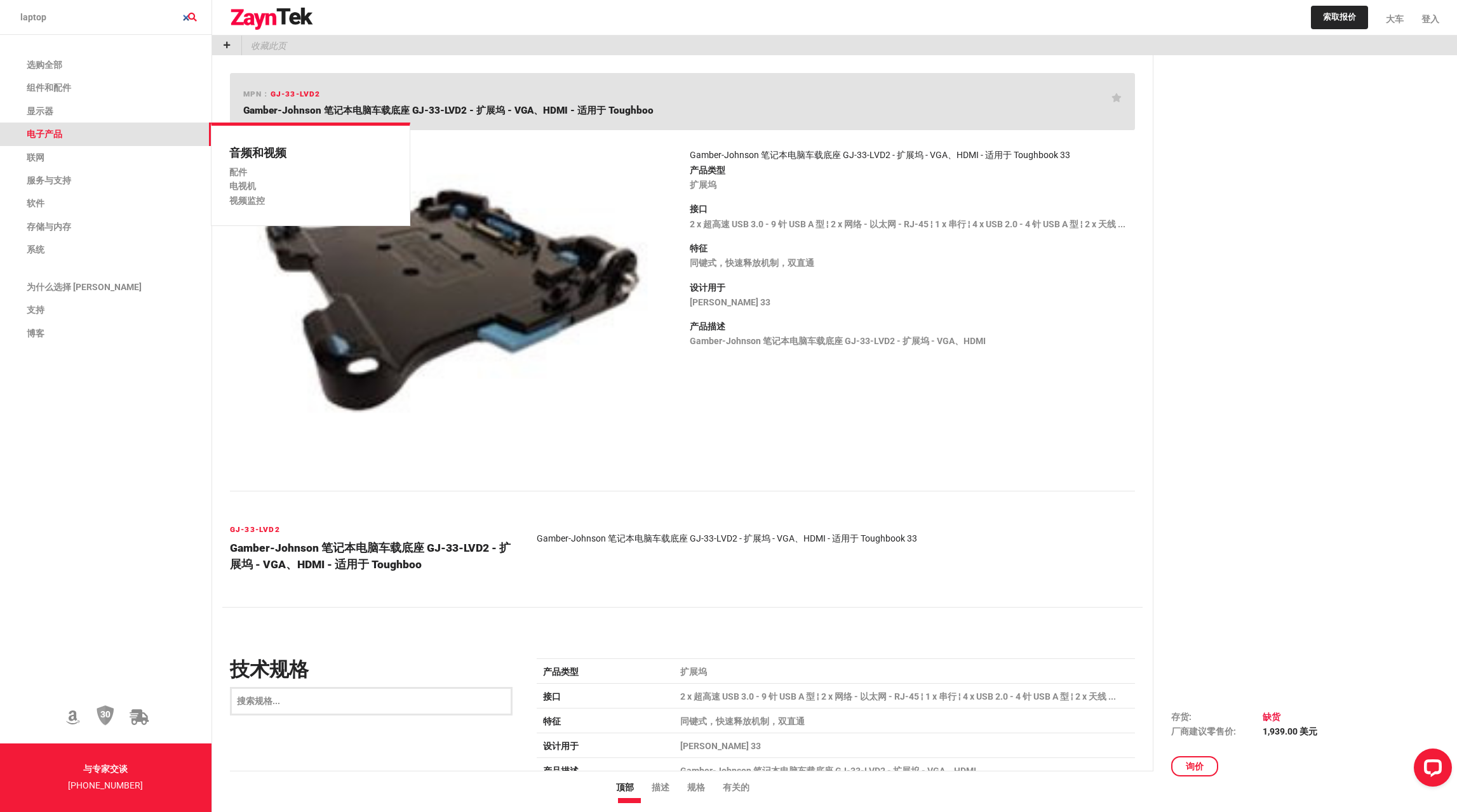
click at [49, 133] on font "电子产品" at bounding box center [45, 134] width 36 height 10
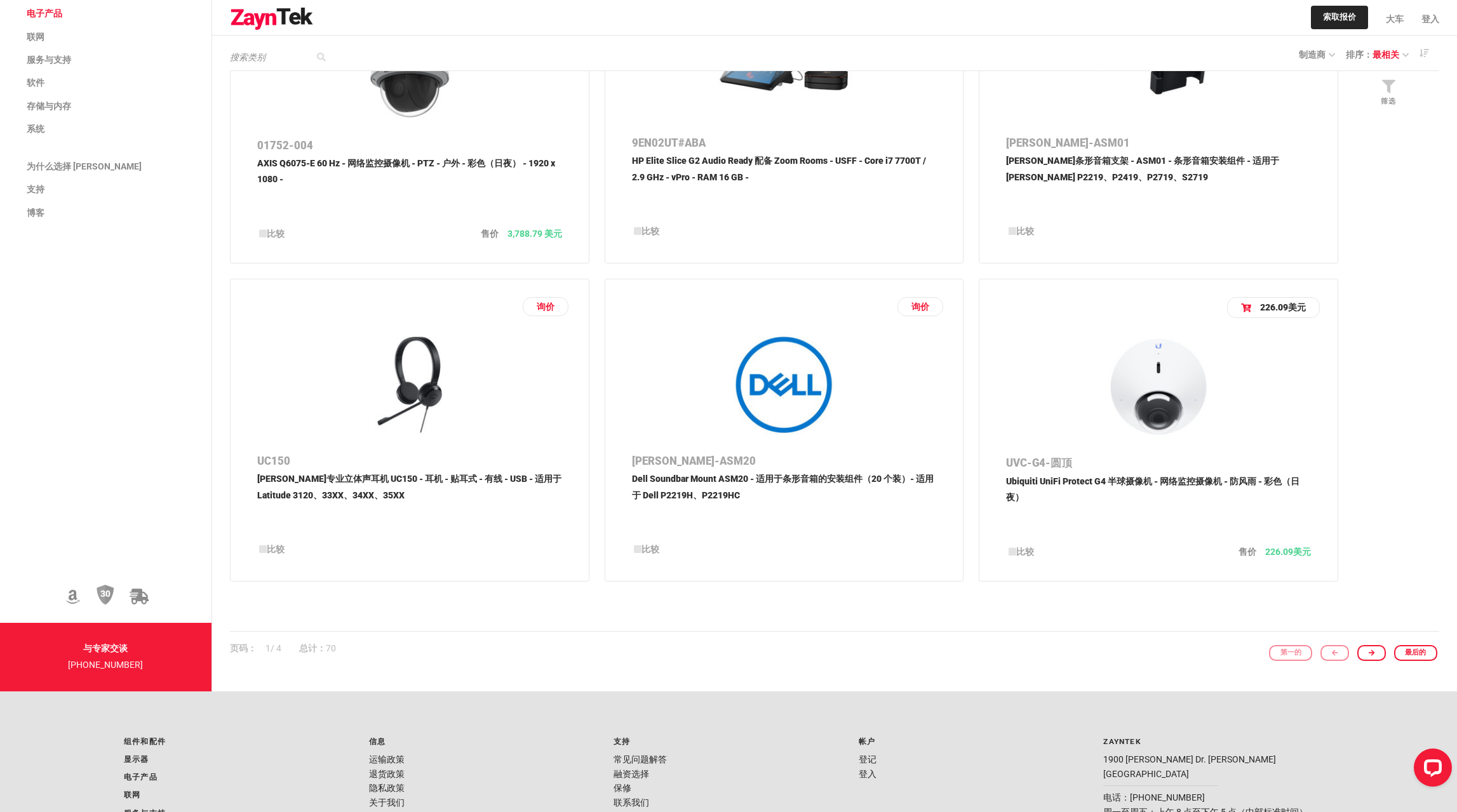
scroll to position [1777, 0]
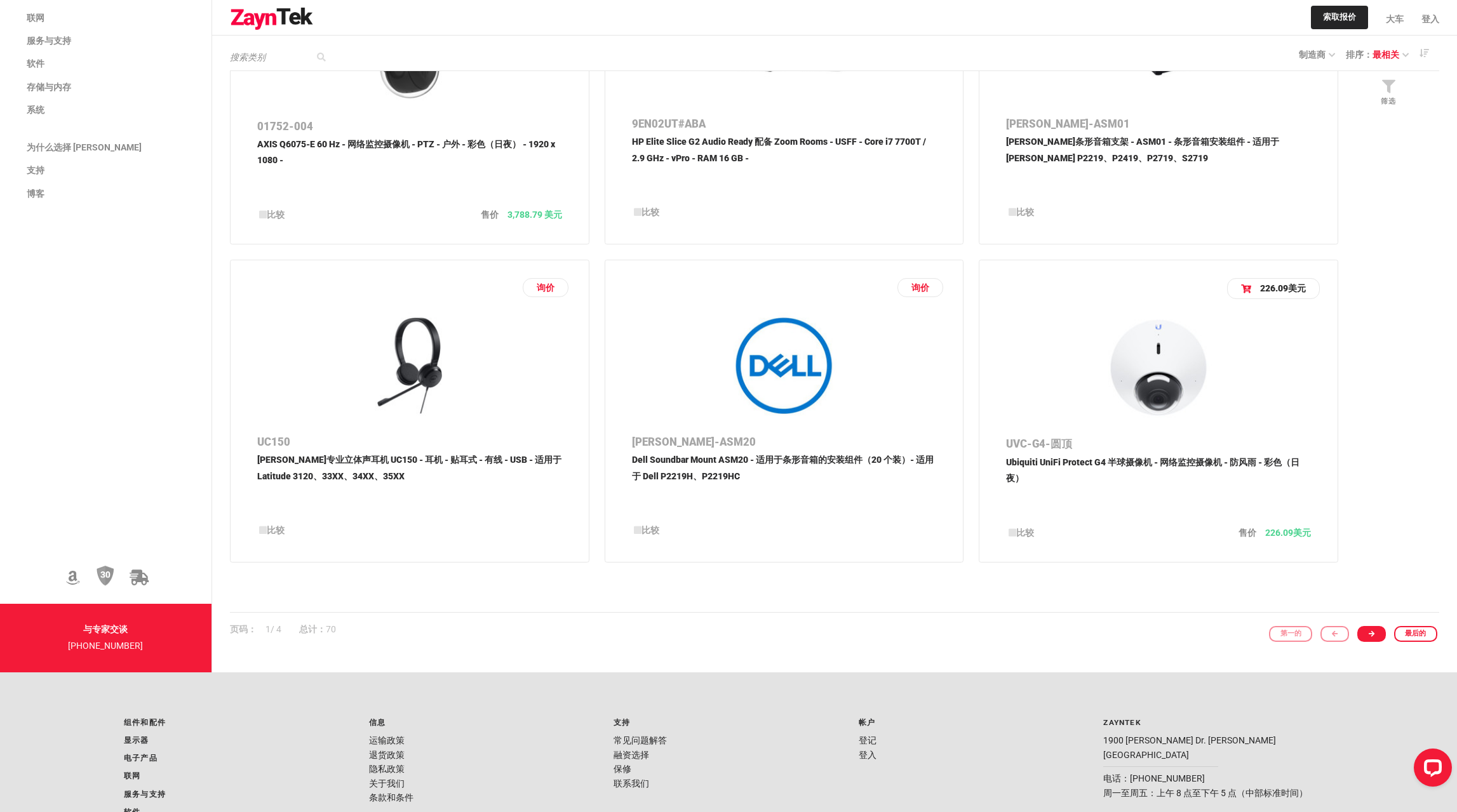
click at [1384, 635] on link at bounding box center [1371, 634] width 29 height 16
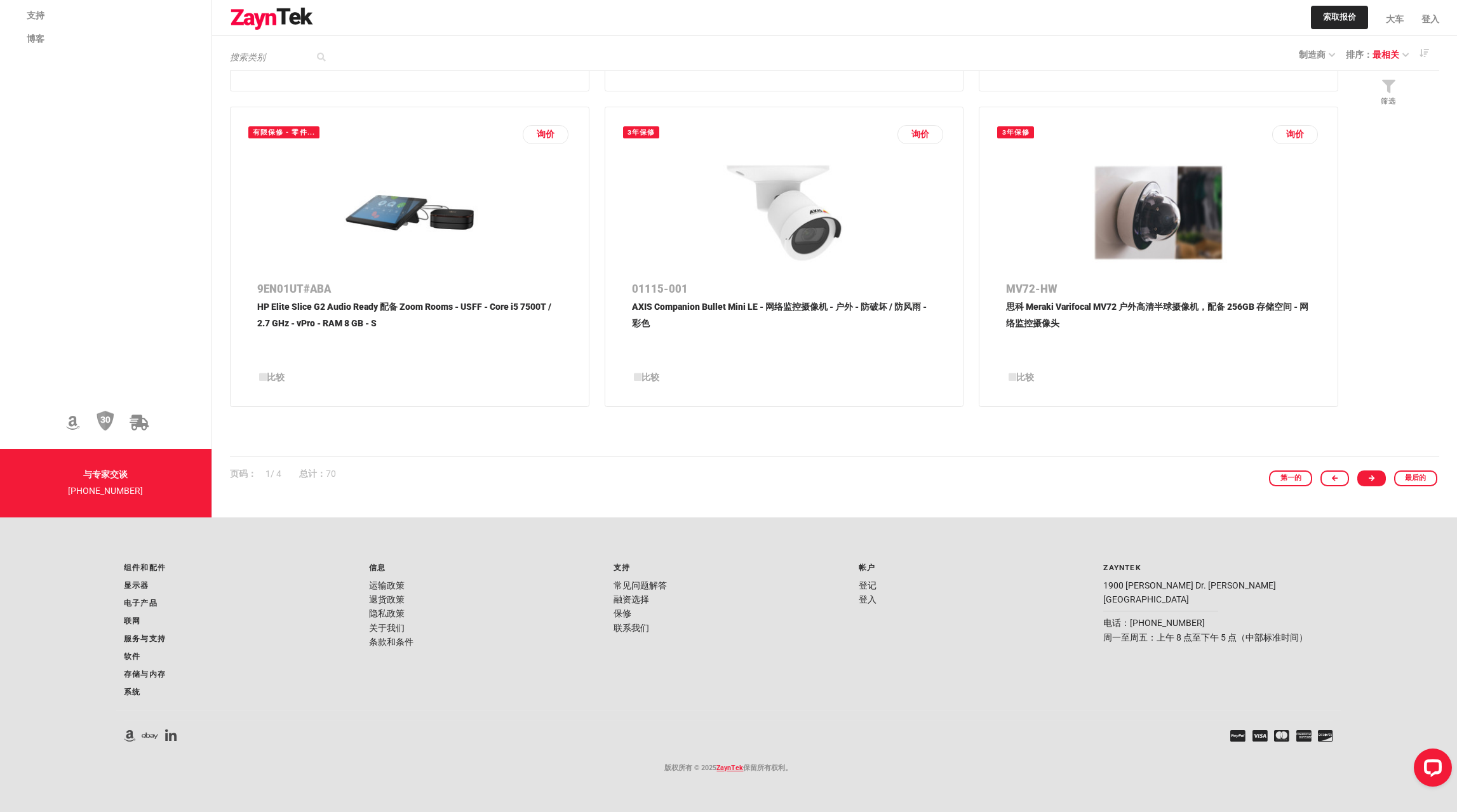
click at [1372, 475] on link at bounding box center [1371, 478] width 29 height 16
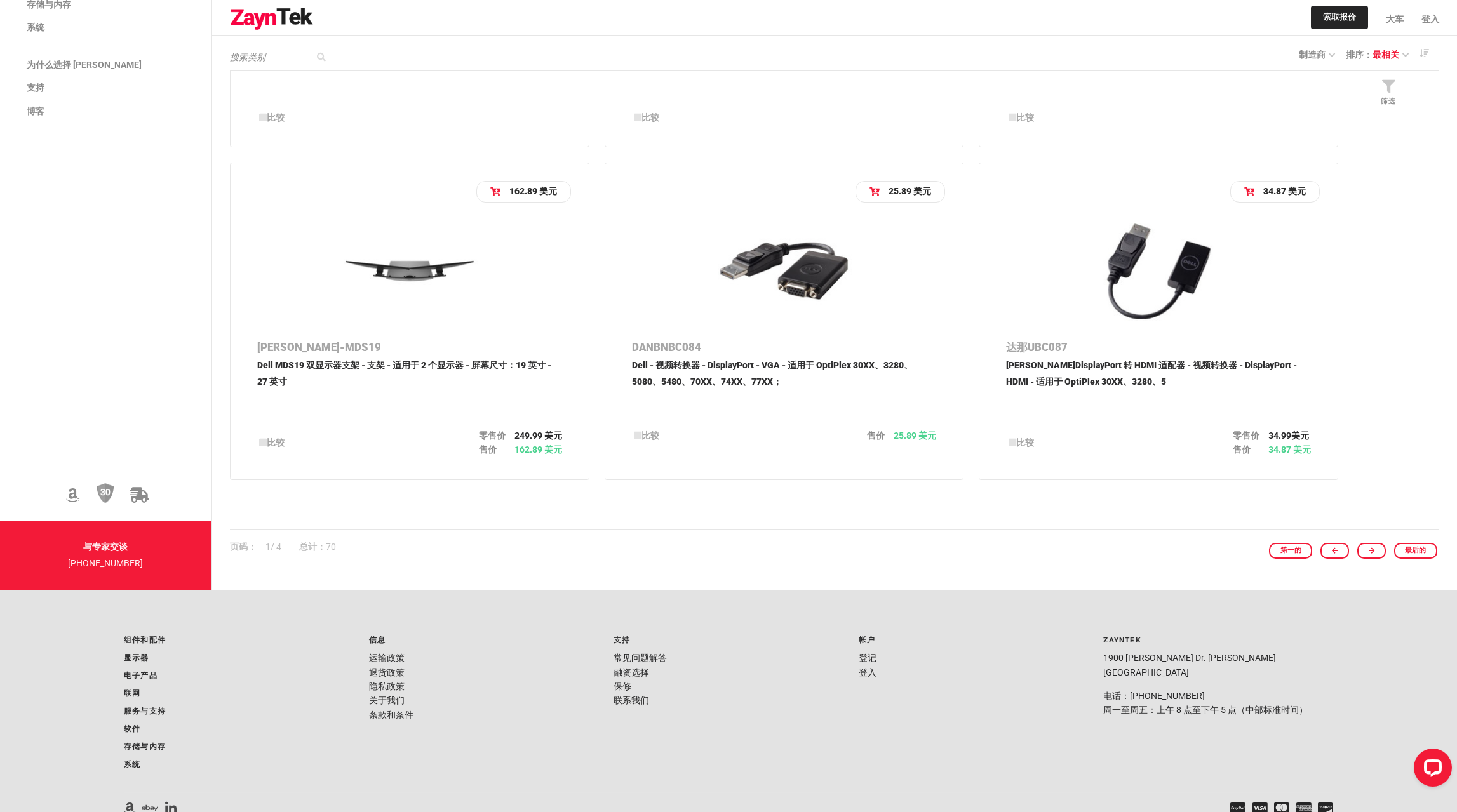
scroll to position [1843, 0]
